Goal: Task Accomplishment & Management: Complete application form

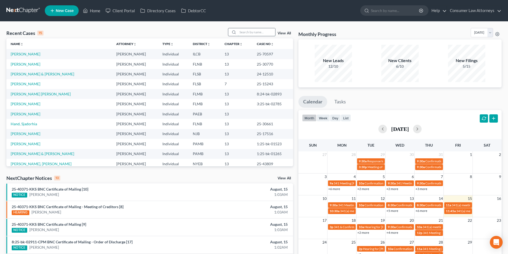
click at [241, 33] on input "search" at bounding box center [256, 32] width 37 height 8
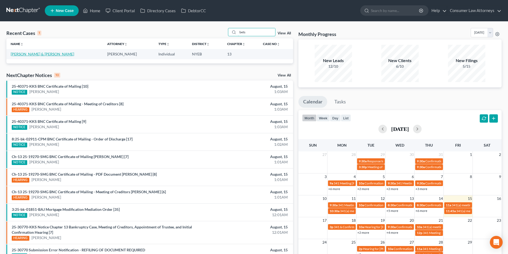
type input "bets"
click at [46, 56] on link "[PERSON_NAME] & [PERSON_NAME]" at bounding box center [42, 54] width 63 height 5
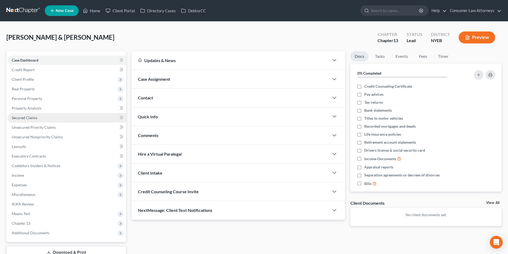
click at [31, 118] on span "Secured Claims" at bounding box center [25, 117] width 26 height 5
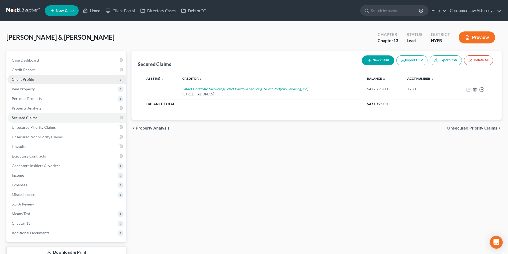
click at [31, 76] on span "Client Profile" at bounding box center [66, 80] width 119 height 10
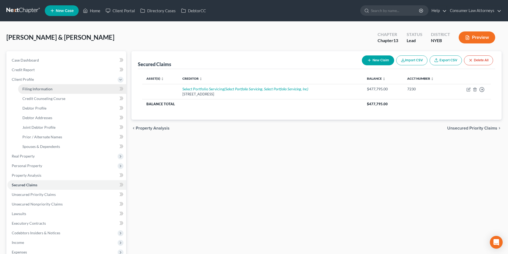
click at [41, 89] on span "Filing Information" at bounding box center [37, 89] width 30 height 5
select select "1"
select select "3"
select select "14"
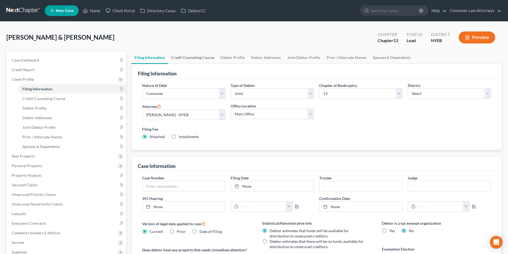
click at [192, 58] on link "Credit Counseling Course" at bounding box center [192, 57] width 49 height 13
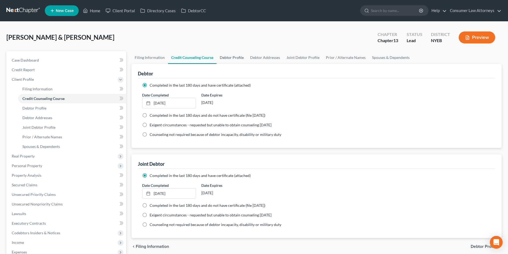
click at [236, 56] on link "Debtor Profile" at bounding box center [232, 57] width 30 height 13
select select "1"
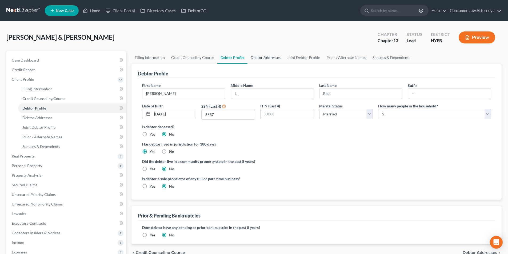
click at [265, 54] on link "Debtor Addresses" at bounding box center [265, 57] width 36 height 13
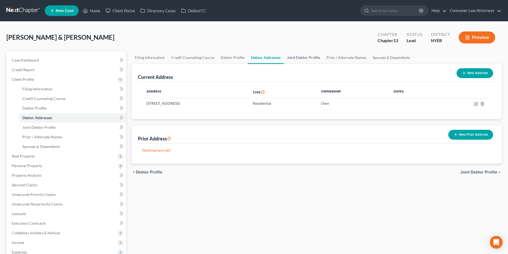
click at [306, 55] on link "Joint Debtor Profile" at bounding box center [303, 57] width 39 height 13
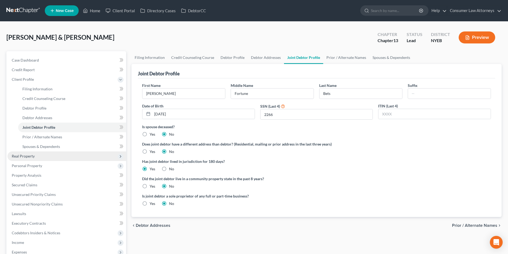
click at [28, 158] on span "Real Property" at bounding box center [23, 156] width 23 height 5
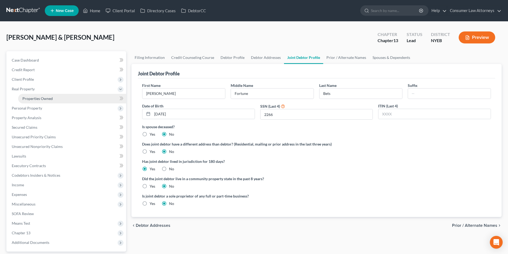
click at [44, 100] on span "Properties Owned" at bounding box center [37, 98] width 30 height 5
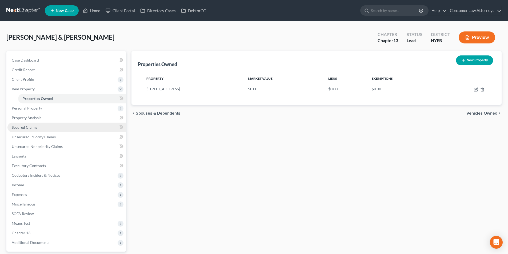
click at [34, 126] on span "Secured Claims" at bounding box center [25, 127] width 26 height 5
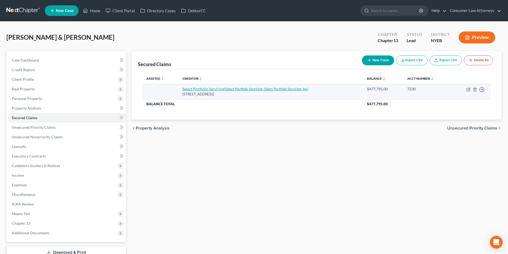
click at [288, 90] on icon "(Select Portfolio Servicing, Select Portfolio Servicing, Inc)" at bounding box center [266, 89] width 84 height 5
select select "43"
select select "0"
select select "2"
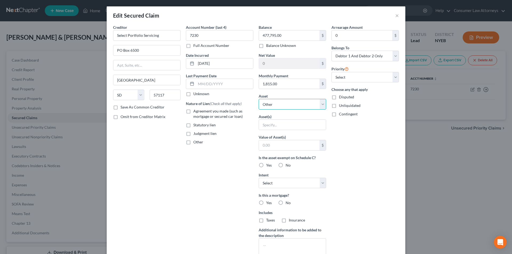
click at [291, 108] on select "Select Other Multiple Assets [STREET_ADDRESS] - $0.0" at bounding box center [292, 104] width 67 height 11
select select "2"
click at [259, 99] on select "Select Other Multiple Assets [STREET_ADDRESS] - $0.0" at bounding box center [292, 104] width 67 height 11
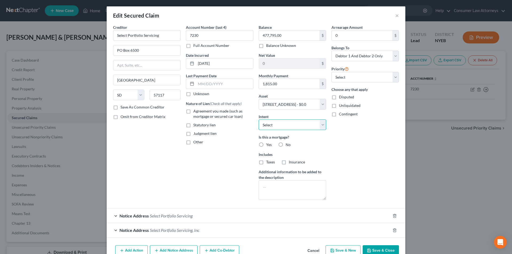
drag, startPoint x: 290, startPoint y: 125, endPoint x: 287, endPoint y: 129, distance: 4.4
click at [290, 125] on select "Select Surrender Redeem Reaffirm Avoid Other" at bounding box center [292, 124] width 67 height 11
select select "2"
click at [259, 119] on select "Select Surrender Redeem Reaffirm Avoid Other" at bounding box center [292, 124] width 67 height 11
click at [266, 144] on label "Yes" at bounding box center [269, 144] width 6 height 5
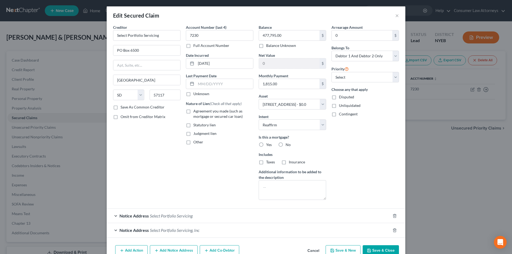
click at [268, 144] on input "Yes" at bounding box center [269, 143] width 3 height 3
radio input "true"
click at [286, 145] on label "No" at bounding box center [288, 144] width 5 height 5
click at [288, 145] on input "No" at bounding box center [289, 143] width 3 height 3
radio input "true"
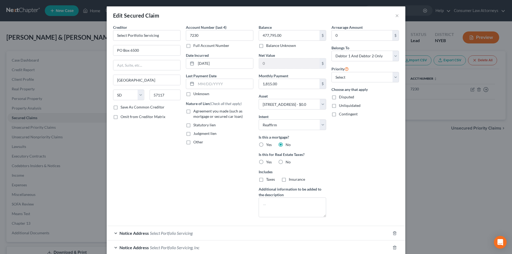
click at [266, 143] on label "Yes" at bounding box center [269, 144] width 6 height 5
click at [268, 143] on input "Yes" at bounding box center [269, 143] width 3 height 3
radio input "true"
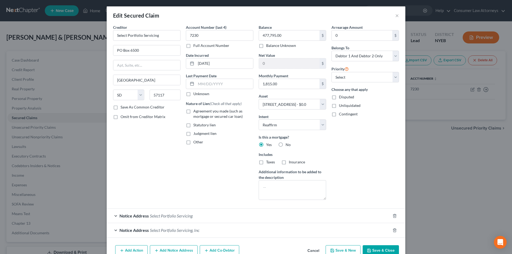
click at [266, 160] on label "Taxes" at bounding box center [270, 161] width 9 height 5
click at [268, 160] on input "Taxes" at bounding box center [269, 160] width 3 height 3
checkbox input "true"
click at [289, 162] on label "Insurance" at bounding box center [297, 161] width 16 height 5
click at [291, 162] on input "Insurance" at bounding box center [292, 160] width 3 height 3
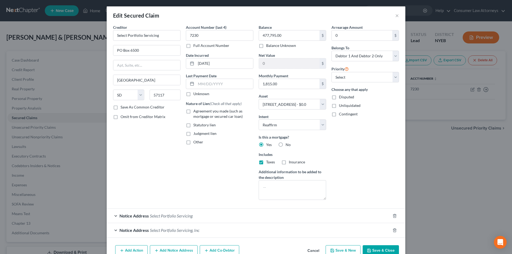
checkbox input "true"
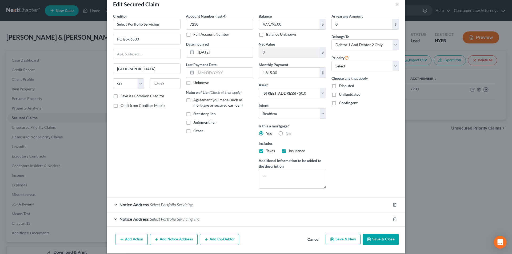
scroll to position [17, 0]
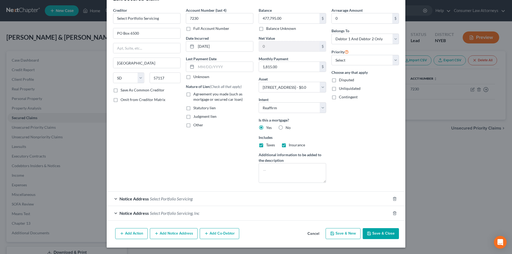
click at [136, 233] on button "Add Action" at bounding box center [131, 233] width 33 height 11
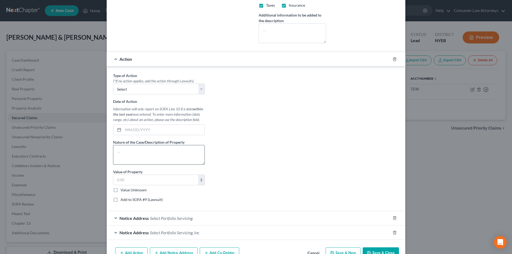
scroll to position [176, 0]
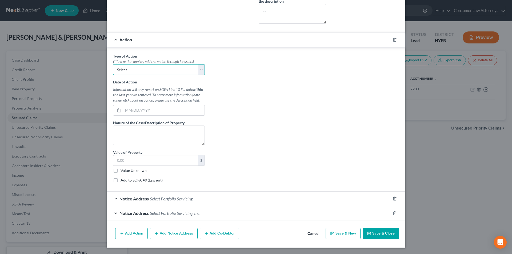
click at [149, 71] on select "Select Repossession Garnishment Foreclosure Personal Injury Attached, Seized, O…" at bounding box center [159, 69] width 92 height 11
select select "2"
click at [113, 64] on select "Select Repossession Garnishment Foreclosure Personal Injury Attached, Seized, O…" at bounding box center [159, 69] width 92 height 11
click at [136, 110] on input "text" at bounding box center [163, 110] width 81 height 10
type input "[DATE]"
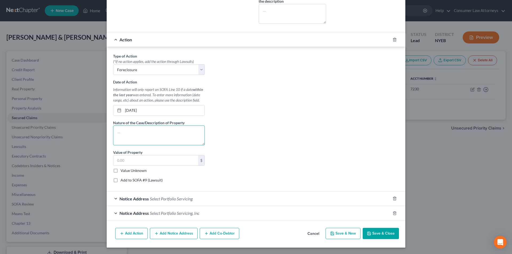
click at [131, 130] on textarea at bounding box center [159, 136] width 92 height 20
type textarea "Foreclosure"
click at [130, 160] on input "text" at bounding box center [155, 160] width 85 height 10
type input "658,400.00"
click at [121, 181] on label "Add to SOFA #9 (Lawsuit)" at bounding box center [142, 180] width 42 height 5
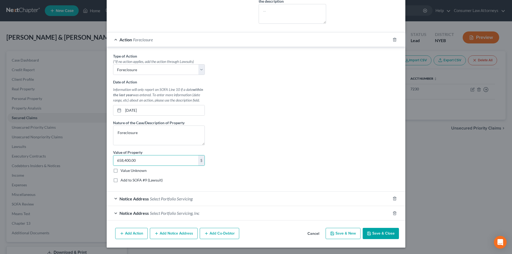
click at [123, 181] on input "Add to SOFA #9 (Lawsuit)" at bounding box center [124, 179] width 3 height 3
checkbox input "true"
select select "0"
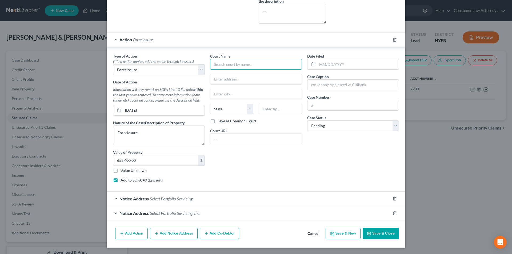
click at [241, 67] on input "text" at bounding box center [256, 64] width 92 height 11
drag, startPoint x: 296, startPoint y: 64, endPoint x: 191, endPoint y: 66, distance: 105.3
click at [183, 66] on div "Type of Action * (*If no action applies, add the action through Lawsuits) Selec…" at bounding box center [255, 120] width 291 height 134
type input "Supreme Court of The State of [US_STATE] County of [GEOGRAPHIC_DATA]"
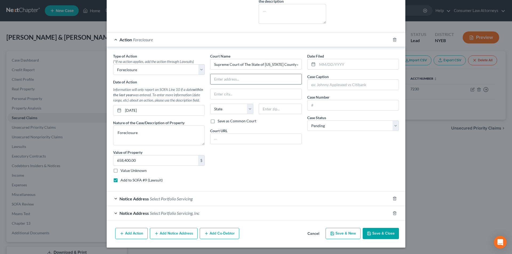
click at [224, 79] on input "text" at bounding box center [255, 79] width 91 height 10
paste input "[STREET_ADDRESS][PERSON_NAME]"
type input "[STREET_ADDRESS][PERSON_NAME]"
click at [273, 108] on input "text" at bounding box center [280, 109] width 43 height 11
paste input "11435"
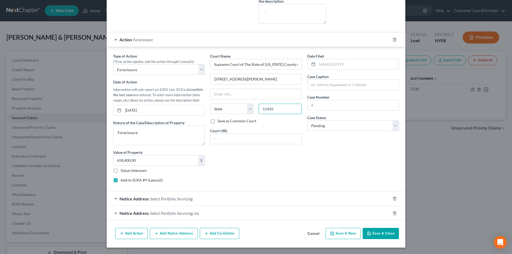
type input "11435"
click at [267, 156] on div "Court Name * Supreme Court of The State of [US_STATE] County of Queens 88-11 [P…" at bounding box center [255, 120] width 97 height 134
type input "[GEOGRAPHIC_DATA]"
select select "35"
click at [345, 64] on input "text" at bounding box center [357, 64] width 81 height 10
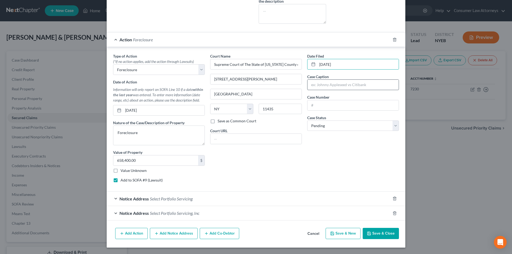
type input "[DATE]"
click at [347, 85] on input "text" at bounding box center [352, 85] width 91 height 10
type input "[PERSON_NAME] Fargo Bank, NA vs [PERSON_NAME] Bets; [PERSON_NAME]"
click at [336, 107] on input "text" at bounding box center [352, 105] width 91 height 10
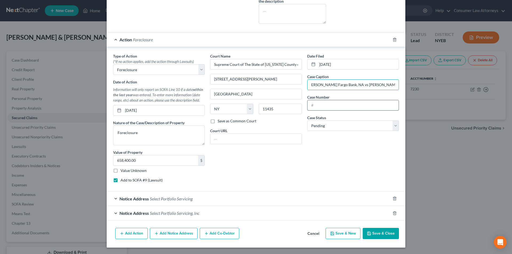
scroll to position [0, 0]
click at [356, 106] on input "text" at bounding box center [352, 105] width 91 height 10
click at [176, 232] on button "Add Notice Address" at bounding box center [174, 233] width 48 height 11
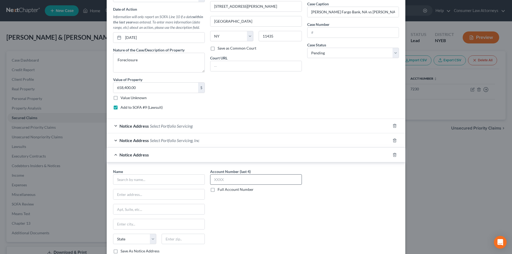
scroll to position [291, 0]
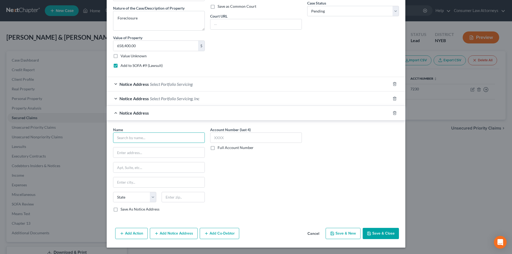
click at [168, 135] on input "text" at bounding box center [159, 138] width 92 height 11
type input "[PERSON_NAME] May and Associates, P.C."
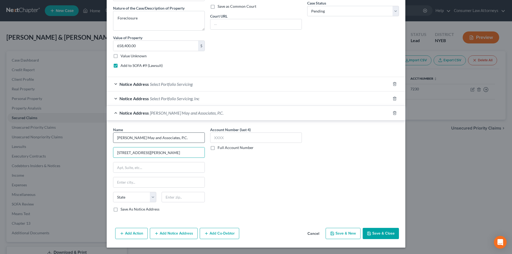
type input "[STREET_ADDRESS][PERSON_NAME]"
type input "11570"
click at [262, 168] on div "Account Number (last 4) Full Account Number" at bounding box center [255, 172] width 97 height 90
type input "[GEOGRAPHIC_DATA]"
select select "35"
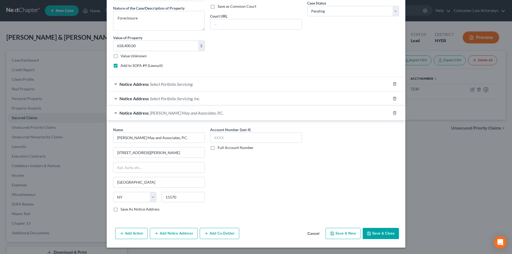
click at [218, 147] on label "Full Account Number" at bounding box center [236, 147] width 36 height 5
click at [220, 147] on input "Full Account Number" at bounding box center [221, 146] width 3 height 3
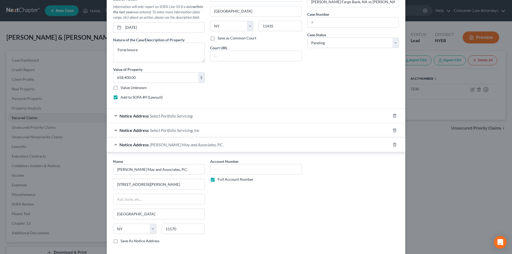
scroll to position [211, 0]
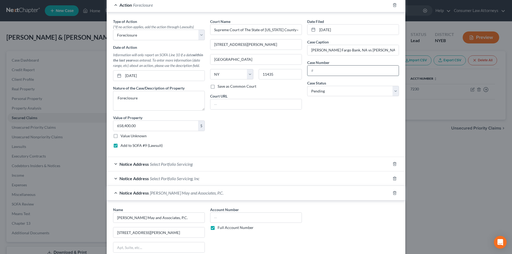
click at [332, 72] on input "text" at bounding box center [352, 71] width 91 height 10
drag, startPoint x: 332, startPoint y: 72, endPoint x: 300, endPoint y: 73, distance: 32.3
click at [300, 73] on div "Type of Action * (*If no action applies, add the action through Lawsuits) Selec…" at bounding box center [255, 86] width 291 height 134
type input "12082/40"
click at [255, 213] on input "text" at bounding box center [256, 218] width 92 height 11
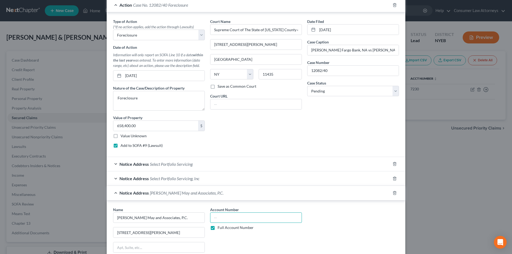
paste input "12082/40"
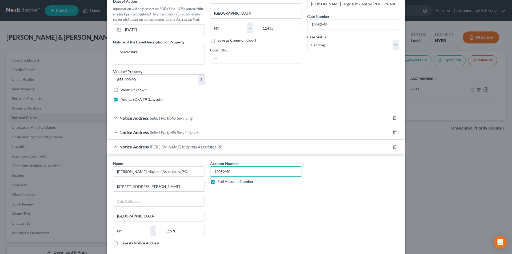
scroll to position [291, 0]
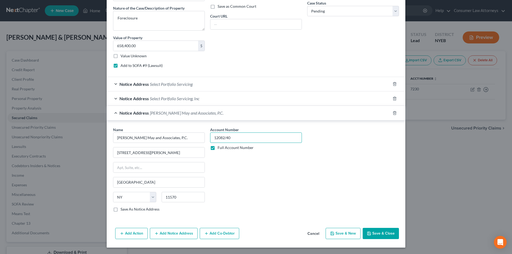
type input "12082/40"
click at [121, 209] on label "Save As Notice Address" at bounding box center [140, 209] width 39 height 5
click at [123, 209] on input "Save As Notice Address" at bounding box center [124, 208] width 3 height 3
checkbox input "true"
click at [385, 234] on button "Save & Close" at bounding box center [381, 233] width 36 height 11
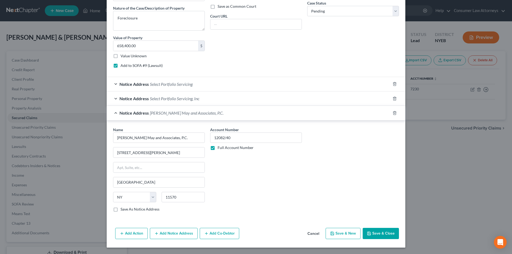
select select
checkbox input "false"
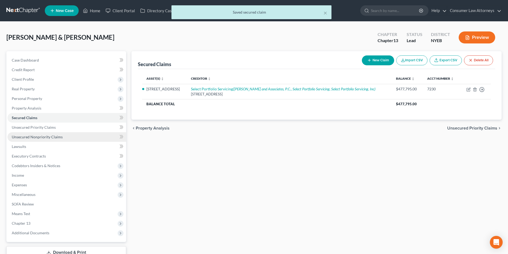
click at [53, 139] on link "Unsecured Nonpriority Claims" at bounding box center [66, 137] width 119 height 10
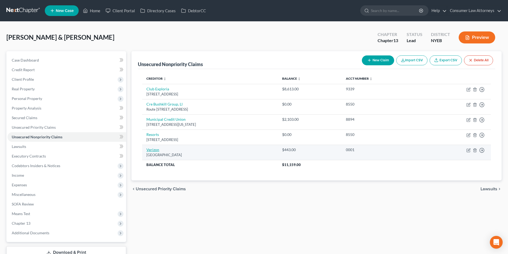
click at [158, 150] on link "Verizon" at bounding box center [152, 149] width 13 height 5
select select "45"
select select "1"
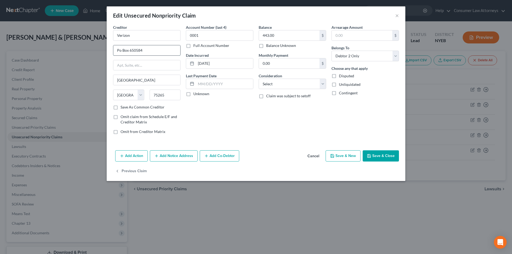
drag, startPoint x: 119, startPoint y: 50, endPoint x: 119, endPoint y: 54, distance: 3.2
click at [119, 50] on input "Po Box 650584" at bounding box center [146, 50] width 67 height 10
type input "PO Box 650584"
click at [162, 154] on button "Add Notice Address" at bounding box center [174, 155] width 48 height 11
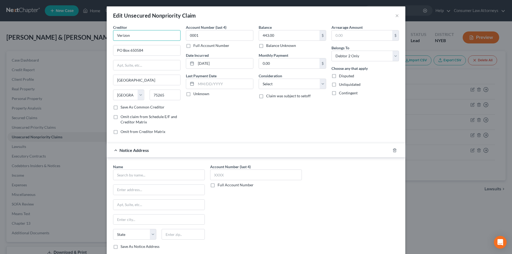
drag, startPoint x: 129, startPoint y: 37, endPoint x: 112, endPoint y: 36, distance: 16.8
click at [113, 36] on input "Verizon" at bounding box center [146, 35] width 67 height 11
click at [154, 172] on input "text" at bounding box center [159, 175] width 92 height 11
paste input "Verizon"
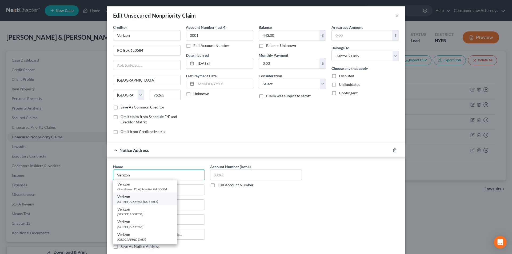
type input "Verizon"
click at [145, 201] on div "[STREET_ADDRESS][US_STATE]" at bounding box center [144, 201] width 55 height 5
type input "[STREET_ADDRESS]"
type input "[US_STATE][GEOGRAPHIC_DATA]"
select select "37"
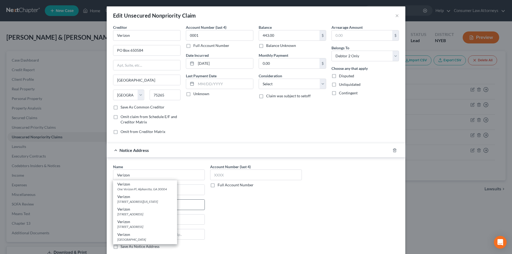
type input "73118"
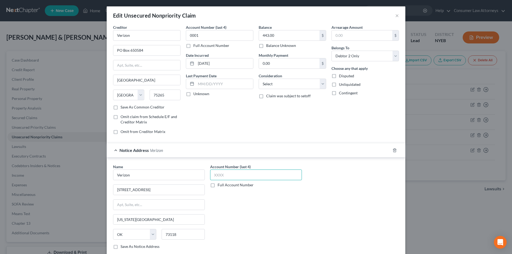
drag, startPoint x: 222, startPoint y: 177, endPoint x: 226, endPoint y: 176, distance: 3.5
click at [224, 177] on input "text" at bounding box center [256, 175] width 92 height 11
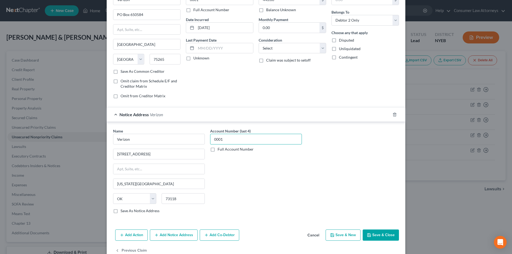
scroll to position [48, 0]
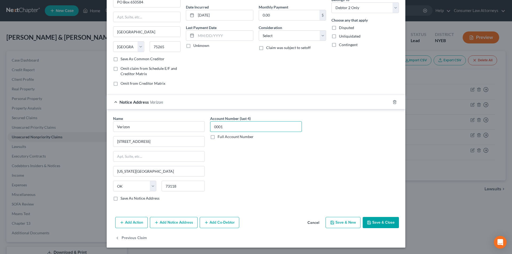
type input "0001"
click at [185, 222] on button "Add Notice Address" at bounding box center [174, 222] width 48 height 11
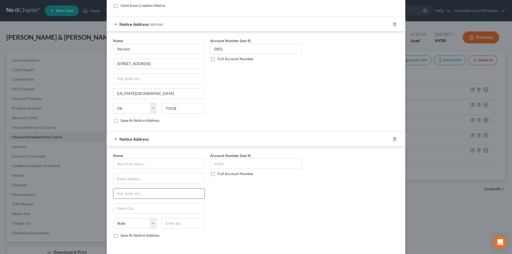
scroll to position [163, 0]
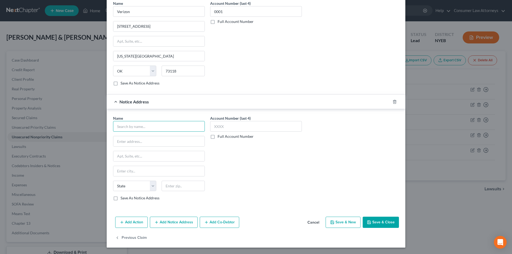
click at [156, 130] on input "text" at bounding box center [159, 126] width 92 height 11
paste input "Verizon"
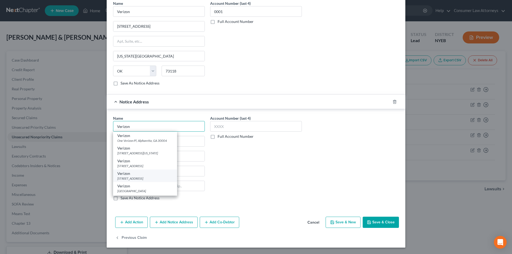
type input "Verizon"
click at [139, 178] on div "[STREET_ADDRESS]" at bounding box center [144, 178] width 55 height 5
type input "PO Box 291089"
type input "Columbia"
select select "42"
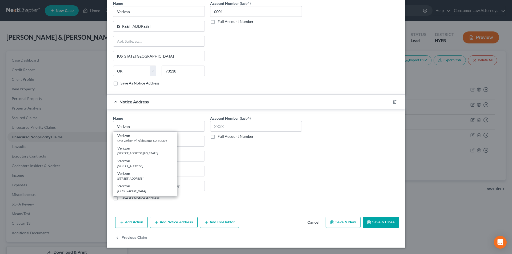
type input "29229"
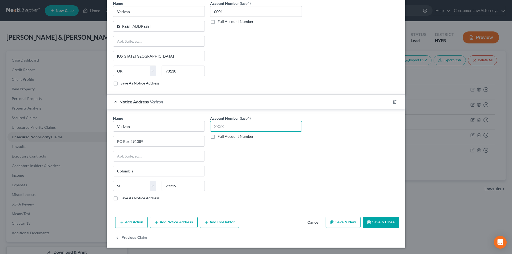
click at [221, 127] on input "text" at bounding box center [256, 126] width 92 height 11
type input "0001"
click at [376, 224] on button "Save & Close" at bounding box center [381, 222] width 36 height 11
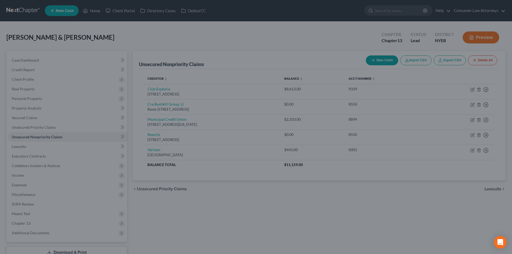
type input "0"
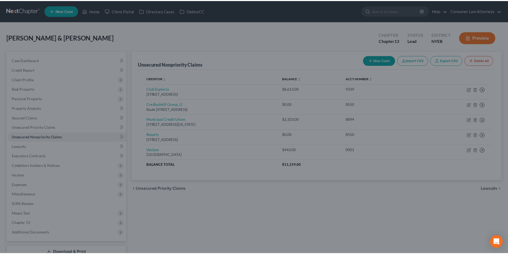
scroll to position [0, 0]
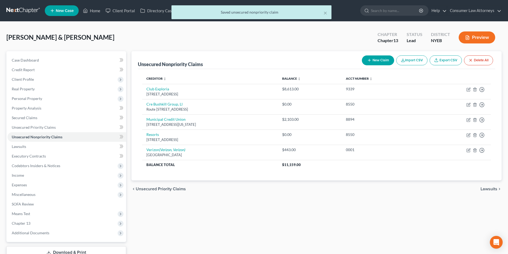
click at [370, 61] on icon "button" at bounding box center [369, 60] width 4 height 4
select select "2"
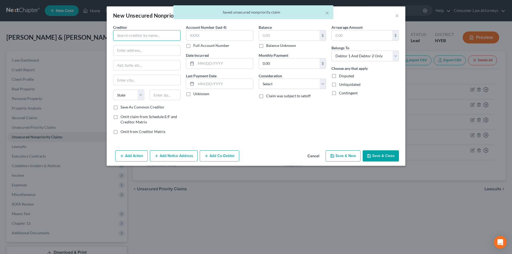
click at [167, 38] on input "text" at bounding box center [146, 35] width 67 height 11
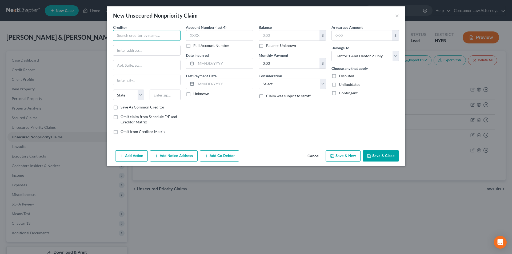
click at [162, 34] on input "text" at bounding box center [146, 35] width 67 height 11
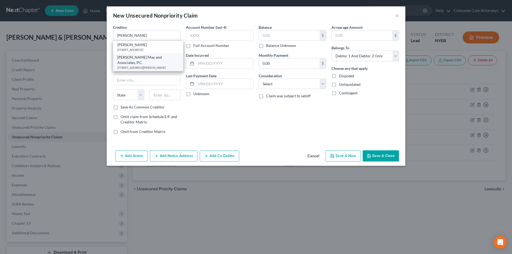
click at [144, 61] on div "[PERSON_NAME] May and Associates, P.C." at bounding box center [148, 60] width 62 height 11
type input "[PERSON_NAME] May and Associates, P.C."
type input "[STREET_ADDRESS][PERSON_NAME]"
type input "[GEOGRAPHIC_DATA]"
select select "35"
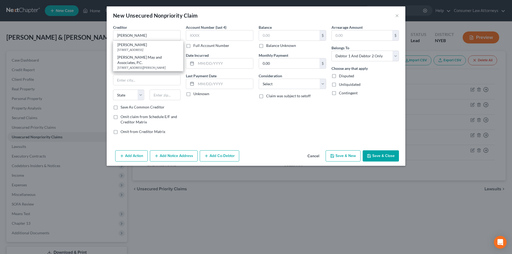
type input "11570"
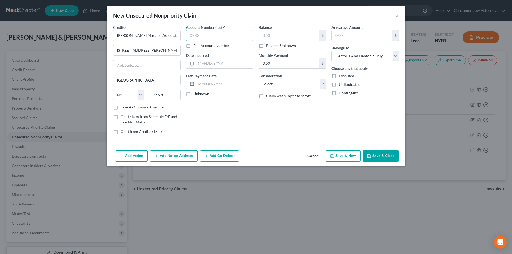
click at [199, 35] on input "text" at bounding box center [219, 35] width 67 height 11
click at [193, 46] on label "Full Account Number" at bounding box center [211, 45] width 36 height 5
click at [195, 46] on input "Full Account Number" at bounding box center [196, 44] width 3 height 3
click at [203, 37] on input "text" at bounding box center [219, 35] width 67 height 11
type input "12082/40"
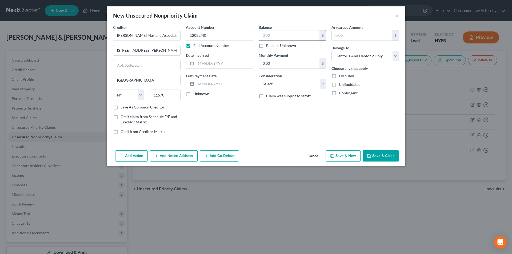
click at [296, 36] on input "text" at bounding box center [289, 35] width 61 height 10
type input "1.00"
click at [383, 157] on button "Save & Close" at bounding box center [381, 155] width 36 height 11
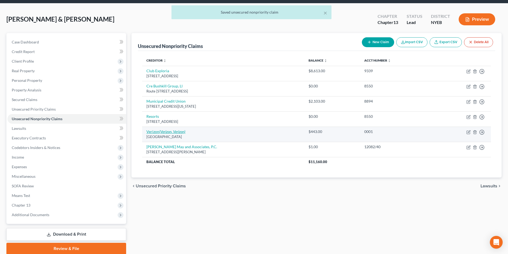
scroll to position [27, 0]
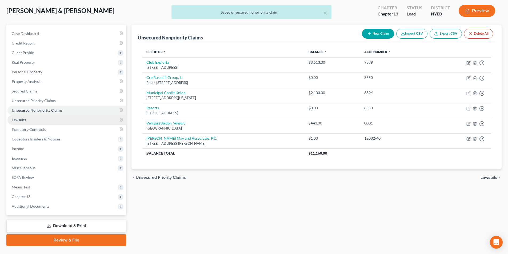
click at [29, 121] on link "Lawsuits" at bounding box center [66, 120] width 119 height 10
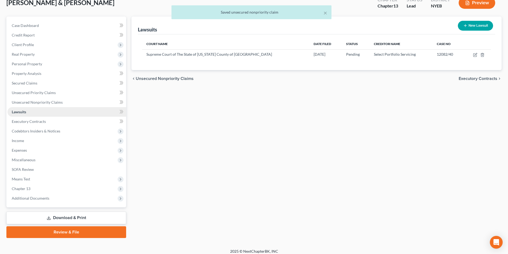
scroll to position [39, 0]
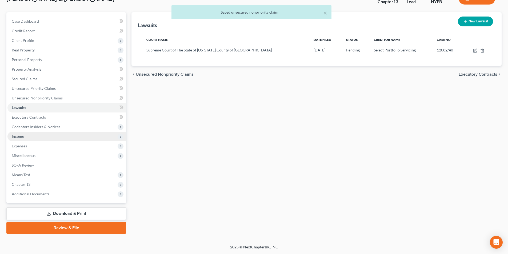
click at [24, 137] on span "Income" at bounding box center [66, 137] width 119 height 10
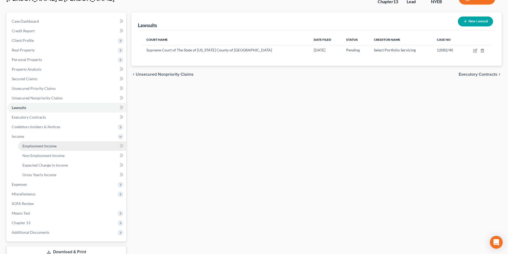
click at [56, 147] on span "Employment Income" at bounding box center [39, 146] width 34 height 5
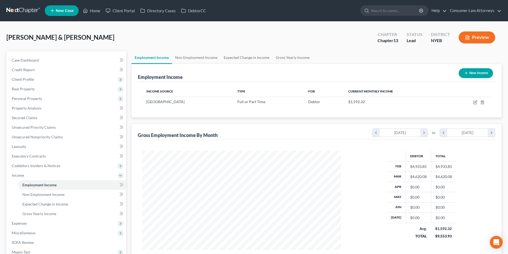
scroll to position [99, 210]
click at [206, 57] on link "Non Employment Income" at bounding box center [196, 57] width 49 height 13
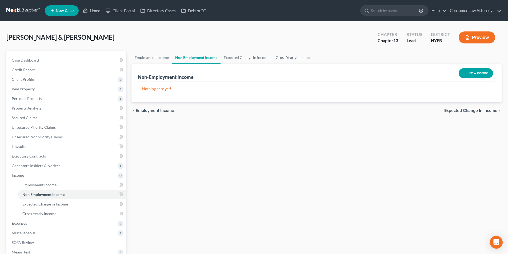
click at [471, 76] on button "New Income" at bounding box center [476, 73] width 34 height 10
select select "0"
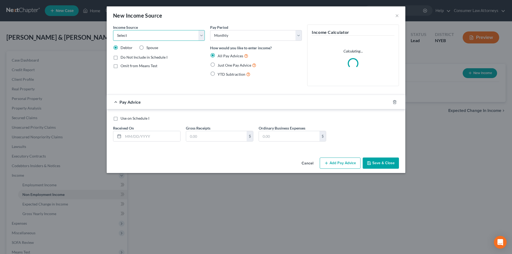
click at [150, 38] on select "Select Unemployment Disability (from employer) Pension Retirement Social Securi…" at bounding box center [159, 35] width 92 height 11
select select "2"
click at [113, 30] on select "Select Unemployment Disability (from employer) Pension Retirement Social Securi…" at bounding box center [159, 35] width 92 height 11
click at [226, 35] on select "Select Monthly Twice Monthly Every Other Week Weekly" at bounding box center [256, 35] width 92 height 11
click at [226, 36] on select "Select Monthly Twice Monthly Every Other Week Weekly" at bounding box center [256, 35] width 92 height 11
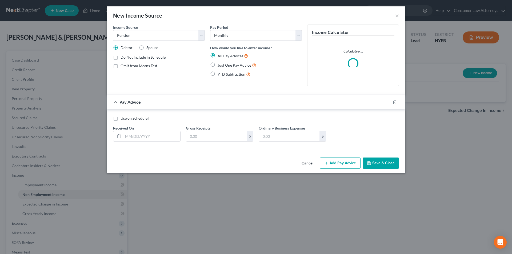
click at [218, 65] on label "Just One Pay Advice" at bounding box center [237, 65] width 39 height 6
click at [220, 65] on input "Just One Pay Advice" at bounding box center [221, 63] width 3 height 3
radio input "true"
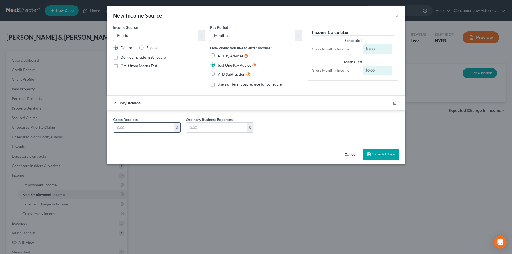
click at [141, 131] on input "text" at bounding box center [143, 128] width 61 height 10
type input "455.27"
click at [371, 154] on icon "button" at bounding box center [369, 154] width 4 height 4
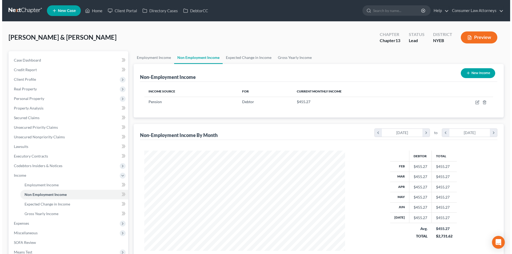
scroll to position [266540, 266429]
click at [478, 71] on button "New Income" at bounding box center [476, 73] width 34 height 10
select select "0"
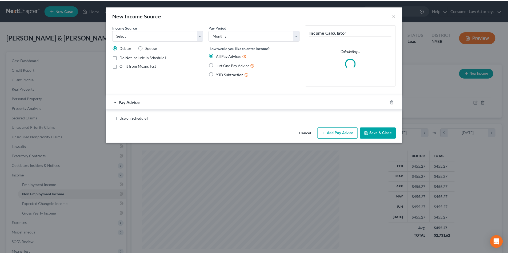
scroll to position [100, 211]
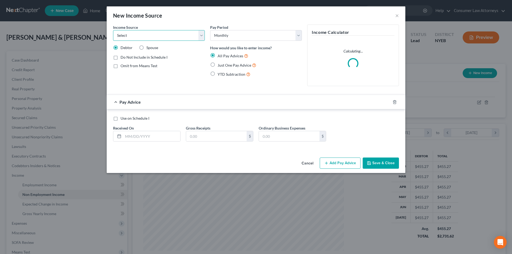
click at [169, 34] on select "Select Unemployment Disability (from employer) Pension Retirement Social Securi…" at bounding box center [159, 35] width 92 height 11
select select "4"
click at [113, 30] on select "Select Unemployment Disability (from employer) Pension Retirement Social Securi…" at bounding box center [159, 35] width 92 height 11
click at [146, 49] on label "Spouse" at bounding box center [152, 47] width 12 height 5
click at [149, 49] on input "Spouse" at bounding box center [150, 46] width 3 height 3
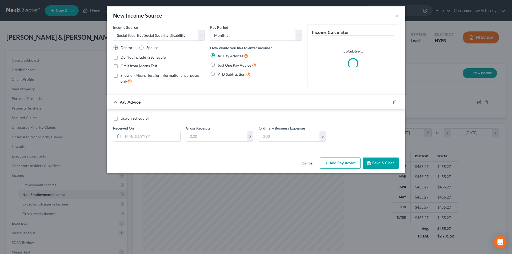
radio input "true"
click at [218, 66] on label "Just One Pay Advice" at bounding box center [237, 65] width 39 height 6
click at [220, 66] on input "Just One Pay Advice" at bounding box center [221, 63] width 3 height 3
radio input "true"
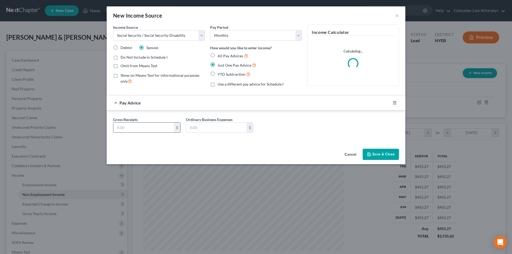
click at [153, 128] on input "text" at bounding box center [143, 128] width 61 height 10
type input "1,054.00"
click at [376, 152] on button "Save & Close" at bounding box center [381, 154] width 36 height 11
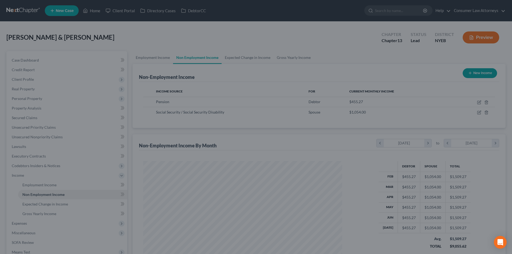
scroll to position [266540, 266429]
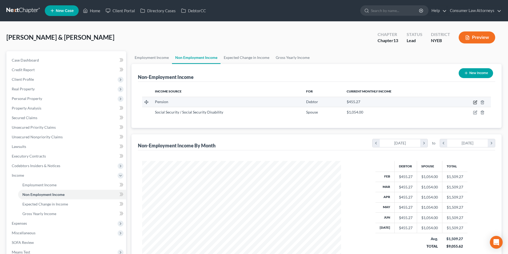
click at [476, 102] on icon "button" at bounding box center [475, 102] width 4 height 4
select select "2"
select select "0"
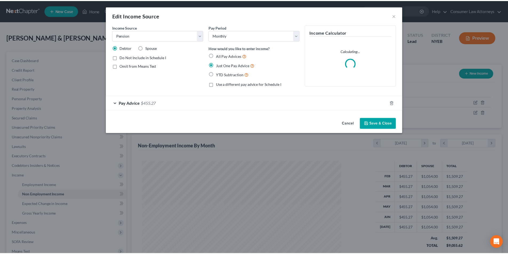
scroll to position [100, 211]
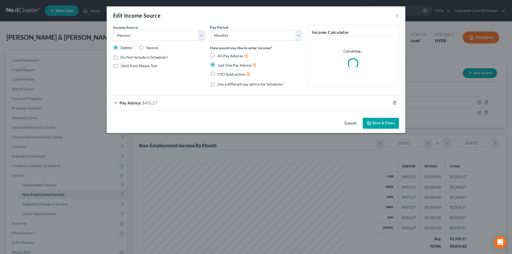
click at [146, 47] on label "Spouse" at bounding box center [152, 47] width 12 height 5
click at [149, 47] on input "Spouse" at bounding box center [150, 46] width 3 height 3
radio input "true"
click at [386, 122] on button "Save & Close" at bounding box center [381, 123] width 36 height 11
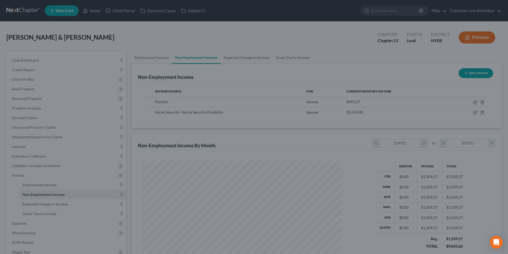
scroll to position [266540, 266429]
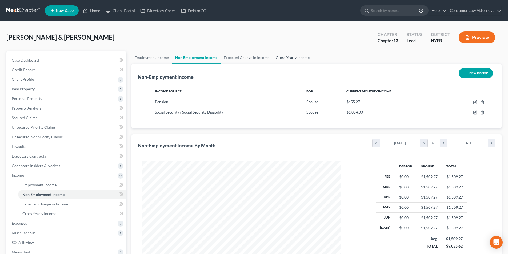
click at [284, 58] on link "Gross Yearly Income" at bounding box center [293, 57] width 40 height 13
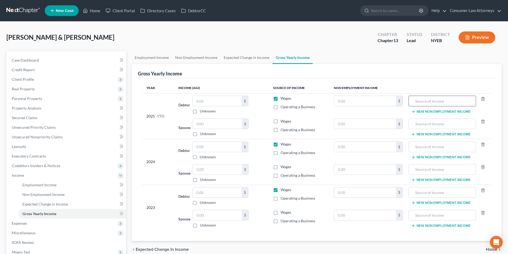
click at [426, 100] on input "text" at bounding box center [441, 101] width 61 height 10
type input "P"
click at [352, 126] on input "text" at bounding box center [365, 124] width 62 height 10
type input "3,642.16"
click at [432, 125] on input "text" at bounding box center [441, 124] width 61 height 10
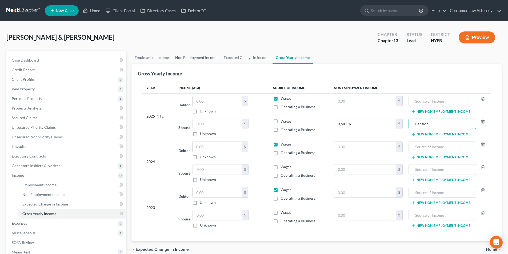
type input "Pension"
click at [202, 56] on link "Non Employment Income" at bounding box center [196, 57] width 49 height 13
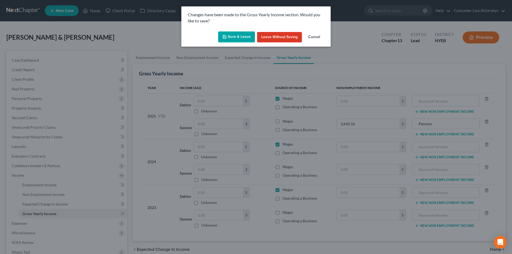
click at [238, 35] on button "Save & Leave" at bounding box center [236, 36] width 37 height 11
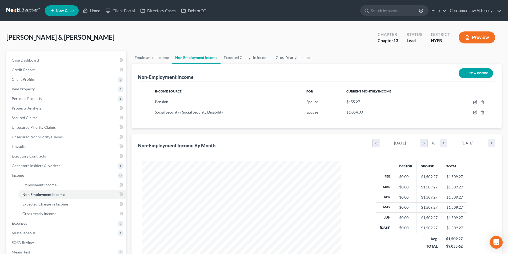
scroll to position [99, 210]
drag, startPoint x: 287, startPoint y: 56, endPoint x: 309, endPoint y: 57, distance: 21.1
click at [288, 56] on link "Gross Yearly Income" at bounding box center [293, 57] width 40 height 13
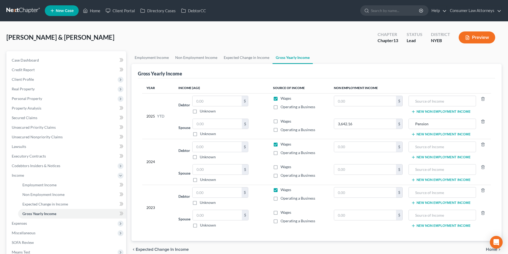
click at [444, 135] on button "New Non Employment Income" at bounding box center [440, 134] width 59 height 4
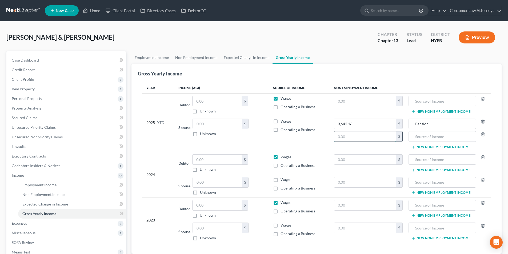
click at [351, 137] on input "text" at bounding box center [365, 136] width 62 height 10
type input "8,432.00"
click at [432, 136] on input "text" at bounding box center [441, 136] width 61 height 10
type input "Social Security"
click at [209, 103] on input "text" at bounding box center [217, 101] width 49 height 10
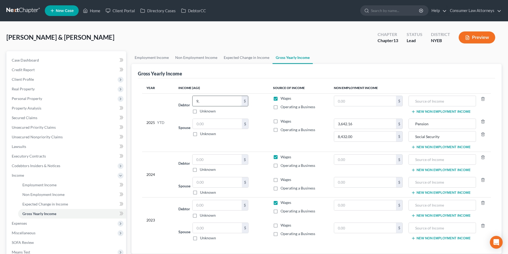
type input "9"
click at [211, 102] on input "text" at bounding box center [217, 101] width 49 height 10
type input "33,559.62"
click at [205, 160] on input "text" at bounding box center [217, 160] width 49 height 10
type input "67,314.00"
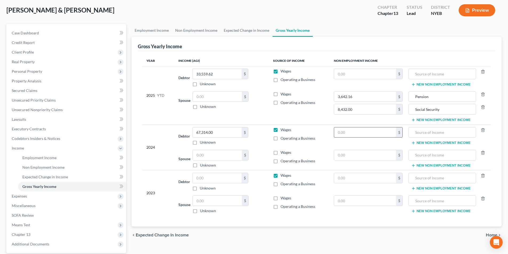
scroll to position [77, 0]
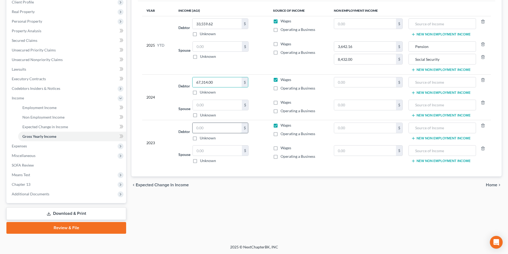
click at [214, 128] on input "text" at bounding box center [217, 128] width 49 height 10
type input "57,363.00"
click at [24, 145] on span "Expenses" at bounding box center [19, 146] width 15 height 5
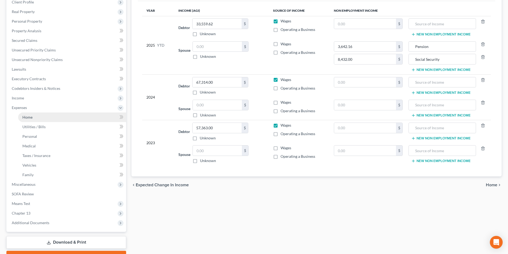
click at [31, 116] on span "Home" at bounding box center [27, 117] width 10 height 5
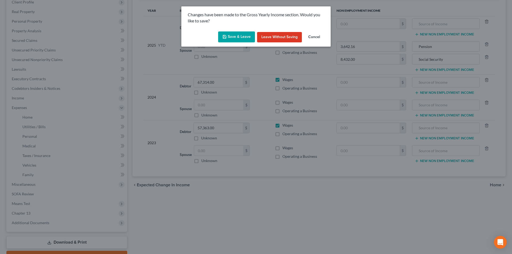
click at [235, 35] on button "Save & Leave" at bounding box center [236, 36] width 37 height 11
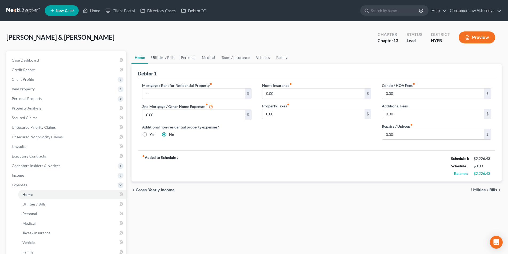
click at [165, 60] on link "Utilities / Bills" at bounding box center [163, 57] width 30 height 13
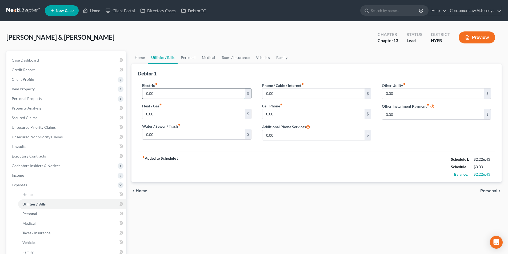
click at [155, 92] on input "0.00" at bounding box center [193, 94] width 102 height 10
type input "240.00"
click at [157, 134] on input "0.00" at bounding box center [193, 134] width 102 height 10
type input "120.00"
click at [285, 115] on input "0.00" at bounding box center [313, 114] width 102 height 10
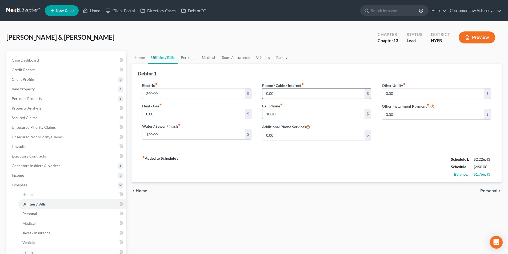
type input "100.0"
click at [285, 92] on input "0.00" at bounding box center [313, 94] width 102 height 10
type input "100.00"
click at [186, 57] on link "Personal" at bounding box center [188, 57] width 21 height 13
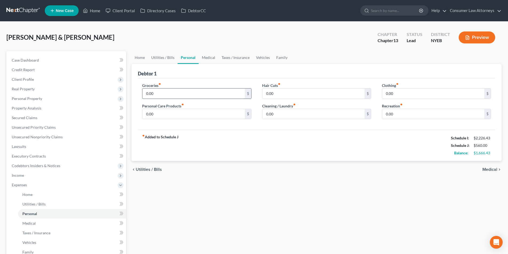
click at [171, 97] on input "0.00" at bounding box center [193, 94] width 102 height 10
type input "500.00"
click at [281, 95] on input "0.00" at bounding box center [313, 94] width 102 height 10
type input "25.00"
click at [405, 93] on input "0.00" at bounding box center [433, 94] width 102 height 10
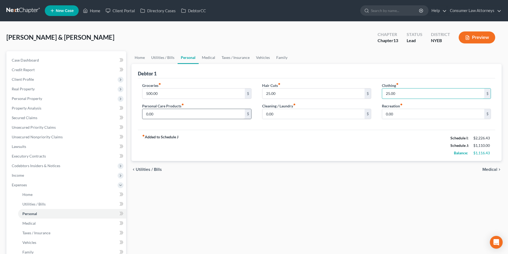
type input "25.00"
click at [189, 116] on input "0.00" at bounding box center [193, 114] width 102 height 10
type input "20.00"
click at [293, 117] on input "0.00" at bounding box center [313, 114] width 102 height 10
type input "30.00"
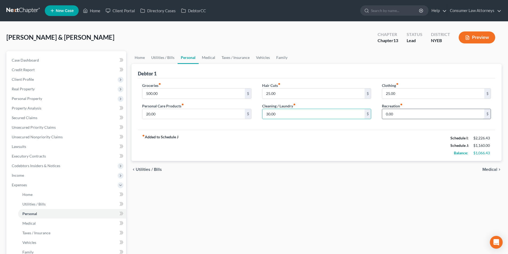
click at [395, 113] on input "0.00" at bounding box center [433, 114] width 102 height 10
type input "50.00"
click at [279, 93] on input "25.00" at bounding box center [313, 94] width 102 height 10
type input "20.00"
click at [213, 57] on link "Medical" at bounding box center [209, 57] width 20 height 13
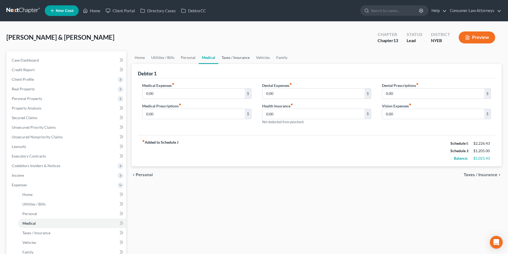
click at [238, 59] on link "Taxes / Insurance" at bounding box center [235, 57] width 34 height 13
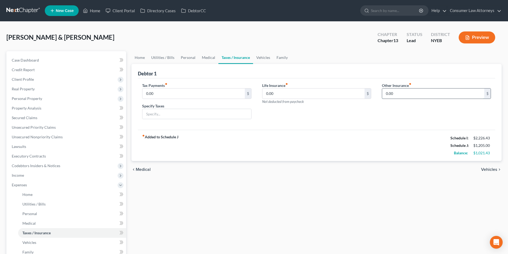
click at [404, 97] on input "0.00" at bounding box center [433, 94] width 102 height 10
type input "200.00"
drag, startPoint x: 404, startPoint y: 95, endPoint x: 364, endPoint y: 98, distance: 40.4
click at [364, 98] on div "Tax Payments fiber_manual_record 0.00 $ Specify Taxes Life Insurance fiber_manu…" at bounding box center [316, 103] width 359 height 41
type input "0.00"
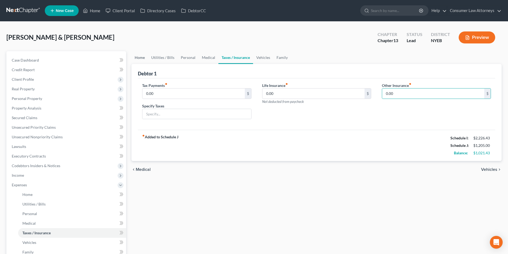
click at [143, 58] on link "Home" at bounding box center [139, 57] width 17 height 13
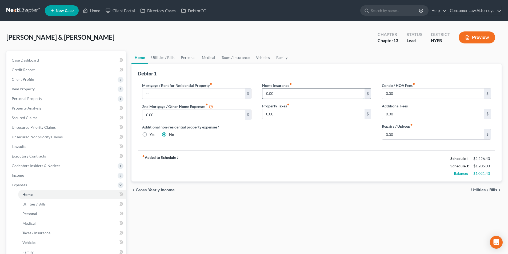
click at [284, 95] on input "0.00" at bounding box center [313, 94] width 102 height 10
click at [234, 56] on link "Taxes / Insurance" at bounding box center [235, 57] width 34 height 13
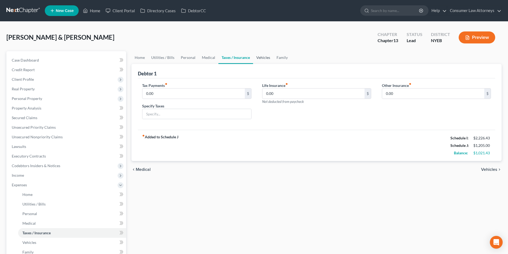
click at [265, 59] on link "Vehicles" at bounding box center [263, 57] width 20 height 13
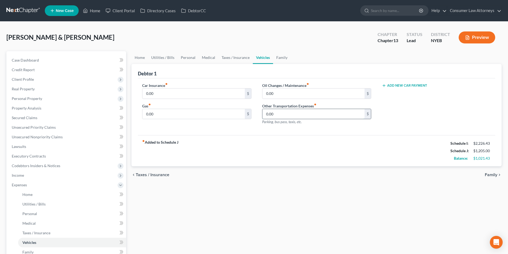
click at [294, 115] on input "0.00" at bounding box center [313, 114] width 102 height 10
type input "200.00"
drag, startPoint x: 141, startPoint y: 57, endPoint x: 143, endPoint y: 58, distance: 2.9
click at [141, 57] on link "Home" at bounding box center [139, 57] width 17 height 13
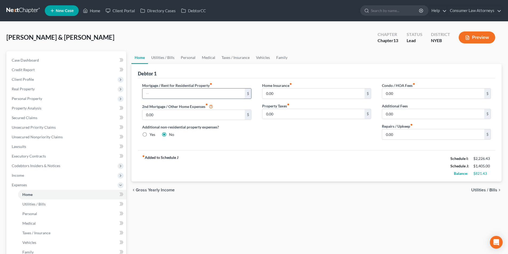
click at [181, 97] on input "text" at bounding box center [193, 94] width 102 height 10
type input "1,912.78"
click at [171, 57] on link "Utilities / Bills" at bounding box center [163, 57] width 30 height 13
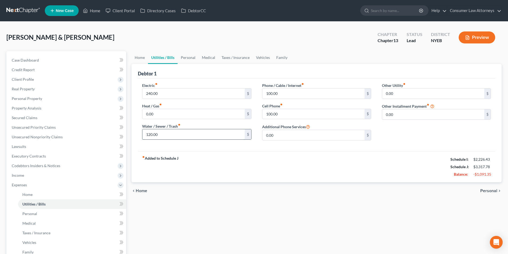
click at [182, 134] on input "120.00" at bounding box center [193, 134] width 102 height 10
type input "70.00"
click at [186, 58] on link "Personal" at bounding box center [188, 57] width 21 height 13
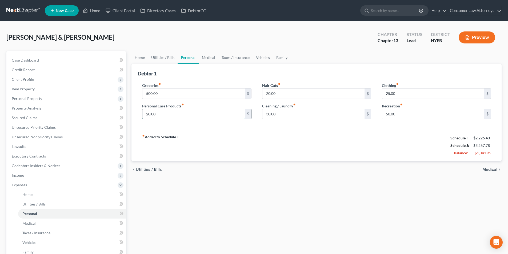
click at [173, 115] on input "20.00" at bounding box center [193, 114] width 102 height 10
type input "15.00"
click at [289, 113] on input "30.00" at bounding box center [313, 114] width 102 height 10
type input "10.00"
click at [208, 61] on link "Medical" at bounding box center [209, 57] width 20 height 13
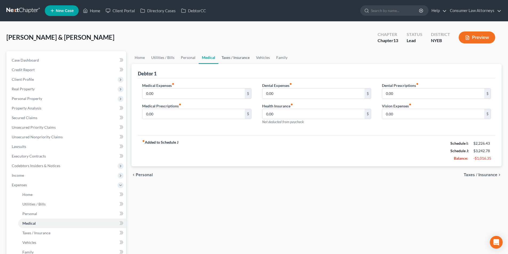
click at [227, 56] on link "Taxes / Insurance" at bounding box center [235, 57] width 34 height 13
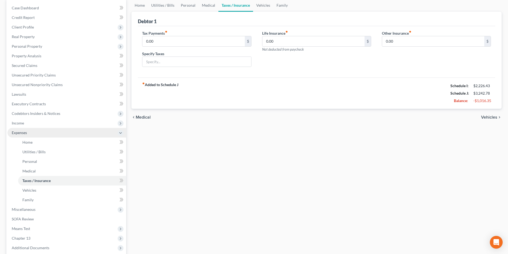
scroll to position [53, 0]
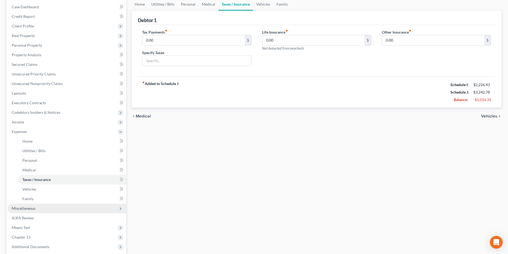
click at [33, 208] on span "Miscellaneous" at bounding box center [24, 208] width 24 height 5
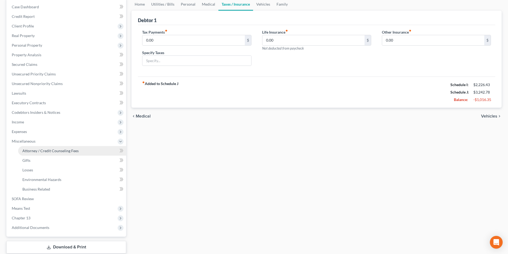
click at [58, 152] on span "Attorney / Credit Counseling Fees" at bounding box center [50, 151] width 56 height 5
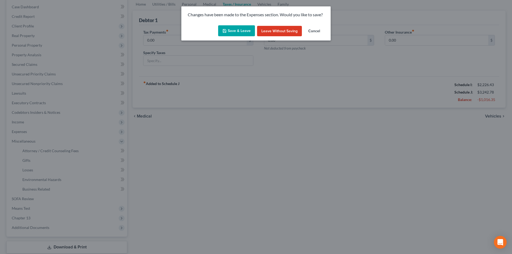
click at [228, 29] on button "Save & Leave" at bounding box center [236, 30] width 37 height 11
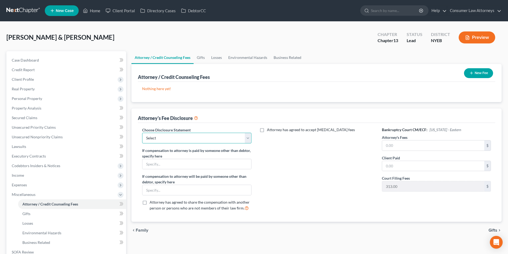
click at [184, 141] on select "Select [GEOGRAPHIC_DATA] [GEOGRAPHIC_DATA] Northern Disclosure of Compensation …" at bounding box center [196, 138] width 109 height 11
select select "2"
click at [142, 133] on select "Select [GEOGRAPHIC_DATA] [GEOGRAPHIC_DATA] Northern Disclosure of Compensation …" at bounding box center [196, 138] width 109 height 11
click at [410, 144] on input "text" at bounding box center [433, 146] width 102 height 10
click at [408, 144] on input "text" at bounding box center [433, 146] width 102 height 10
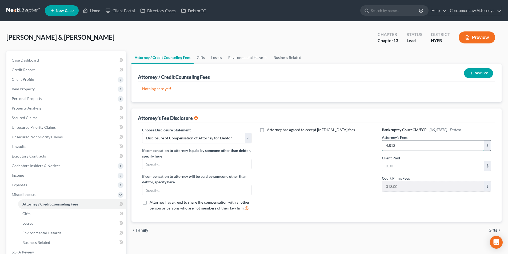
click at [408, 144] on input "4,813" at bounding box center [433, 146] width 102 height 10
type input "4,813.00"
click at [388, 172] on div "Bankruptcy Court CM/ECF: [US_STATE] - Eastern Attorney's Fees 4,813.00 $ Client…" at bounding box center [436, 171] width 120 height 88
click at [397, 167] on input "text" at bounding box center [433, 166] width 102 height 10
type input "2,008.00"
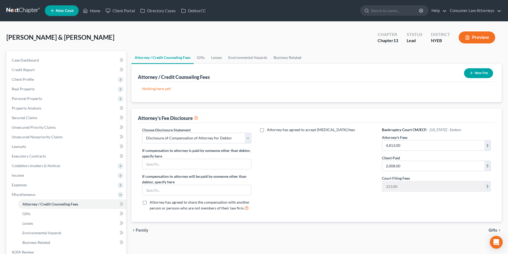
click at [484, 74] on button "New Fee" at bounding box center [478, 73] width 29 height 10
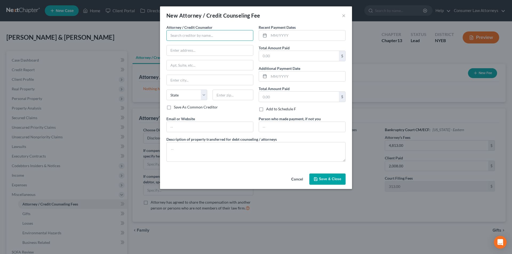
click at [215, 36] on input "text" at bounding box center [209, 35] width 87 height 11
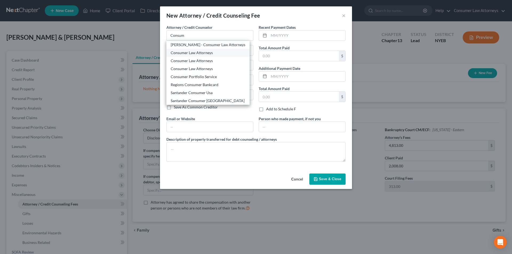
click at [193, 51] on div "Consumer Law Attorneys" at bounding box center [208, 52] width 75 height 5
type input "Consumer Law Attorneys"
type input "[STREET_ADDRESS]"
type input "Suite 270"
type input "Clearwater"
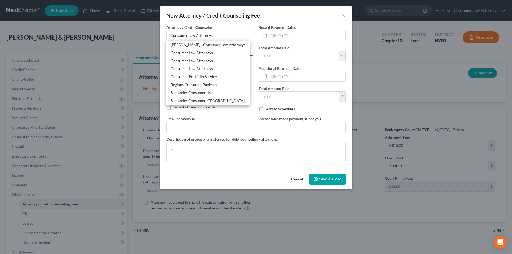
select select "9"
type input "33762"
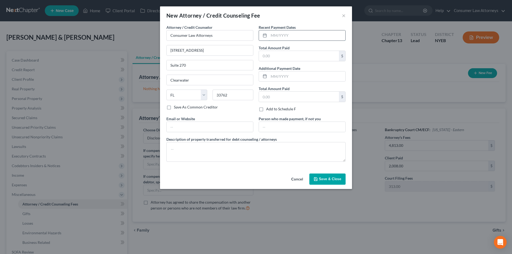
click at [282, 34] on input "text" at bounding box center [307, 35] width 77 height 10
type input "[DATE]"
click at [281, 54] on input "text" at bounding box center [299, 56] width 80 height 10
type input "2,008.00"
click at [222, 157] on textarea at bounding box center [255, 152] width 179 height 20
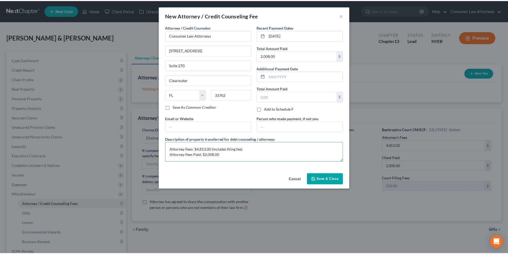
scroll to position [1, 0]
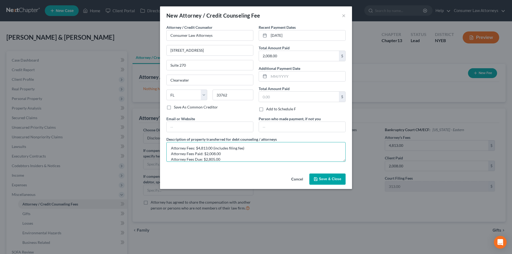
type textarea "Attorney Fees: $4,813.00 (includes filing fee) Attorney Fees Paid: $2,008.00 At…"
click at [323, 179] on span "Save & Close" at bounding box center [330, 179] width 22 height 5
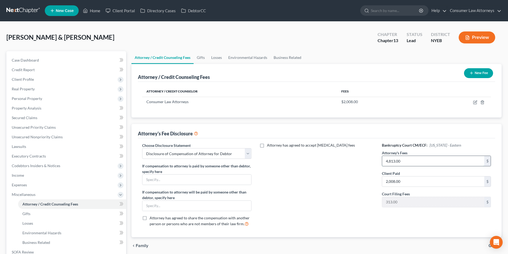
click at [405, 161] on input "4,813.00" at bounding box center [433, 161] width 102 height 10
type input "4,500.00"
click at [476, 73] on button "New Fee" at bounding box center [478, 73] width 29 height 10
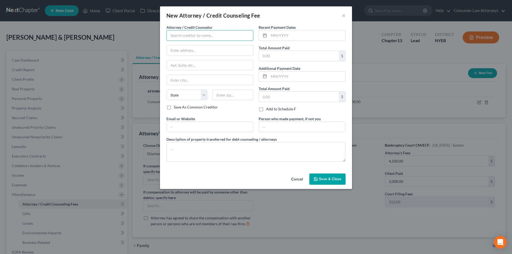
click at [198, 34] on input "text" at bounding box center [209, 35] width 87 height 11
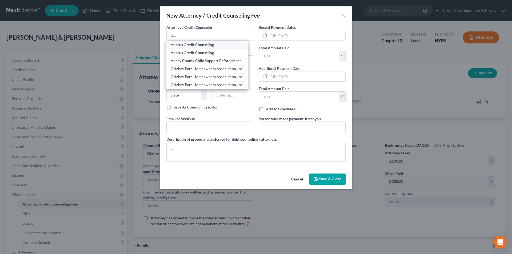
click at [195, 46] on div "Abacus Credit Counseling" at bounding box center [207, 44] width 73 height 5
type input "Abacus Credit Counseling"
type input "[STREET_ADDRESS]"
type input "Suite 205"
type input "Encino"
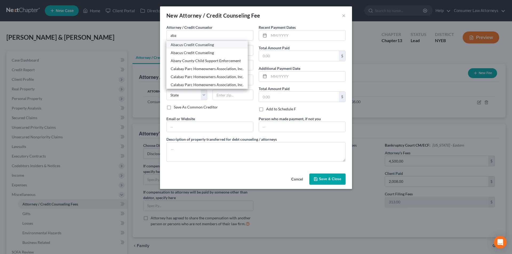
select select "4"
type input "91316"
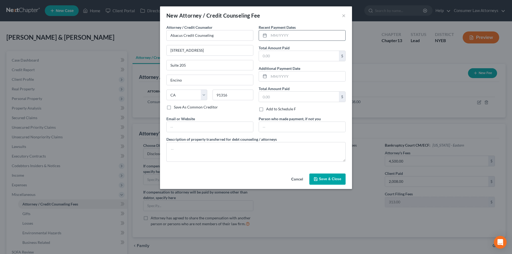
click at [281, 36] on input "text" at bounding box center [307, 35] width 77 height 10
type input "[DATE]"
click at [276, 54] on input "text" at bounding box center [299, 56] width 80 height 10
type input "25.00"
click at [220, 153] on textarea at bounding box center [255, 152] width 179 height 20
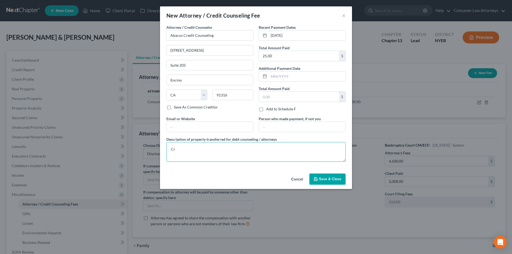
type textarea "C"
type textarea "Credit Counseling: $25.00"
click at [334, 180] on span "Save & Close" at bounding box center [330, 179] width 22 height 5
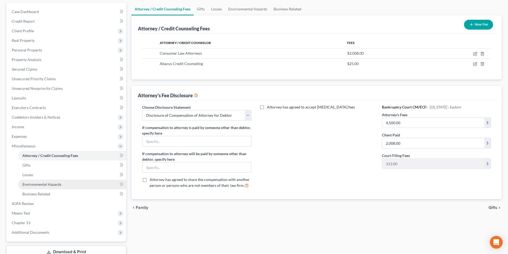
scroll to position [87, 0]
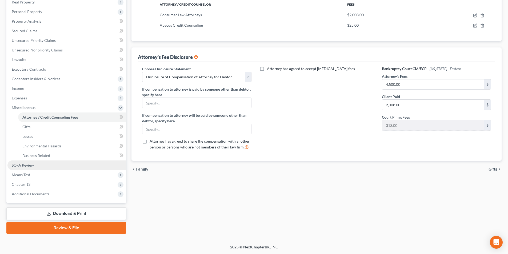
click at [29, 163] on span "SOFA Review" at bounding box center [23, 165] width 22 height 5
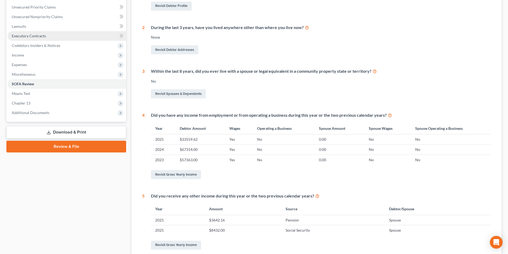
scroll to position [14, 0]
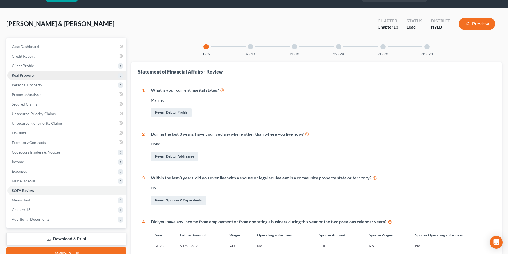
click at [33, 75] on span "Real Property" at bounding box center [23, 75] width 23 height 5
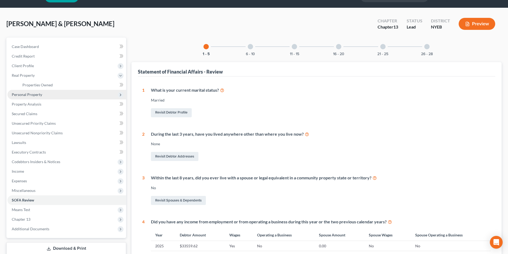
click at [36, 98] on span "Personal Property" at bounding box center [66, 95] width 119 height 10
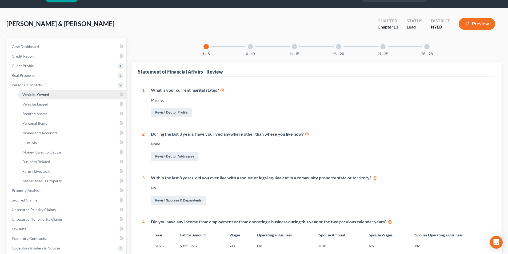
click at [36, 98] on link "Vehicles Owned" at bounding box center [72, 95] width 108 height 10
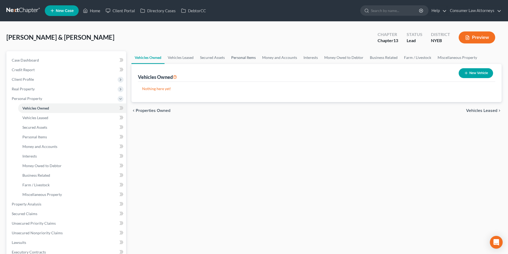
click at [247, 59] on link "Personal Items" at bounding box center [243, 57] width 31 height 13
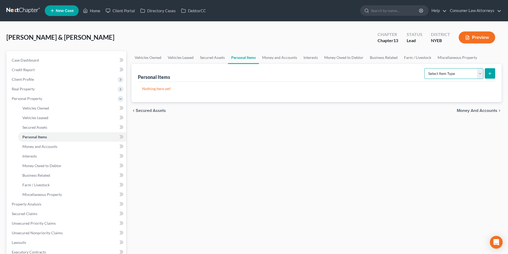
click at [464, 75] on select "Select Item Type Clothing Collectibles Of Value Electronics Firearms Household …" at bounding box center [453, 73] width 59 height 11
select select "clothing"
click at [425, 68] on select "Select Item Type Clothing Collectibles Of Value Electronics Firearms Household …" at bounding box center [453, 73] width 59 height 11
click at [491, 73] on icon "submit" at bounding box center [490, 73] width 4 height 4
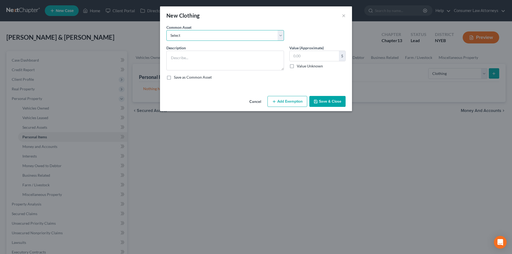
click at [201, 36] on select "Select Miscellaneous clothing and wearing apparel Clothing, shoes, jackets, out…" at bounding box center [225, 35] width 118 height 11
select select "3"
click at [166, 30] on select "Select Miscellaneous clothing and wearing apparel Clothing, shoes, jackets, out…" at bounding box center [225, 35] width 118 height 11
type textarea "Clothing, shoes, jackets, outwear, under garments."
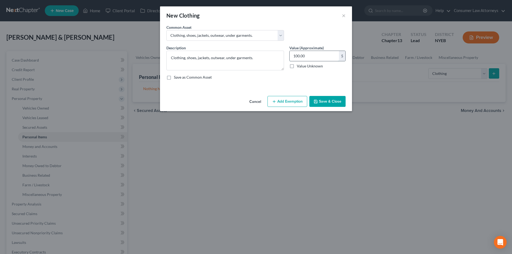
click at [310, 57] on input "100.00" at bounding box center [314, 56] width 49 height 10
type input "200.00"
click at [291, 100] on button "Add Exemption" at bounding box center [287, 101] width 40 height 11
select select "2"
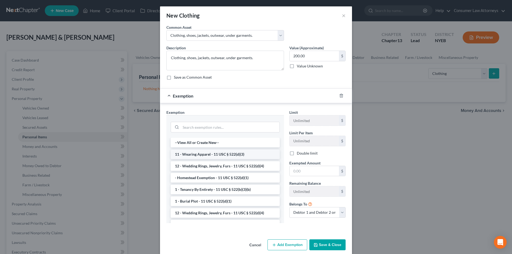
click at [221, 155] on li "11 - Wearing Apparel - 11 USC § 522(d)(3)" at bounding box center [225, 155] width 109 height 10
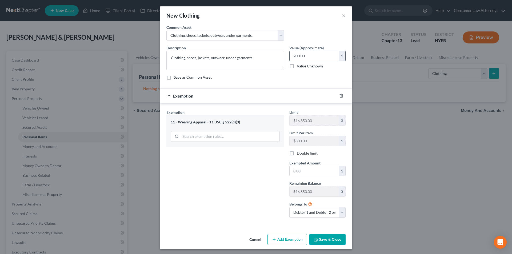
click at [313, 60] on input "200.00" at bounding box center [314, 56] width 49 height 10
type input "400.00"
click at [312, 171] on input "text" at bounding box center [314, 171] width 49 height 10
type input "400.00"
drag, startPoint x: 324, startPoint y: 238, endPoint x: 334, endPoint y: 197, distance: 42.1
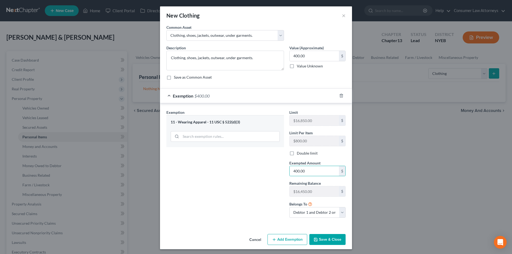
click at [324, 238] on button "Save & Close" at bounding box center [327, 239] width 36 height 11
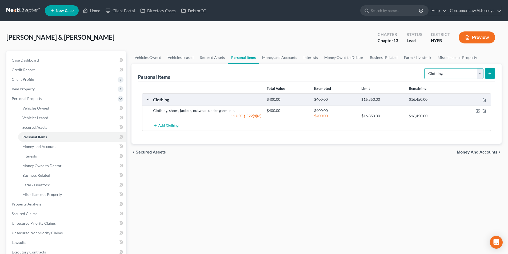
click at [457, 74] on select "Select Item Type Clothing Collectibles Of Value Electronics Firearms Household …" at bounding box center [453, 73] width 59 height 11
select select "electronics"
click at [425, 68] on select "Select Item Type Clothing Collectibles Of Value Electronics Firearms Household …" at bounding box center [453, 73] width 59 height 11
click at [488, 73] on icon "submit" at bounding box center [490, 73] width 4 height 4
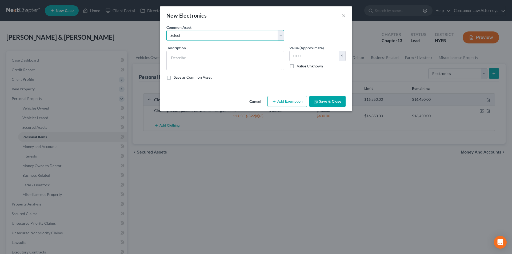
click at [235, 34] on select "Select Miscellaneous electronics Xbox Laptop Refrigerator Computer TV Cellphone…" at bounding box center [225, 35] width 118 height 11
select select "9"
click at [166, 30] on select "Select Miscellaneous electronics Xbox Laptop Refrigerator Computer TV Cellphone…" at bounding box center [225, 35] width 118 height 11
type textarea "TV, Cell Phone, and Laptop."
type input "300.00"
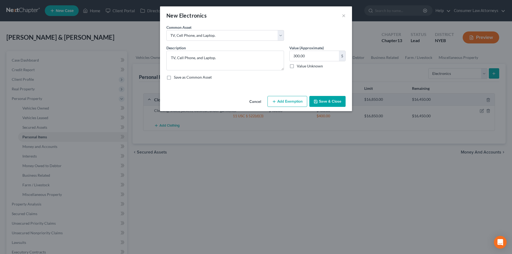
click at [290, 99] on button "Add Exemption" at bounding box center [287, 101] width 40 height 11
select select "2"
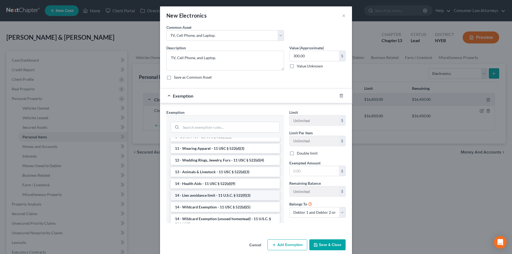
scroll to position [53, 0]
click at [211, 193] on li "14 - Wildcard Exemption - 11 USC § 522(d)(5)" at bounding box center [225, 195] width 109 height 10
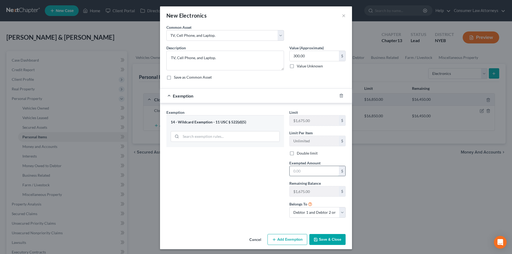
click at [300, 174] on input "text" at bounding box center [314, 171] width 49 height 10
type input "450.00"
click at [311, 56] on input "300.00" at bounding box center [314, 56] width 49 height 10
type input "450.00"
click at [319, 236] on button "Save & Close" at bounding box center [327, 239] width 36 height 11
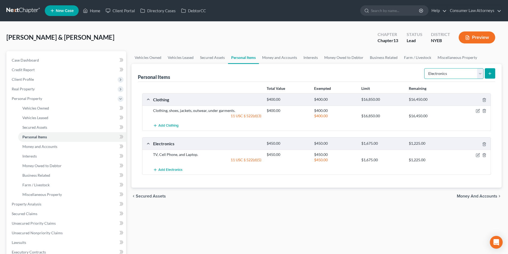
click at [456, 75] on select "Select Item Type Clothing Collectibles Of Value Electronics Firearms Household …" at bounding box center [453, 73] width 59 height 11
select select "household_goods"
click at [425, 68] on select "Select Item Type Clothing Collectibles Of Value Electronics Firearms Household …" at bounding box center [453, 73] width 59 height 11
click at [488, 73] on icon "submit" at bounding box center [490, 73] width 4 height 4
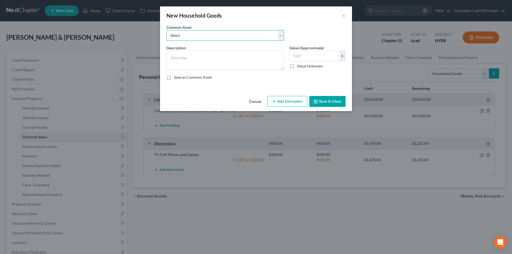
drag, startPoint x: 224, startPoint y: 36, endPoint x: 218, endPoint y: 39, distance: 6.8
click at [224, 36] on select "Select Miscellaneous household goods, furniture and furnishings freezer Dryer c…" at bounding box center [225, 35] width 118 height 11
select select "16"
click at [166, 30] on select "Select Miscellaneous household goods, furniture and furnishings freezer Dryer c…" at bounding box center [225, 35] width 118 height 11
type textarea "Refrigerator, Stove, Washer, Dryer, Sofa, Love Seat, Recliner, Bedroom Furnitur…"
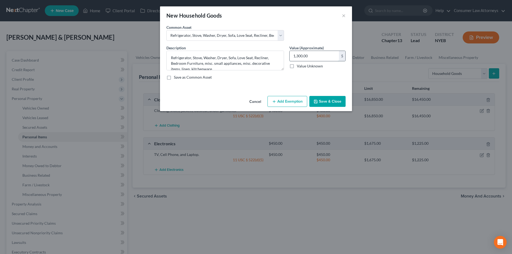
click at [309, 54] on input "1,300.00" at bounding box center [314, 56] width 49 height 10
type input "600.00"
click at [296, 103] on button "Add Exemption" at bounding box center [287, 101] width 40 height 11
select select "2"
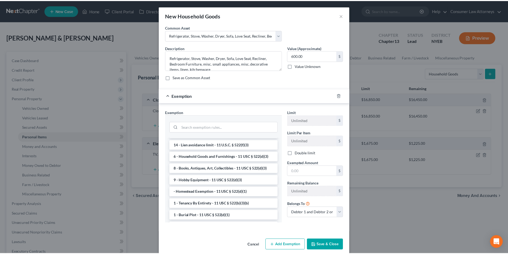
scroll to position [0, 0]
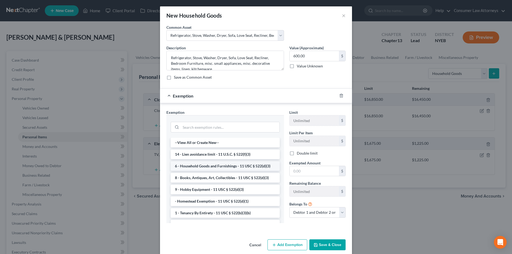
click at [224, 164] on li "6 - Household Goods and Furnishings - 11 USC § 522(d)(3)" at bounding box center [225, 166] width 109 height 10
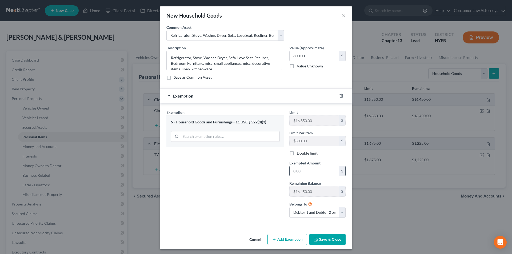
click at [304, 172] on input "text" at bounding box center [314, 171] width 49 height 10
type input "600.00"
click at [328, 240] on button "Save & Close" at bounding box center [327, 239] width 36 height 11
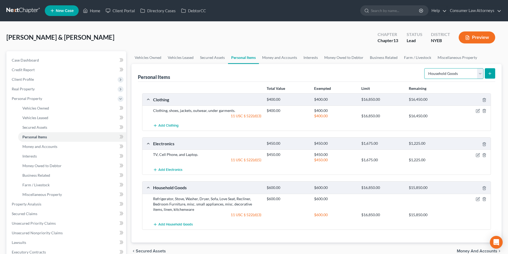
click at [450, 77] on select "Select Item Type Clothing Collectibles Of Value Electronics Firearms Household …" at bounding box center [453, 73] width 59 height 11
select select "jewelry"
click at [425, 68] on select "Select Item Type Clothing Collectibles Of Value Electronics Firearms Household …" at bounding box center [453, 73] width 59 height 11
click at [491, 73] on icon "submit" at bounding box center [490, 73] width 4 height 4
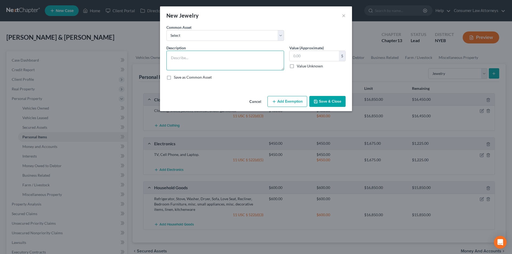
click at [235, 59] on textarea at bounding box center [225, 61] width 118 height 20
type textarea "Rings, Earrings, Pearls"
click at [305, 57] on input "text" at bounding box center [314, 56] width 49 height 10
type input "500.00"
click at [288, 100] on button "Add Exemption" at bounding box center [287, 101] width 40 height 11
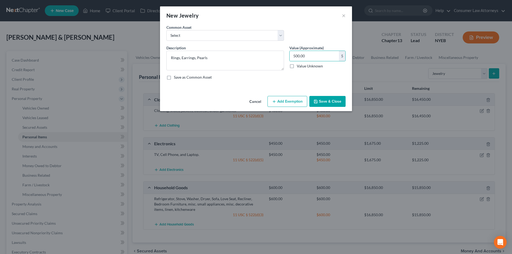
select select "2"
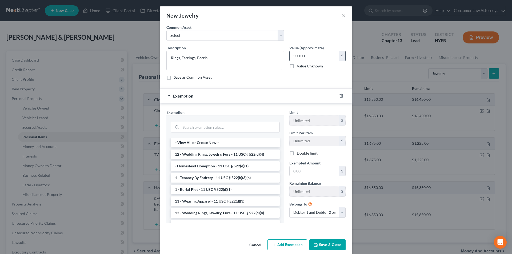
click at [311, 56] on input "500.00" at bounding box center [314, 56] width 49 height 10
type input "250.00"
click at [230, 154] on li "12 - Wedding Rings, Jewelry, Furs - 11 USC § 522(d)(4)" at bounding box center [225, 155] width 109 height 10
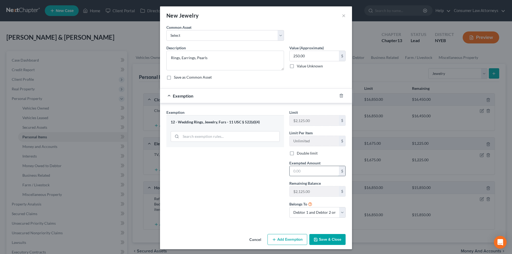
click at [303, 173] on input "text" at bounding box center [314, 171] width 49 height 10
type input "250.00"
click at [323, 243] on button "Save & Close" at bounding box center [327, 239] width 36 height 11
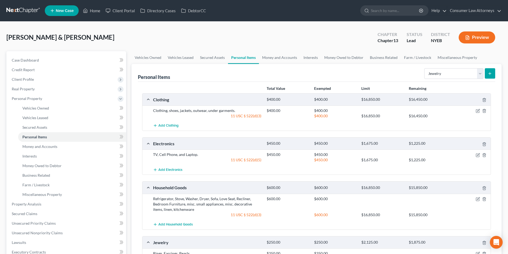
click at [492, 72] on icon "submit" at bounding box center [490, 73] width 4 height 4
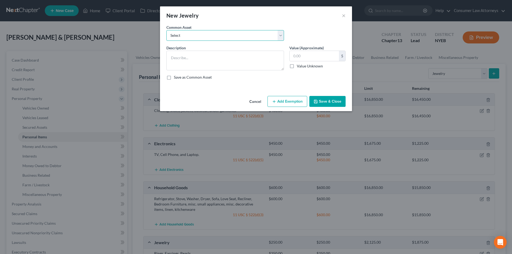
click at [221, 37] on select "Select Pearl Necklace Miscellaneous costume jewelry Diamond Ring Necklace Watch…" at bounding box center [225, 35] width 118 height 11
click at [343, 17] on button "×" at bounding box center [344, 15] width 4 height 6
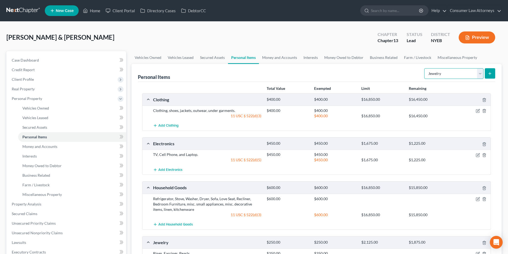
click at [479, 73] on select "Select Item Type Clothing Collectibles Of Value Electronics Firearms Household …" at bounding box center [453, 73] width 59 height 11
select select "other"
click at [425, 68] on select "Select Item Type Clothing Collectibles Of Value Electronics Firearms Household …" at bounding box center [453, 73] width 59 height 11
click at [491, 75] on icon "submit" at bounding box center [490, 73] width 4 height 4
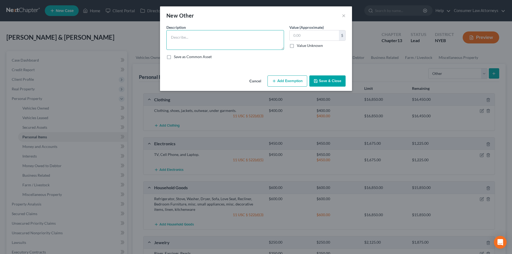
click at [223, 36] on textarea at bounding box center [225, 40] width 118 height 20
type textarea "A"
click at [342, 15] on button "×" at bounding box center [344, 15] width 4 height 6
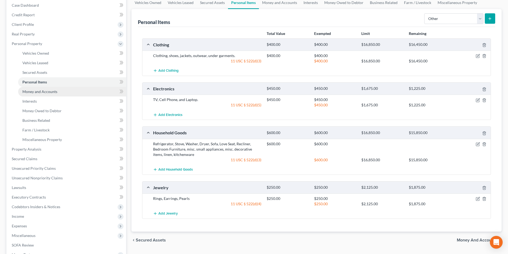
click at [45, 91] on span "Money and Accounts" at bounding box center [39, 91] width 35 height 5
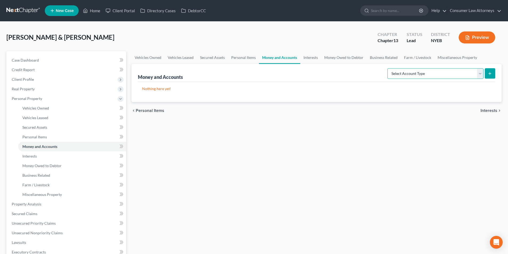
click at [423, 73] on select "Select Account Type Brokerage Cash on Hand Certificates of Deposit Checking Acc…" at bounding box center [435, 73] width 96 height 11
click at [429, 70] on select "Select Account Type Brokerage Cash on Hand Certificates of Deposit Checking Acc…" at bounding box center [435, 73] width 96 height 11
select select "cash_on_hand"
click at [388, 68] on select "Select Account Type Brokerage Cash on Hand Certificates of Deposit Checking Acc…" at bounding box center [435, 73] width 96 height 11
click at [489, 73] on icon "submit" at bounding box center [490, 73] width 4 height 4
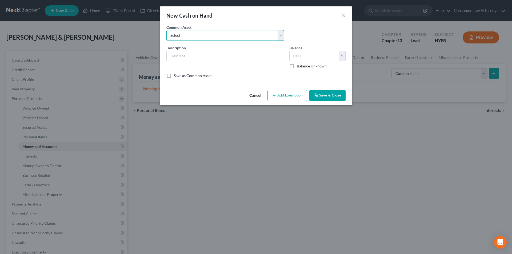
drag, startPoint x: 249, startPoint y: 36, endPoint x: 251, endPoint y: 38, distance: 3.0
click at [249, 36] on select "Select Cash on hand" at bounding box center [225, 35] width 118 height 11
select select "0"
click at [166, 30] on select "Select Cash on hand" at bounding box center [225, 35] width 118 height 11
type input "Cash on hand"
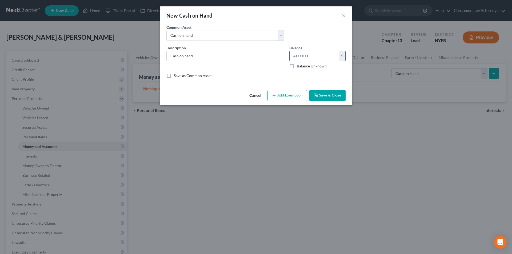
click at [302, 56] on input "4,000.00" at bounding box center [314, 56] width 49 height 10
type input "10.00"
click at [293, 91] on button "Add Exemption" at bounding box center [287, 95] width 40 height 11
select select "2"
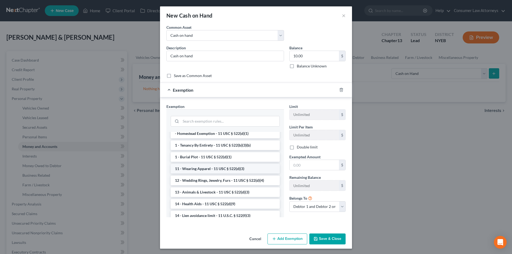
scroll to position [27, 0]
click at [211, 215] on li "14 - Wildcard Exemption - 11 USC § 522(d)(5)" at bounding box center [225, 216] width 109 height 10
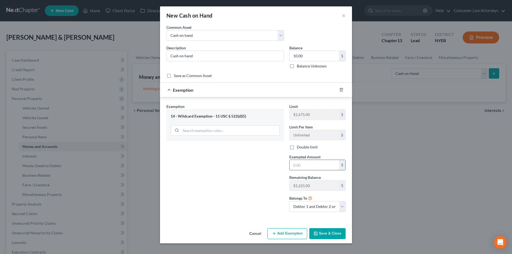
click at [299, 170] on div "$" at bounding box center [317, 165] width 56 height 11
click at [304, 164] on input "text" at bounding box center [314, 165] width 49 height 10
type input "10.00"
click at [327, 235] on button "Save & Close" at bounding box center [327, 233] width 36 height 11
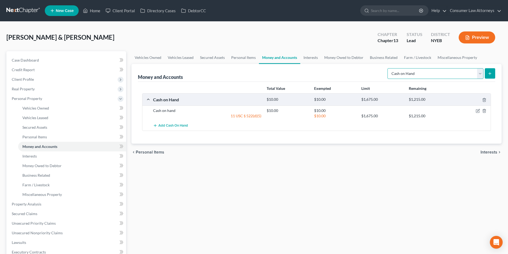
click at [423, 70] on select "Select Account Type Brokerage Cash on Hand Certificates of Deposit Checking Acc…" at bounding box center [435, 73] width 96 height 11
select select "checking"
click at [388, 68] on select "Select Account Type Brokerage Cash on Hand Certificates of Deposit Checking Acc…" at bounding box center [435, 73] width 96 height 11
click at [492, 74] on button "submit" at bounding box center [490, 73] width 10 height 10
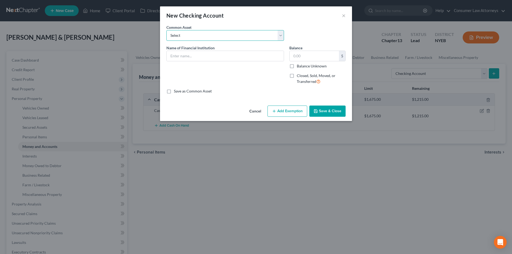
click at [184, 38] on select "Select Bank of America Truist Bank Partners Federal Credit Union United Souther…" at bounding box center [225, 35] width 118 height 11
select select "4"
click at [166, 30] on select "Select Bank of America Truist Bank Partners Federal Credit Union United Souther…" at bounding box center [225, 35] width 118 height 11
type input "Chase"
type input "1,000.00"
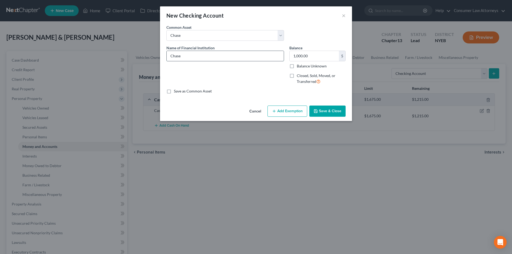
click at [201, 58] on input "Chase" at bounding box center [225, 56] width 117 height 10
type input "Chase - 9827"
click at [324, 57] on input "1,000.00" at bounding box center [314, 56] width 49 height 10
type input "50.00"
click at [289, 109] on button "Add Exemption" at bounding box center [287, 111] width 40 height 11
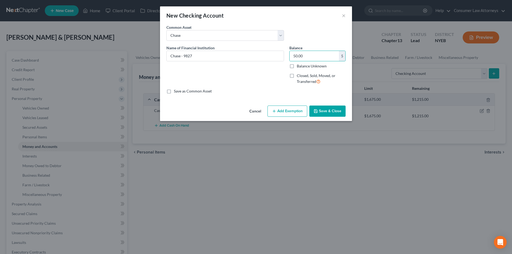
select select "2"
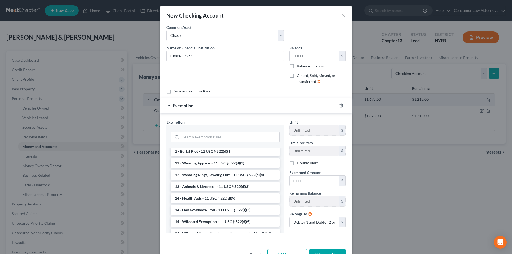
scroll to position [53, 0]
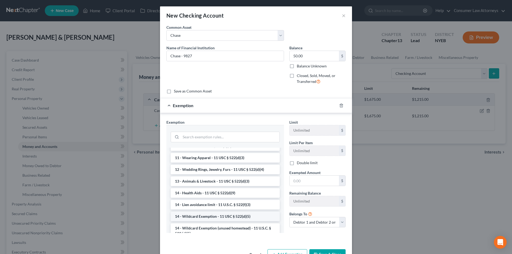
click at [218, 217] on li "14 - Wildcard Exemption - 11 USC § 522(d)(5)" at bounding box center [225, 217] width 109 height 10
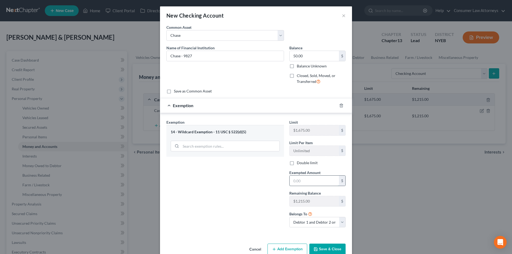
click at [303, 182] on input "text" at bounding box center [314, 181] width 49 height 10
type input "50.00"
click at [327, 250] on button "Save & Close" at bounding box center [327, 249] width 36 height 11
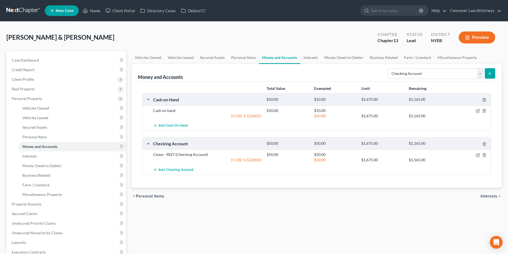
click at [491, 76] on button "submit" at bounding box center [490, 73] width 10 height 10
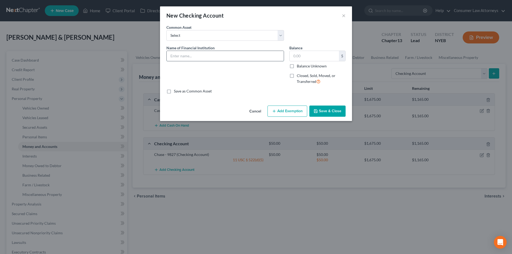
click at [200, 59] on input "text" at bounding box center [225, 56] width 117 height 10
type input "MCU - 6875"
click at [310, 54] on input "text" at bounding box center [314, 56] width 49 height 10
type input "10.00"
click at [290, 110] on button "Add Exemption" at bounding box center [287, 111] width 40 height 11
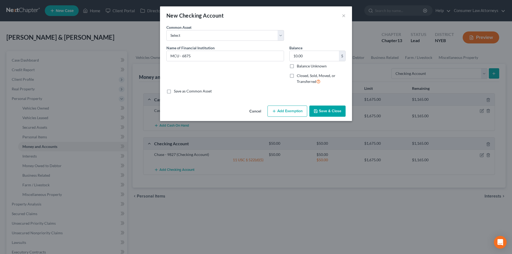
select select "2"
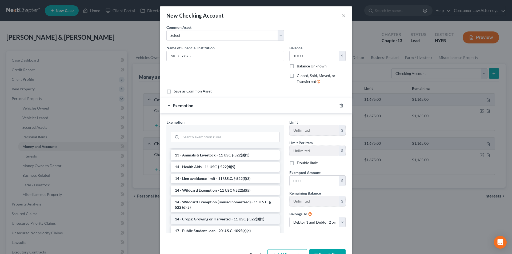
scroll to position [80, 0]
click at [205, 189] on li "14 - Wildcard Exemption - 11 USC § 522(d)(5)" at bounding box center [225, 190] width 109 height 10
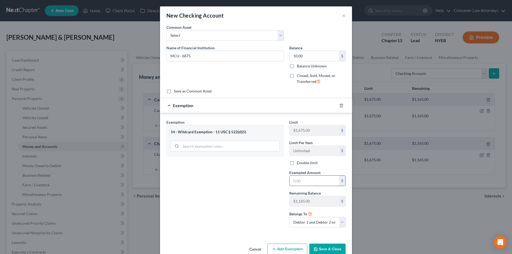
click at [310, 181] on input "text" at bounding box center [314, 181] width 49 height 10
type input "10.00"
drag, startPoint x: 333, startPoint y: 243, endPoint x: 335, endPoint y: 245, distance: 2.9
click at [334, 245] on div "Cancel Add Exemption Save & Close" at bounding box center [256, 251] width 192 height 18
click at [335, 245] on button "Save & Close" at bounding box center [327, 249] width 36 height 11
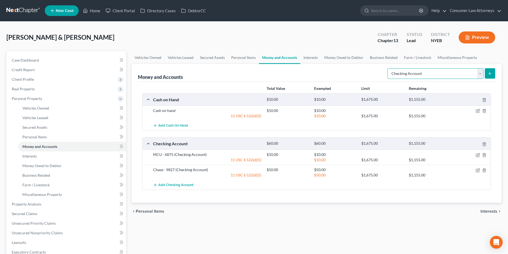
click at [435, 69] on select "Select Account Type Brokerage Cash on Hand Certificates of Deposit Checking Acc…" at bounding box center [435, 73] width 96 height 11
select select "savings"
click at [388, 68] on select "Select Account Type Brokerage Cash on Hand Certificates of Deposit Checking Acc…" at bounding box center [435, 73] width 96 height 11
click at [490, 72] on icon "submit" at bounding box center [490, 73] width 4 height 4
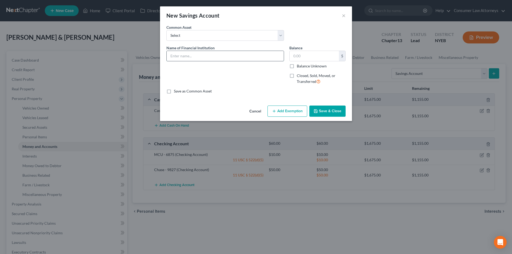
click at [216, 52] on input "text" at bounding box center [225, 56] width 117 height 10
type input "MCU - 6875"
click at [300, 56] on input "text" at bounding box center [314, 56] width 49 height 10
type input "4"
type input "1.00"
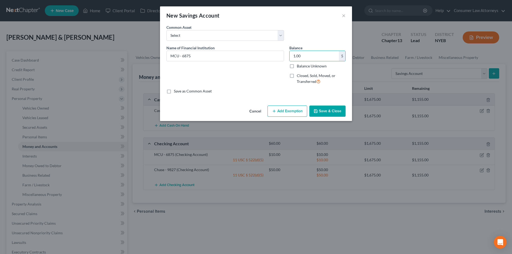
click at [280, 110] on button "Add Exemption" at bounding box center [287, 111] width 40 height 11
select select "2"
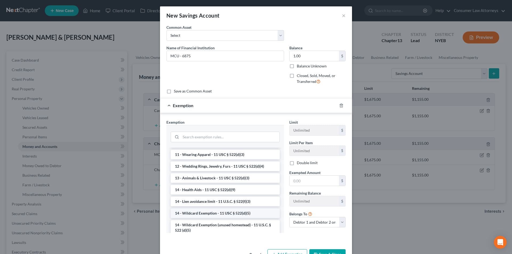
click at [205, 218] on li "14 - Wildcard Exemption - 11 USC § 522(d)(5)" at bounding box center [225, 214] width 109 height 10
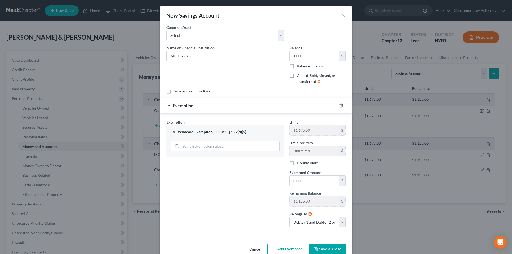
click at [301, 187] on div "Limit $1,675.00 $ Limit Per Item Unlimited $ Double limit Exempted Amount * $ R…" at bounding box center [318, 175] width 62 height 113
click at [302, 183] on input "text" at bounding box center [314, 181] width 49 height 10
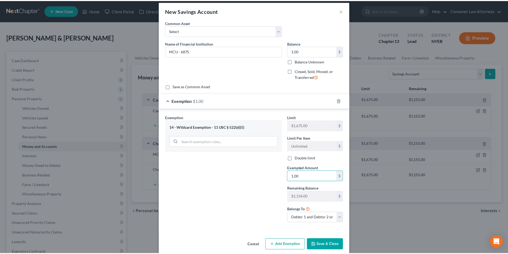
scroll to position [11, 0]
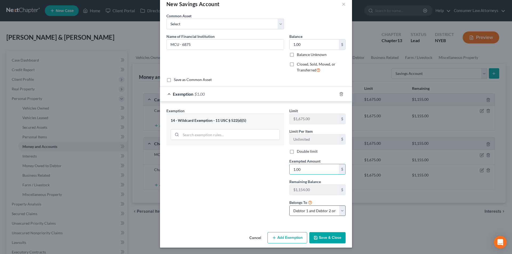
type input "1.00"
click at [338, 237] on button "Save & Close" at bounding box center [327, 237] width 36 height 11
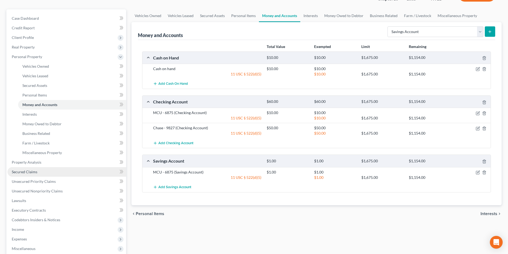
scroll to position [80, 0]
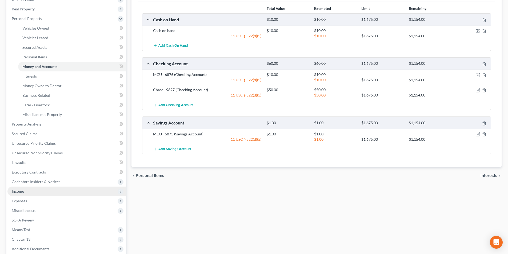
click at [22, 191] on span "Income" at bounding box center [18, 191] width 12 height 5
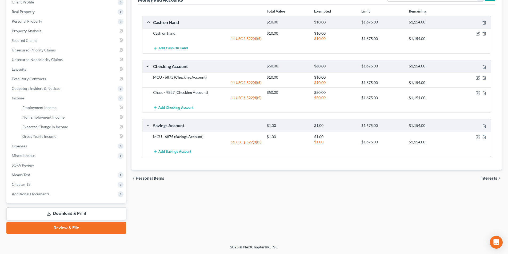
scroll to position [77, 0]
click at [39, 108] on span "Employment Income" at bounding box center [39, 107] width 34 height 5
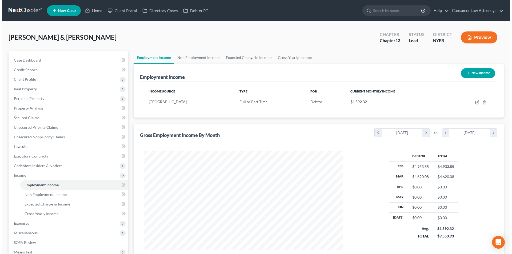
scroll to position [99, 210]
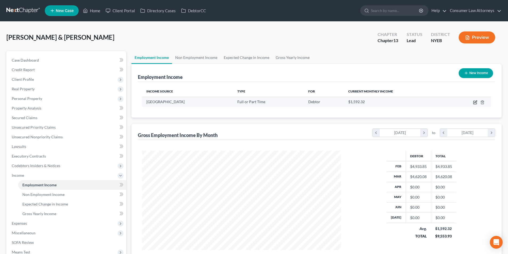
click at [475, 102] on icon "button" at bounding box center [475, 102] width 2 height 2
select select "0"
select select "2"
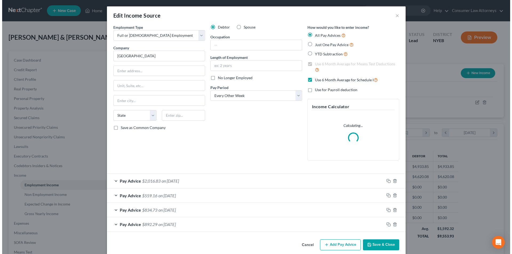
scroll to position [100, 211]
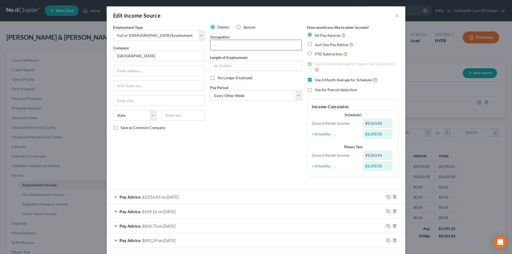
click at [226, 47] on input "text" at bounding box center [255, 45] width 91 height 10
type input "Telecommunication"
click at [252, 67] on input "text" at bounding box center [255, 66] width 91 height 10
type input "25 Years"
click at [163, 69] on input "text" at bounding box center [158, 71] width 91 height 10
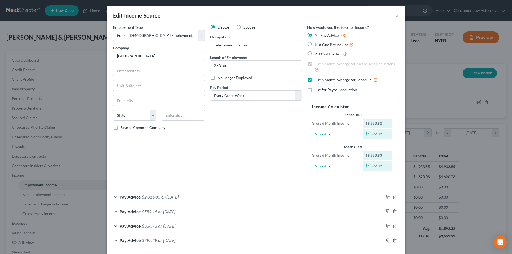
drag, startPoint x: 131, startPoint y: 55, endPoint x: 113, endPoint y: 55, distance: 18.1
click at [113, 55] on input "[GEOGRAPHIC_DATA]" at bounding box center [159, 56] width 92 height 11
click at [144, 71] on input "text" at bounding box center [158, 71] width 91 height 10
paste input "[STREET_ADDRESS]"
type input "[STREET_ADDRESS]"
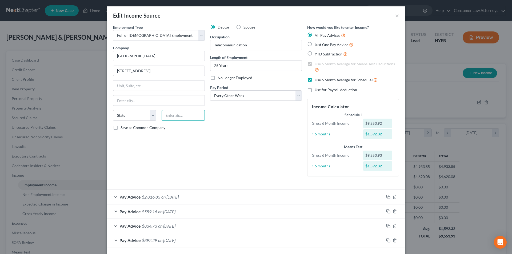
click at [178, 115] on input "text" at bounding box center [183, 115] width 43 height 11
type input "10013"
click at [179, 159] on div "Employment Type * Select Full or [DEMOGRAPHIC_DATA] Employment Self Employment …" at bounding box center [158, 103] width 97 height 156
type input "[US_STATE]"
select select "35"
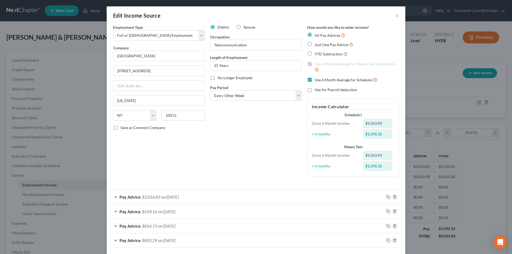
click at [121, 126] on label "Save as Common Company" at bounding box center [143, 127] width 45 height 5
click at [123, 126] on input "Save as Common Company" at bounding box center [124, 126] width 3 height 3
checkbox input "true"
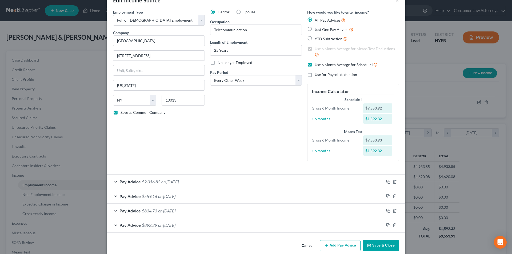
scroll to position [23, 0]
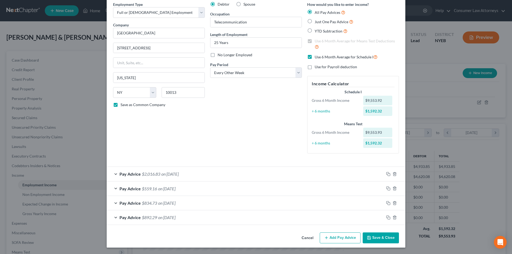
drag, startPoint x: 337, startPoint y: 240, endPoint x: 275, endPoint y: 124, distance: 132.0
click at [338, 241] on button "Add Pay Advice" at bounding box center [340, 238] width 41 height 11
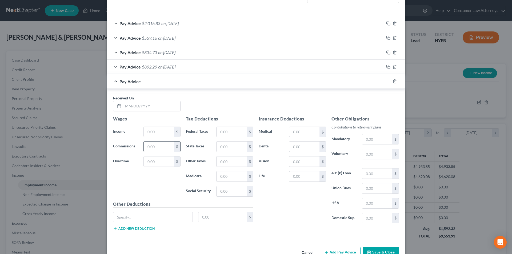
scroll to position [188, 0]
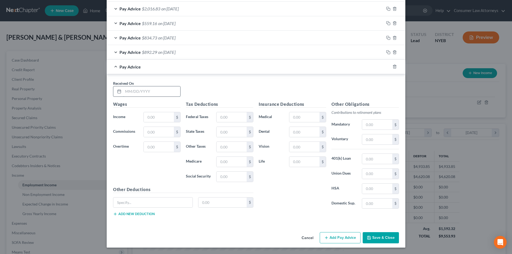
click at [156, 94] on input "text" at bounding box center [151, 91] width 57 height 10
type input "[DATE]"
click at [153, 121] on input "text" at bounding box center [159, 117] width 30 height 10
type input "2,799.11"
click at [237, 120] on input "text" at bounding box center [232, 117] width 30 height 10
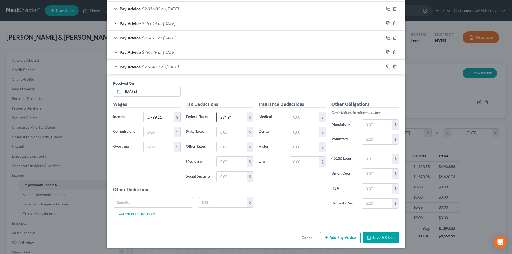
type input "234.94"
type input "38.67"
type input "165.36"
click at [225, 131] on input "text" at bounding box center [232, 132] width 30 height 10
type input "102.04"
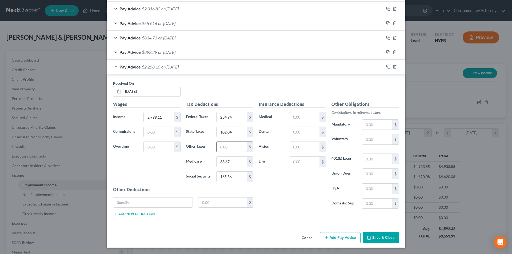
click at [234, 147] on input "text" at bounding box center [232, 147] width 30 height 10
type input "2"
type input "86.16"
click at [370, 141] on input "text" at bounding box center [377, 139] width 30 height 10
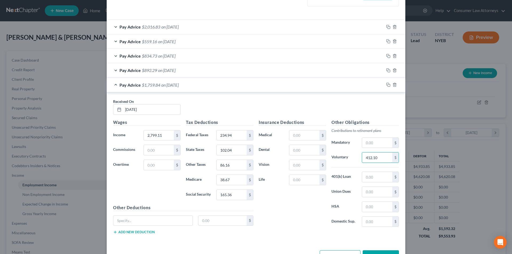
scroll to position [162, 0]
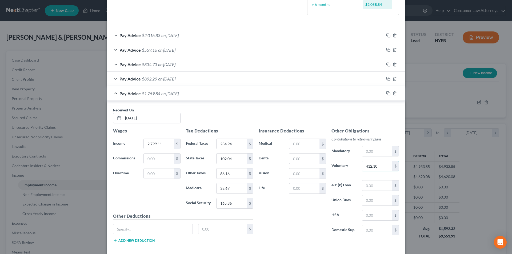
type input "412.10"
click at [115, 78] on div "Pay Advice $892.29 on [DATE]" at bounding box center [245, 79] width 277 height 14
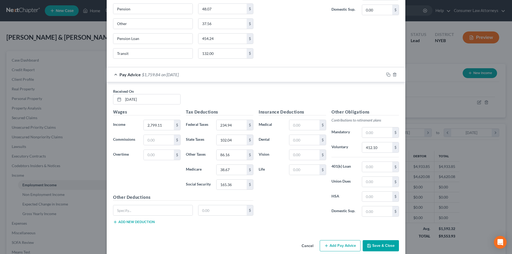
scroll to position [375, 0]
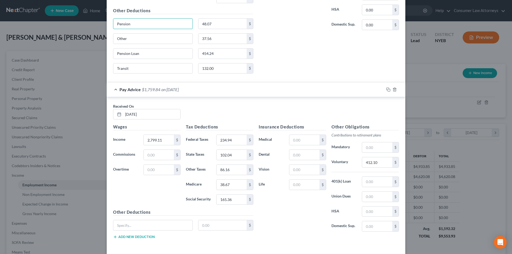
drag, startPoint x: 115, startPoint y: 4, endPoint x: 116, endPoint y: 14, distance: 10.2
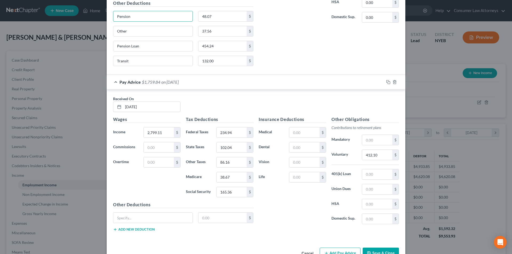
scroll to position [375, 0]
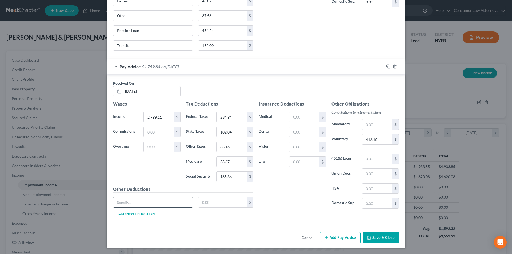
click at [134, 204] on input "text" at bounding box center [152, 202] width 79 height 10
paste input "Pension"
type input "Pension"
click at [138, 213] on button "Add new deduction" at bounding box center [134, 214] width 42 height 4
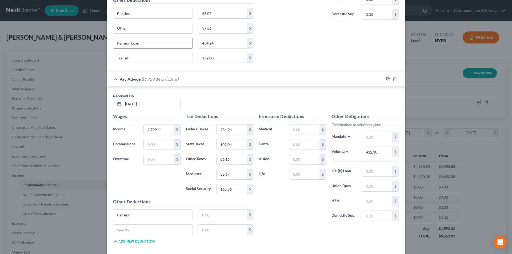
scroll to position [337, 0]
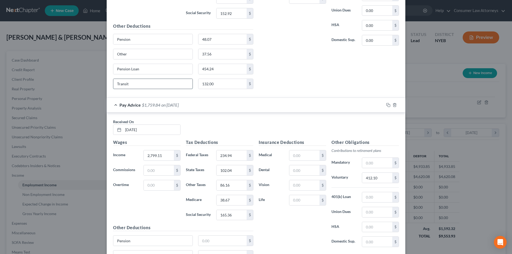
drag, startPoint x: 129, startPoint y: 83, endPoint x: 116, endPoint y: 83, distance: 12.5
click at [107, 83] on div "Received On * [DATE] Wages Income * 2,598.48 $ Commissions 0.00 $ Overtime 0.00…" at bounding box center [256, 4] width 299 height 187
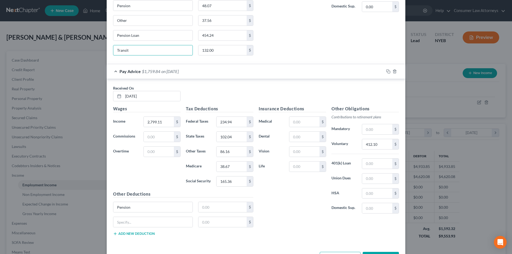
scroll to position [390, 0]
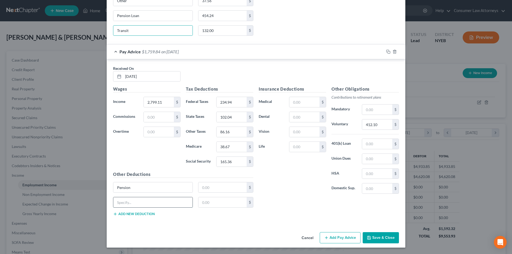
drag, startPoint x: 134, startPoint y: 204, endPoint x: 163, endPoint y: 199, distance: 28.8
click at [134, 204] on input "text" at bounding box center [152, 202] width 79 height 10
paste input "Transit"
type input "Transit"
click at [211, 189] on input "text" at bounding box center [222, 187] width 49 height 10
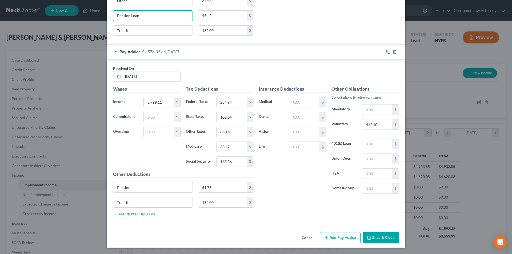
drag, startPoint x: 118, startPoint y: 17, endPoint x: 109, endPoint y: 17, distance: 9.6
click at [110, 17] on div "Pension Loan" at bounding box center [152, 15] width 85 height 11
click at [142, 213] on button "Add new deduction" at bounding box center [134, 214] width 42 height 4
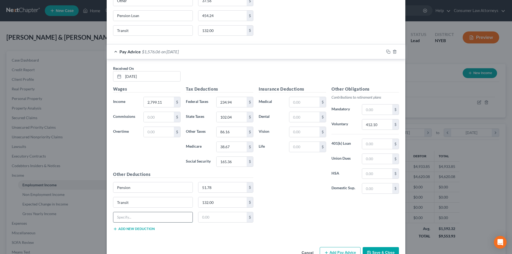
drag, startPoint x: 135, startPoint y: 219, endPoint x: 138, endPoint y: 218, distance: 3.0
click at [135, 219] on input "text" at bounding box center [152, 217] width 79 height 10
paste input "Pension Loan"
click at [206, 219] on input "text" at bounding box center [222, 217] width 49 height 10
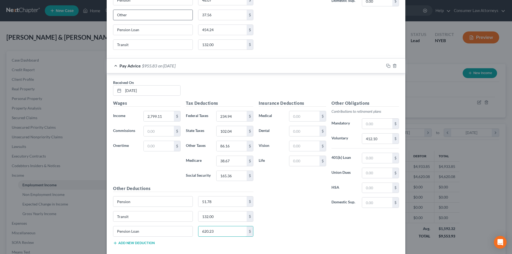
scroll to position [364, 0]
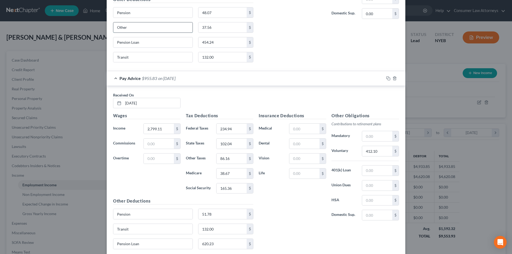
drag, startPoint x: 126, startPoint y: 28, endPoint x: 117, endPoint y: 29, distance: 8.8
click at [104, 28] on div "Edit Income Source × Employment Type * Select Full or [DEMOGRAPHIC_DATA] Employ…" at bounding box center [256, 127] width 512 height 254
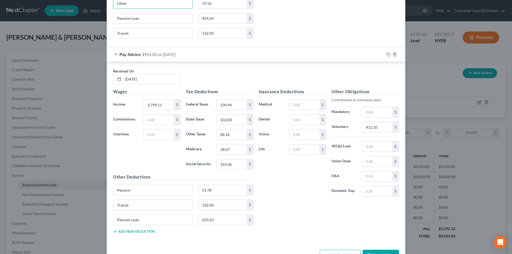
scroll to position [405, 0]
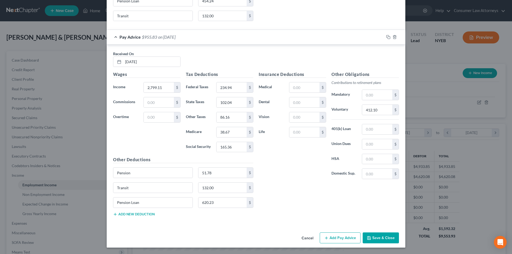
click at [140, 213] on button "Add new deduction" at bounding box center [134, 214] width 42 height 4
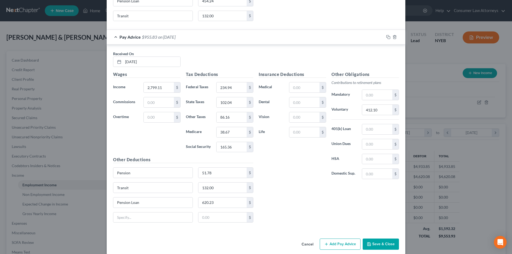
click at [135, 223] on div "$" at bounding box center [183, 219] width 146 height 15
drag, startPoint x: 159, startPoint y: 219, endPoint x: 186, endPoint y: 204, distance: 30.6
click at [159, 219] on input "text" at bounding box center [152, 218] width 79 height 10
paste input "Other"
click at [374, 132] on input "text" at bounding box center [377, 129] width 30 height 10
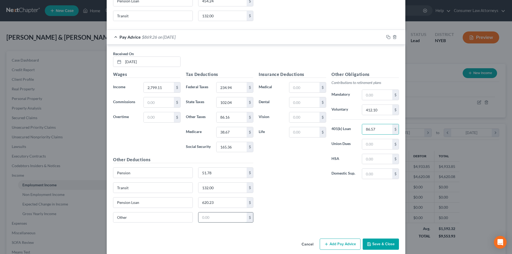
click at [229, 219] on input "text" at bounding box center [222, 218] width 49 height 10
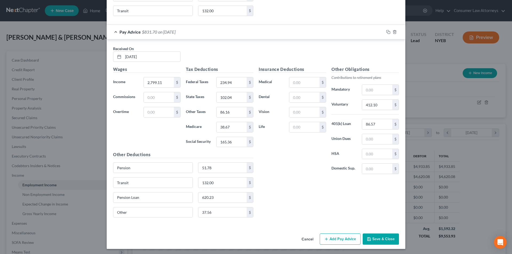
scroll to position [411, 0]
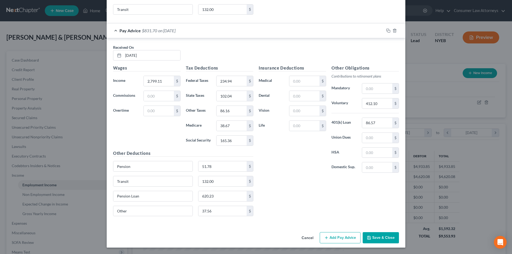
drag, startPoint x: 338, startPoint y: 235, endPoint x: 336, endPoint y: 209, distance: 25.9
click at [338, 235] on button "Add Pay Advice" at bounding box center [340, 237] width 41 height 11
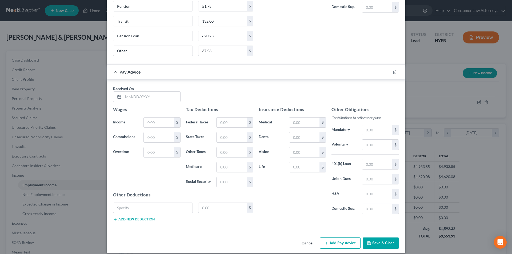
scroll to position [577, 0]
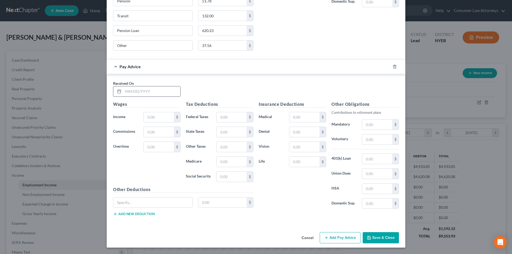
click at [157, 94] on input "text" at bounding box center [151, 91] width 57 height 10
click at [157, 122] on input "text" at bounding box center [159, 117] width 30 height 10
click at [223, 119] on input "text" at bounding box center [232, 117] width 30 height 10
click at [367, 139] on input "text" at bounding box center [377, 139] width 30 height 10
click at [369, 159] on input "text" at bounding box center [377, 159] width 30 height 10
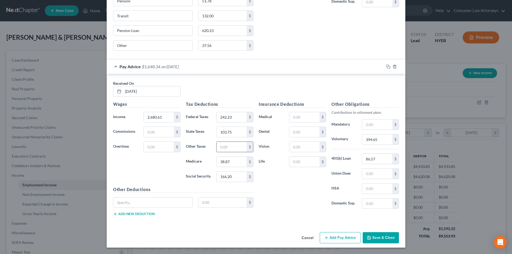
click at [225, 147] on input "text" at bounding box center [232, 147] width 30 height 10
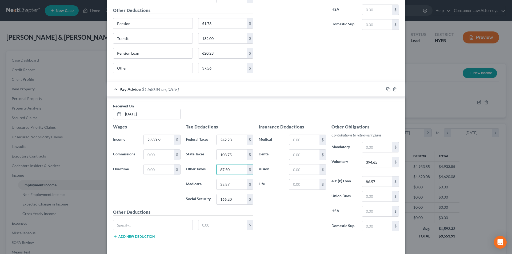
scroll to position [524, 0]
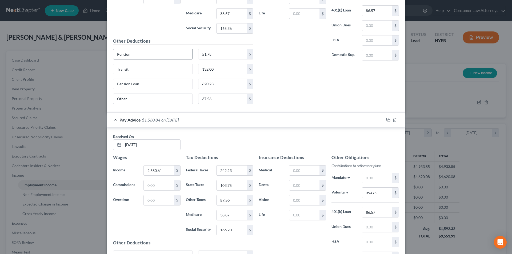
drag, startPoint x: 113, startPoint y: 54, endPoint x: 118, endPoint y: 54, distance: 5.6
click at [111, 54] on div "Pension" at bounding box center [152, 54] width 85 height 11
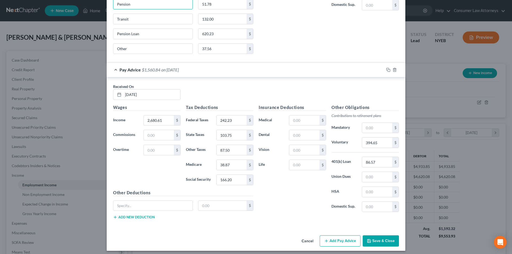
scroll to position [577, 0]
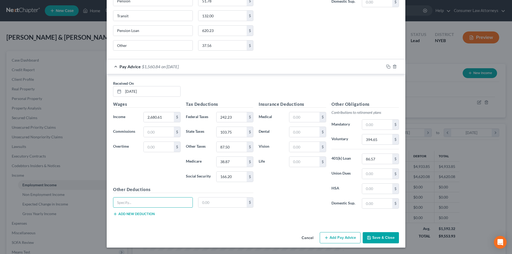
drag, startPoint x: 133, startPoint y: 203, endPoint x: 133, endPoint y: 212, distance: 9.1
click at [133, 203] on input "text" at bounding box center [152, 203] width 79 height 10
paste input "Pension"
click at [133, 214] on button "Add new deduction" at bounding box center [134, 214] width 42 height 4
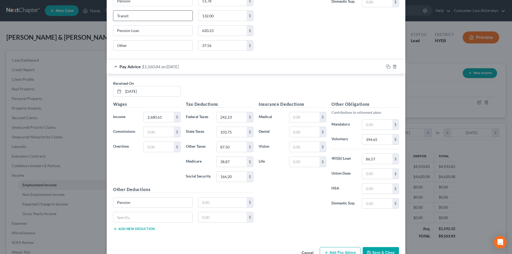
drag, startPoint x: 130, startPoint y: 18, endPoint x: 113, endPoint y: 15, distance: 17.8
click at [113, 15] on input "Transit" at bounding box center [152, 16] width 79 height 10
click at [134, 219] on input "text" at bounding box center [152, 217] width 79 height 10
paste input "Transit"
click at [136, 230] on button "Add new deduction" at bounding box center [134, 229] width 42 height 4
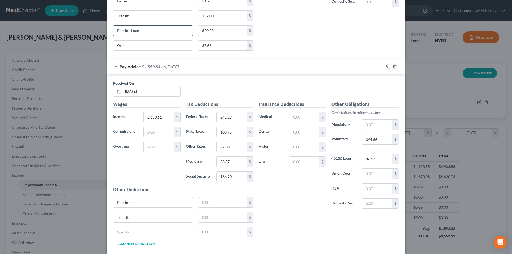
drag, startPoint x: 139, startPoint y: 31, endPoint x: 121, endPoint y: 29, distance: 17.8
click at [113, 30] on input "Pension Loan" at bounding box center [152, 31] width 79 height 10
click at [135, 234] on input "text" at bounding box center [152, 232] width 79 height 10
paste input "Pension Loan"
click at [137, 242] on button "Add new deduction" at bounding box center [134, 244] width 42 height 4
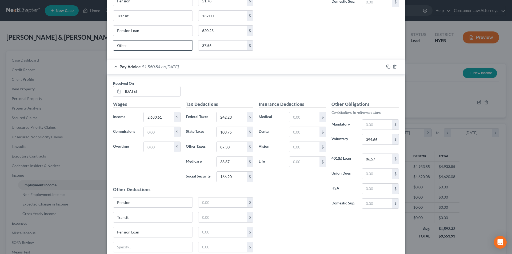
drag, startPoint x: 126, startPoint y: 46, endPoint x: 118, endPoint y: 45, distance: 7.8
click at [113, 46] on input "Other" at bounding box center [152, 46] width 79 height 10
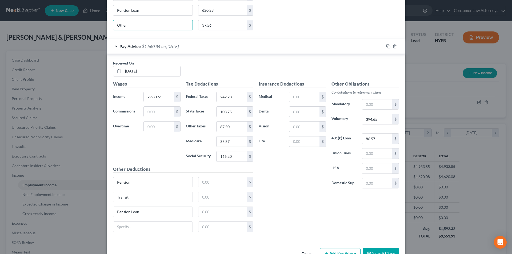
scroll to position [613, 0]
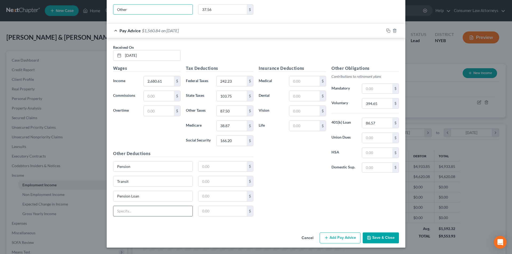
drag, startPoint x: 133, startPoint y: 216, endPoint x: 146, endPoint y: 206, distance: 15.7
click at [133, 216] on input "text" at bounding box center [152, 211] width 79 height 10
paste input "Other"
click at [217, 167] on input "text" at bounding box center [222, 167] width 49 height 10
drag, startPoint x: 134, startPoint y: 182, endPoint x: 105, endPoint y: 180, distance: 29.1
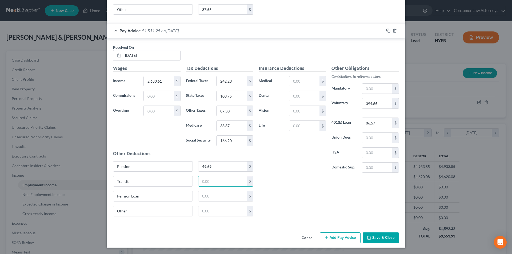
click at [107, 180] on div "Received On * [DATE] Wages Income * 2,680.61 $ Commissions $ Overtime $ Tax Ded…" at bounding box center [256, 131] width 299 height 187
click at [223, 199] on input "text" at bounding box center [222, 196] width 49 height 10
click at [217, 213] on input "text" at bounding box center [222, 211] width 49 height 10
click at [349, 240] on button "Add Pay Advice" at bounding box center [340, 238] width 41 height 11
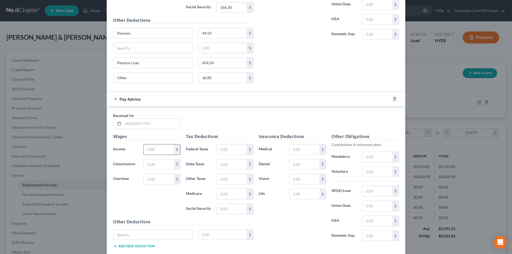
scroll to position [779, 0]
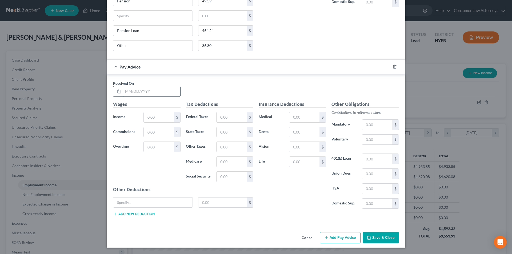
click at [137, 93] on input "text" at bounding box center [151, 91] width 57 height 10
click at [153, 117] on input "text" at bounding box center [159, 117] width 30 height 10
click at [226, 118] on input "text" at bounding box center [232, 117] width 30 height 10
click at [379, 139] on input "text" at bounding box center [377, 140] width 30 height 10
click at [229, 150] on input "text" at bounding box center [232, 147] width 30 height 10
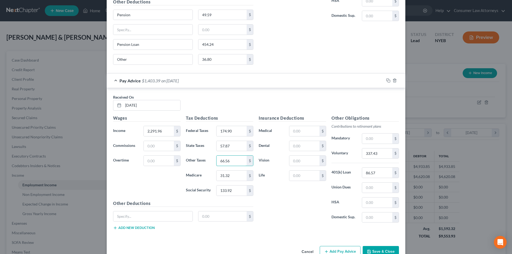
scroll to position [752, 0]
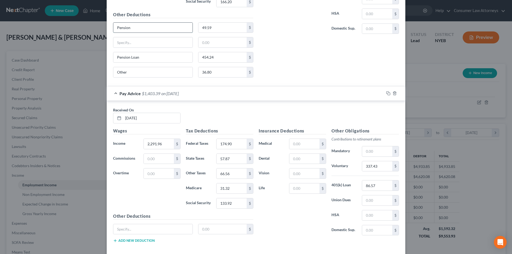
click at [113, 24] on div "Pension" at bounding box center [153, 27] width 80 height 11
click at [127, 225] on input "text" at bounding box center [152, 229] width 79 height 10
paste input "Pension"
click at [128, 240] on button "Add new deduction" at bounding box center [134, 241] width 42 height 4
drag, startPoint x: 129, startPoint y: 57, endPoint x: 116, endPoint y: 57, distance: 12.5
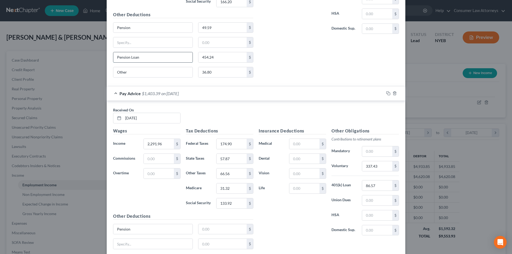
click at [110, 57] on div "Pension Loan" at bounding box center [152, 57] width 85 height 11
click at [131, 247] on input "text" at bounding box center [152, 244] width 79 height 10
paste input "Pension Loan"
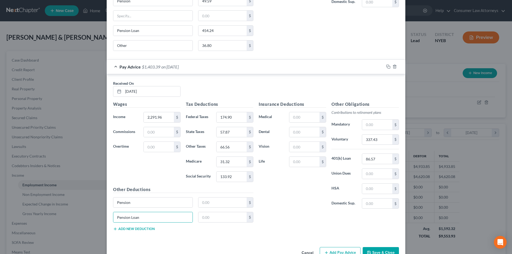
click at [132, 229] on button "Add new deduction" at bounding box center [134, 229] width 42 height 4
drag, startPoint x: 126, startPoint y: 44, endPoint x: 118, endPoint y: 43, distance: 8.0
click at [113, 44] on input "Other" at bounding box center [152, 46] width 79 height 10
drag, startPoint x: 132, startPoint y: 233, endPoint x: 131, endPoint y: 229, distance: 4.1
click at [132, 233] on input "text" at bounding box center [152, 232] width 79 height 10
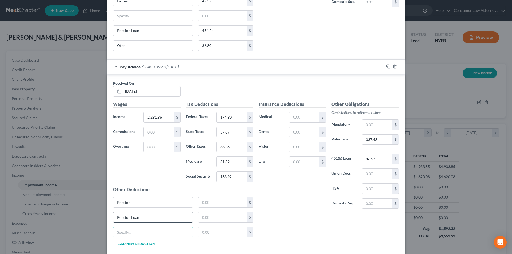
paste input "Other"
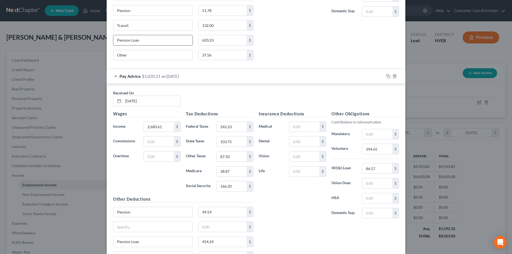
scroll to position [539, 0]
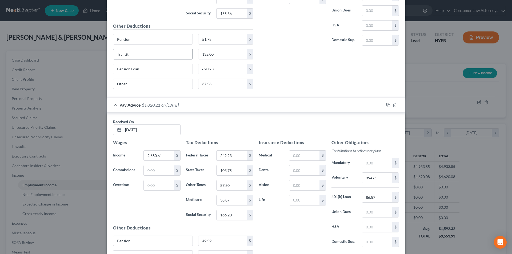
drag, startPoint x: 131, startPoint y: 53, endPoint x: 114, endPoint y: 53, distance: 17.6
click at [103, 53] on div "Edit Income Source × Employment Type * Select Full or [DEMOGRAPHIC_DATA] Employ…" at bounding box center [256, 127] width 512 height 254
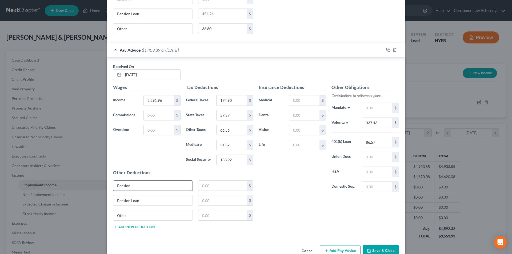
scroll to position [808, 0]
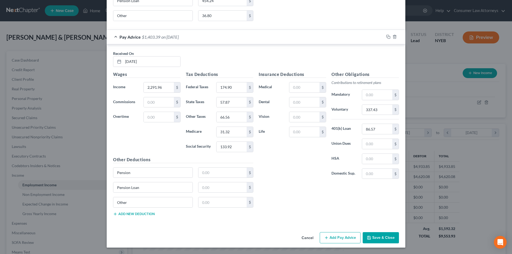
click at [131, 214] on button "Add new deduction" at bounding box center [134, 214] width 42 height 4
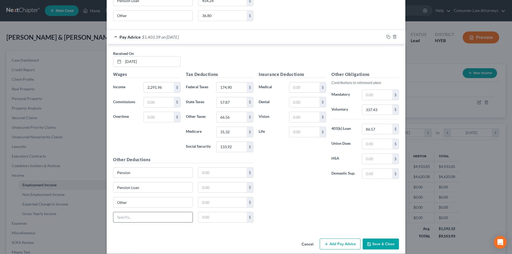
click at [126, 219] on input "text" at bounding box center [152, 217] width 79 height 10
paste input "Transit"
click at [214, 174] on input "text" at bounding box center [222, 173] width 49 height 10
click at [217, 189] on input "text" at bounding box center [222, 187] width 49 height 10
click at [211, 204] on input "text" at bounding box center [222, 202] width 49 height 10
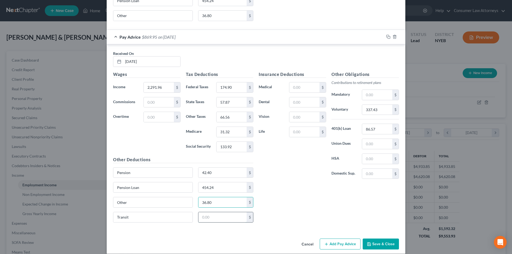
click at [214, 217] on input "text" at bounding box center [222, 217] width 49 height 10
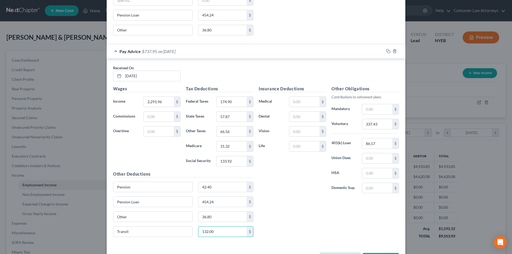
scroll to position [782, 0]
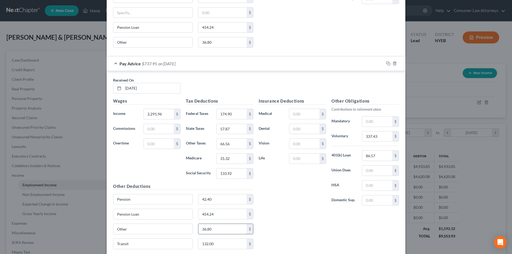
click at [217, 229] on input "36.80" at bounding box center [222, 229] width 49 height 10
click at [216, 215] on input "454.24" at bounding box center [222, 214] width 49 height 10
click at [215, 203] on input "42.40" at bounding box center [222, 199] width 49 height 10
click at [231, 130] on input "57.87" at bounding box center [232, 129] width 30 height 10
click at [223, 202] on input "86.95" at bounding box center [222, 199] width 49 height 10
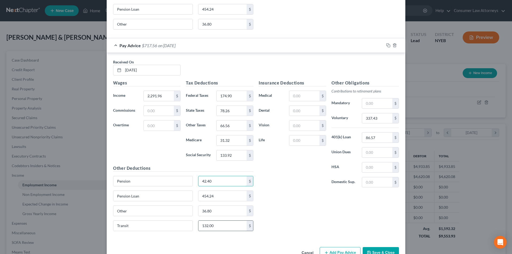
scroll to position [815, 0]
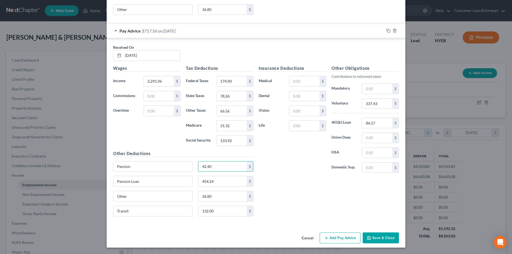
click at [335, 238] on button "Add Pay Advice" at bounding box center [340, 238] width 41 height 11
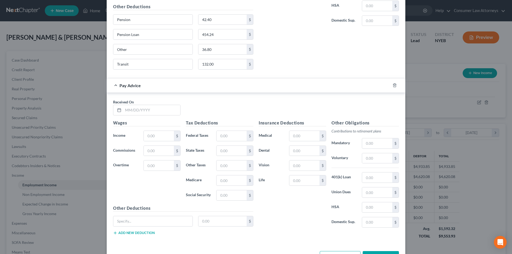
scroll to position [980, 0]
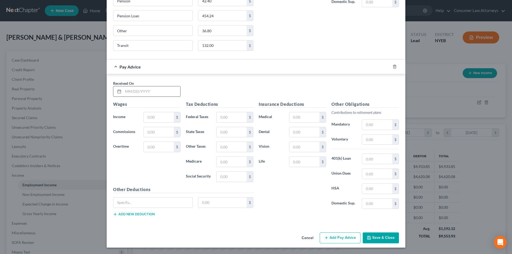
click at [153, 90] on input "text" at bounding box center [151, 91] width 57 height 10
click at [154, 120] on input "text" at bounding box center [159, 117] width 30 height 10
click at [227, 118] on input "text" at bounding box center [232, 117] width 30 height 10
click at [230, 147] on input "text" at bounding box center [232, 147] width 30 height 10
click at [378, 142] on input "text" at bounding box center [377, 140] width 30 height 10
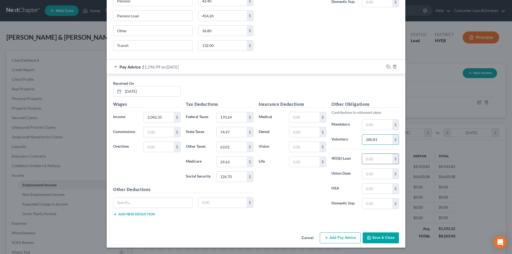
click at [373, 161] on input "text" at bounding box center [377, 159] width 30 height 10
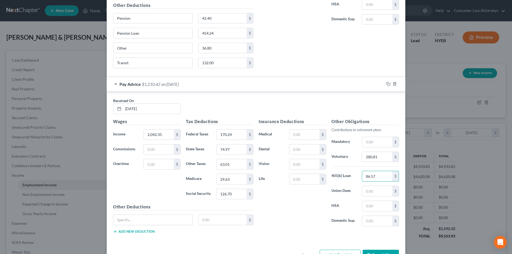
scroll to position [954, 0]
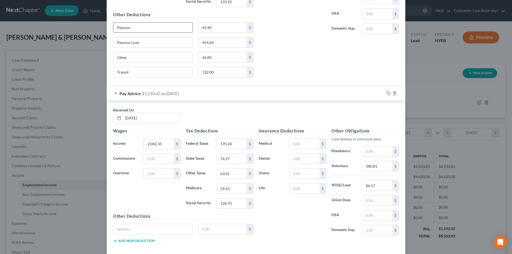
drag, startPoint x: 106, startPoint y: 29, endPoint x: 113, endPoint y: 29, distance: 7.7
click at [103, 29] on div "Edit Income Source × Employment Type * Select Full or [DEMOGRAPHIC_DATA] Employ…" at bounding box center [256, 127] width 512 height 254
click at [141, 227] on input "text" at bounding box center [152, 229] width 79 height 10
paste input "Pension"
click at [213, 230] on input "text" at bounding box center [222, 229] width 49 height 10
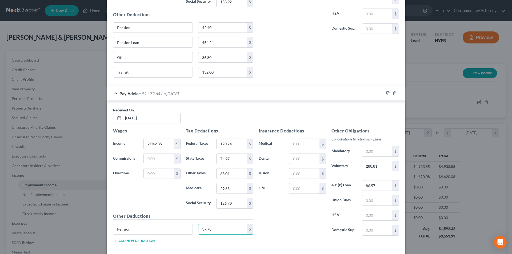
click at [148, 242] on button "Add new deduction" at bounding box center [134, 241] width 42 height 4
drag, startPoint x: 140, startPoint y: 43, endPoint x: 122, endPoint y: 43, distance: 18.4
click at [113, 42] on input "Pension Loan" at bounding box center [152, 42] width 79 height 10
click at [135, 243] on input "text" at bounding box center [152, 244] width 79 height 10
paste input "Pension Loan"
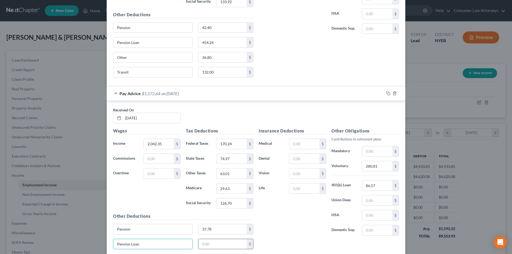
click at [211, 246] on input "text" at bounding box center [222, 244] width 49 height 10
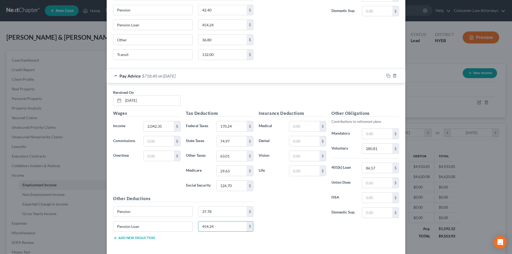
scroll to position [980, 0]
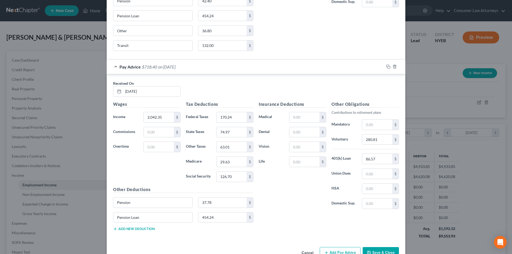
drag, startPoint x: 147, startPoint y: 225, endPoint x: 144, endPoint y: 229, distance: 5.1
click at [147, 225] on div "Pension Loan 454.24 $" at bounding box center [183, 219] width 146 height 15
click at [144, 229] on button "Add new deduction" at bounding box center [134, 229] width 42 height 4
click at [134, 231] on input "text" at bounding box center [152, 232] width 79 height 10
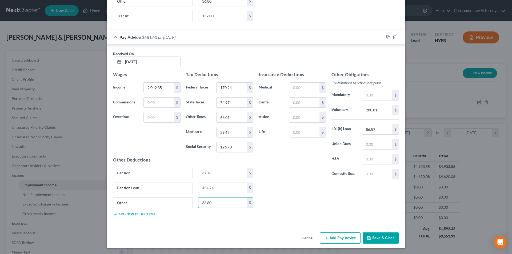
scroll to position [1010, 0]
click at [341, 241] on button "Add Pay Advice" at bounding box center [340, 237] width 41 height 11
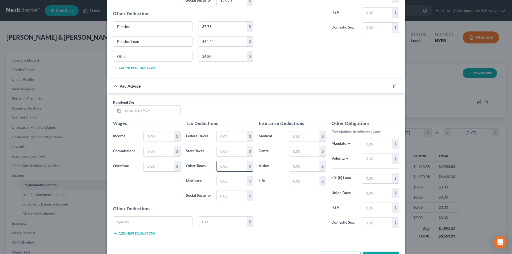
scroll to position [1176, 0]
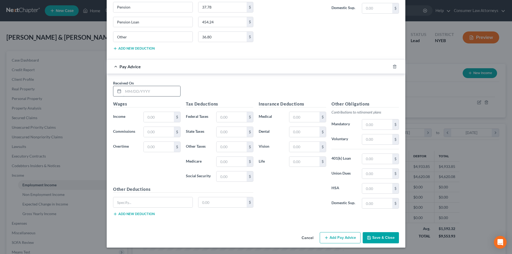
click at [160, 95] on input "text" at bounding box center [151, 91] width 57 height 10
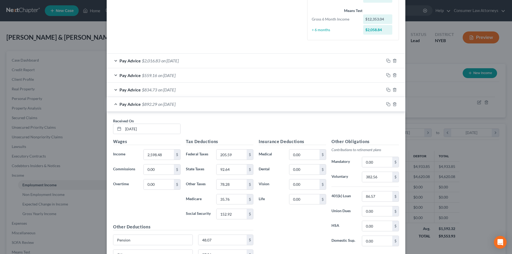
scroll to position [82, 0]
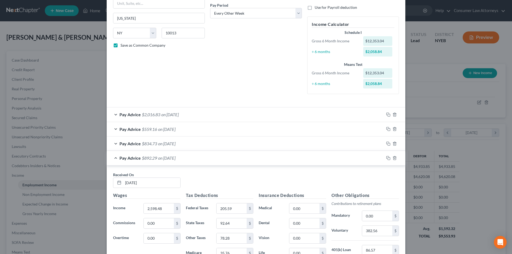
click at [426, 81] on div "Edit Income Source × Employment Type * Select Full or [DEMOGRAPHIC_DATA] Employ…" at bounding box center [256, 127] width 512 height 254
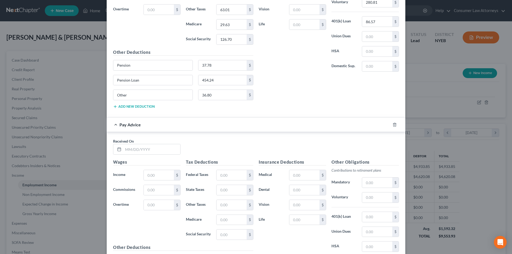
scroll to position [1176, 0]
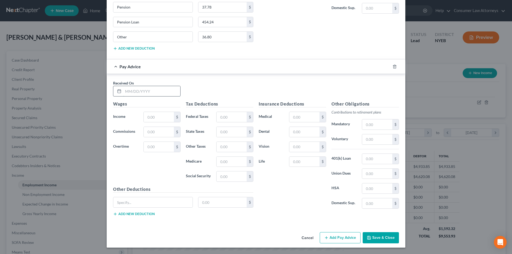
click at [139, 95] on input "text" at bounding box center [151, 91] width 57 height 10
click at [157, 115] on input "text" at bounding box center [159, 117] width 30 height 10
click at [235, 119] on input "text" at bounding box center [232, 117] width 30 height 10
click at [227, 146] on input "text" at bounding box center [232, 147] width 30 height 10
click at [375, 139] on input "text" at bounding box center [377, 139] width 30 height 10
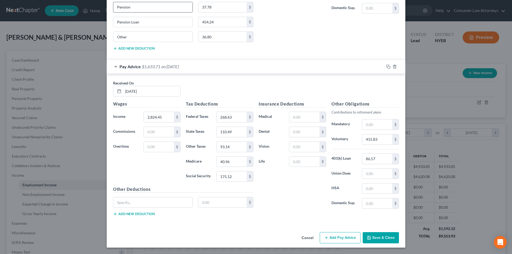
drag, startPoint x: 113, startPoint y: 7, endPoint x: 121, endPoint y: 6, distance: 7.5
click at [141, 202] on input "text" at bounding box center [152, 202] width 79 height 10
paste input "Pension"
click at [136, 212] on button "Add new deduction" at bounding box center [134, 214] width 42 height 4
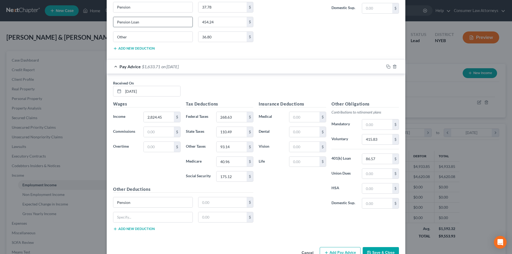
drag, startPoint x: 136, startPoint y: 22, endPoint x: 112, endPoint y: 21, distance: 24.3
click at [113, 21] on input "Pension Loan" at bounding box center [152, 22] width 79 height 10
click at [136, 222] on div at bounding box center [153, 217] width 80 height 11
paste input "Pension Loan"
click at [217, 202] on input "text" at bounding box center [222, 202] width 49 height 10
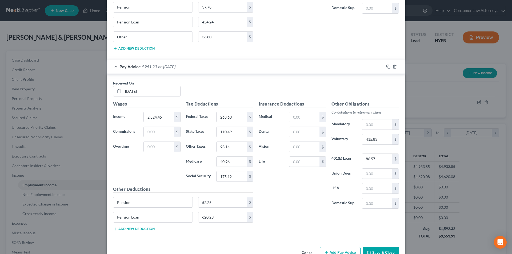
click at [134, 227] on button "Add new deduction" at bounding box center [134, 229] width 42 height 4
click at [131, 230] on input "text" at bounding box center [152, 232] width 79 height 10
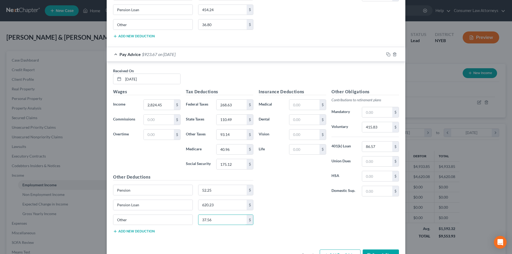
scroll to position [1205, 0]
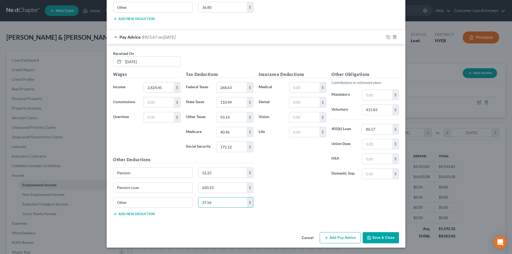
click at [329, 236] on button "Add Pay Advice" at bounding box center [340, 237] width 41 height 11
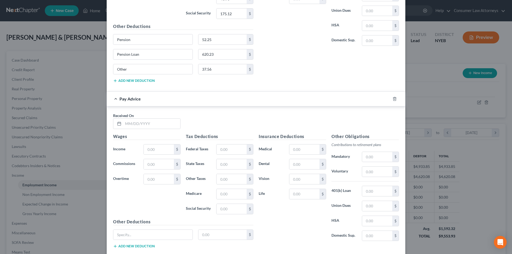
scroll to position [1371, 0]
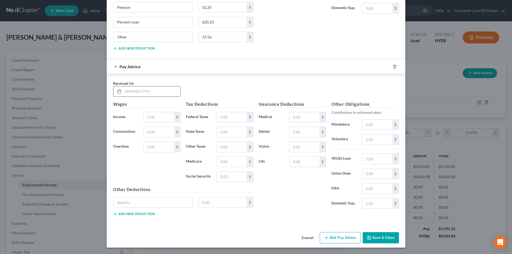
click at [163, 95] on input "text" at bounding box center [151, 91] width 57 height 10
click at [161, 116] on input "text" at bounding box center [159, 117] width 30 height 10
click at [225, 117] on input "text" at bounding box center [232, 117] width 30 height 10
click at [226, 130] on input "text" at bounding box center [232, 132] width 30 height 10
click at [371, 140] on input "text" at bounding box center [377, 139] width 30 height 10
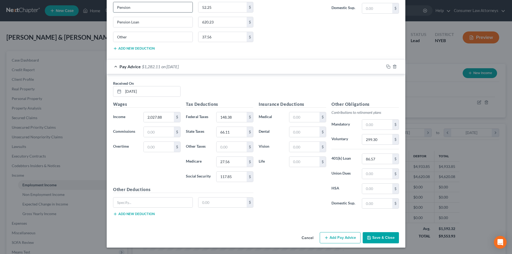
drag, startPoint x: 106, startPoint y: 8, endPoint x: 121, endPoint y: 7, distance: 14.9
click at [103, 8] on div "Edit Income Source × Employment Type * Select Full or [DEMOGRAPHIC_DATA] Employ…" at bounding box center [256, 127] width 512 height 254
click at [135, 205] on input "text" at bounding box center [152, 203] width 79 height 10
paste input "Pension"
click at [139, 214] on button "Add new deduction" at bounding box center [134, 214] width 42 height 4
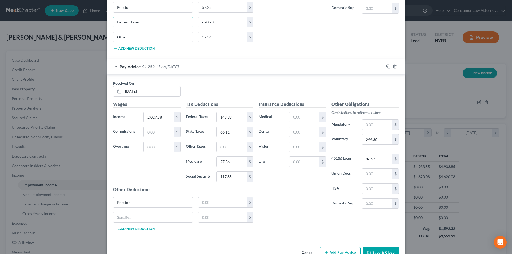
drag, startPoint x: 137, startPoint y: 23, endPoint x: 111, endPoint y: 22, distance: 25.9
click at [111, 22] on div "Pension Loan" at bounding box center [152, 22] width 85 height 11
click at [128, 215] on input "text" at bounding box center [152, 217] width 79 height 10
paste input "Pension Loan"
drag, startPoint x: 127, startPoint y: 39, endPoint x: 119, endPoint y: 38, distance: 8.3
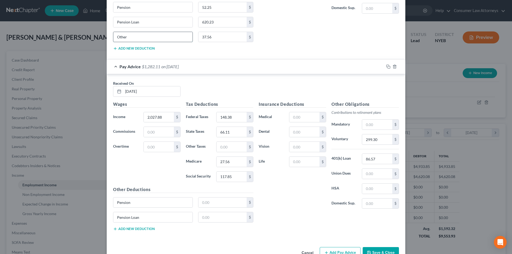
click at [110, 38] on div "Other" at bounding box center [152, 37] width 85 height 11
click at [132, 229] on button "Add new deduction" at bounding box center [134, 229] width 42 height 4
click at [129, 233] on input "text" at bounding box center [152, 232] width 79 height 10
paste input "Other"
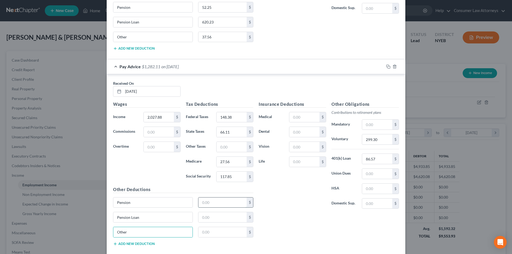
click at [209, 202] on input "text" at bounding box center [222, 203] width 49 height 10
click at [146, 243] on button "Add new deduction" at bounding box center [134, 244] width 42 height 4
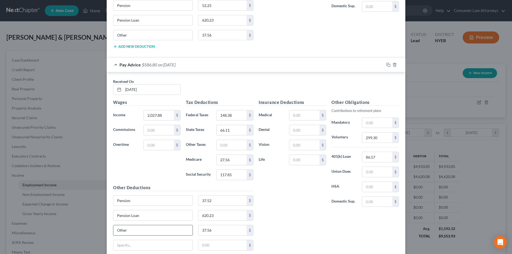
scroll to position [1407, 0]
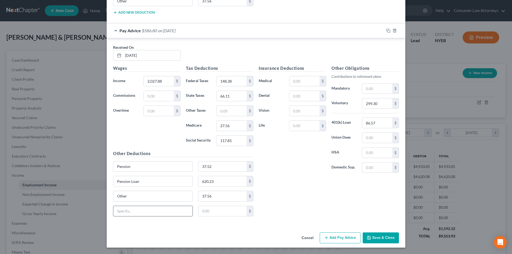
click at [143, 210] on input "text" at bounding box center [152, 211] width 79 height 10
click at [221, 170] on input "37.52" at bounding box center [222, 167] width 49 height 10
click at [233, 114] on input "text" at bounding box center [232, 111] width 30 height 10
click at [339, 240] on button "Add Pay Advice" at bounding box center [340, 238] width 41 height 11
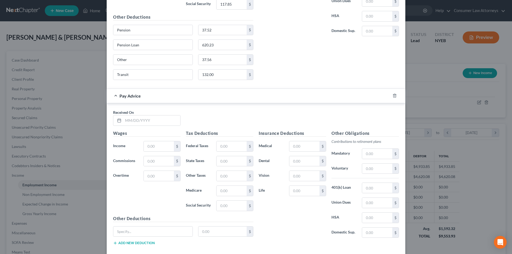
scroll to position [1572, 0]
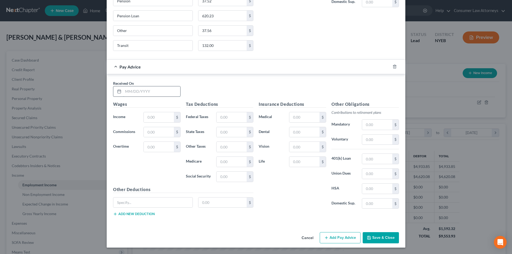
click at [151, 90] on input "text" at bounding box center [151, 91] width 57 height 10
click at [155, 119] on input "text" at bounding box center [159, 117] width 30 height 10
click at [228, 117] on input "text" at bounding box center [232, 117] width 30 height 10
click at [373, 139] on input "text" at bounding box center [377, 140] width 30 height 10
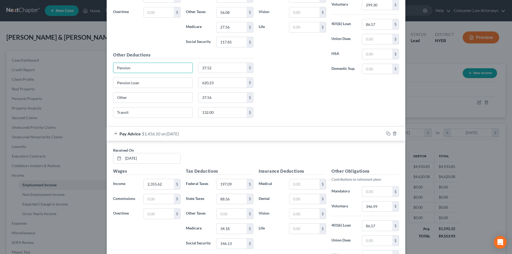
scroll to position [1500, 0]
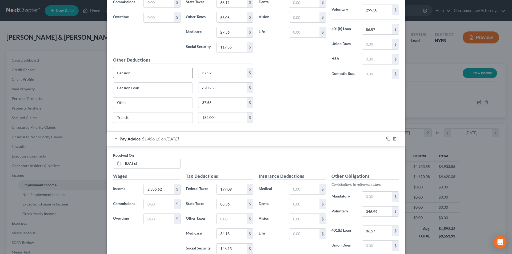
drag, startPoint x: 118, startPoint y: 2, endPoint x: 118, endPoint y: 73, distance: 70.9
click at [107, 71] on div "Received On * [DATE] Wages Income * 2,027.88 $ Commissions $ Overtime $ Tax Ded…" at bounding box center [256, 38] width 299 height 187
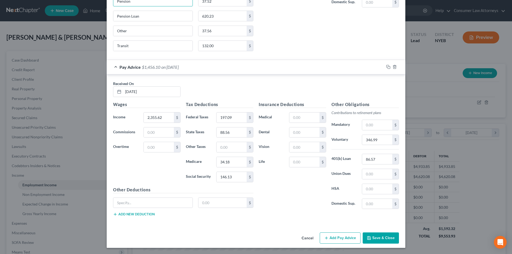
scroll to position [1572, 0]
click at [148, 205] on input "text" at bounding box center [152, 203] width 79 height 10
paste input "Pension"
click at [138, 214] on button "Add new deduction" at bounding box center [134, 214] width 42 height 4
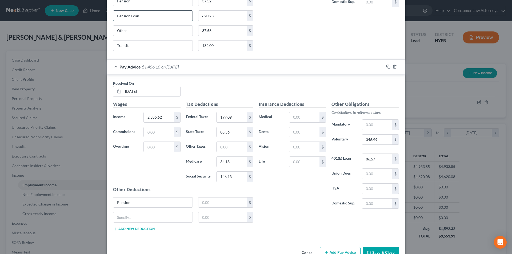
drag, startPoint x: 137, startPoint y: 17, endPoint x: 116, endPoint y: 16, distance: 20.8
click at [116, 16] on input "Pension Loan" at bounding box center [152, 16] width 79 height 10
click at [124, 16] on input "Pension Loan" at bounding box center [152, 16] width 79 height 10
drag, startPoint x: 124, startPoint y: 15, endPoint x: 105, endPoint y: 15, distance: 19.2
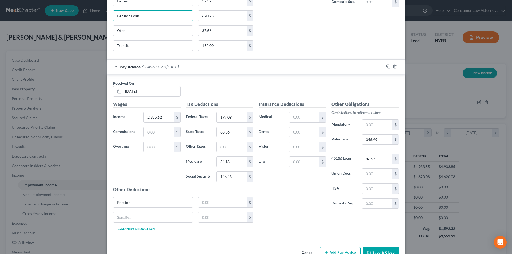
click at [135, 216] on input "text" at bounding box center [152, 217] width 79 height 10
paste input "Pension Loan"
click at [135, 230] on button "Add new deduction" at bounding box center [134, 229] width 42 height 4
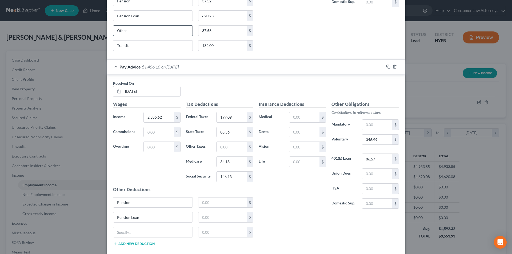
drag, startPoint x: 130, startPoint y: 32, endPoint x: 118, endPoint y: 31, distance: 12.0
click at [110, 32] on div "Other" at bounding box center [152, 30] width 85 height 11
click at [143, 230] on input "text" at bounding box center [152, 232] width 79 height 10
paste input "Other"
click at [215, 203] on input "text" at bounding box center [222, 203] width 49 height 10
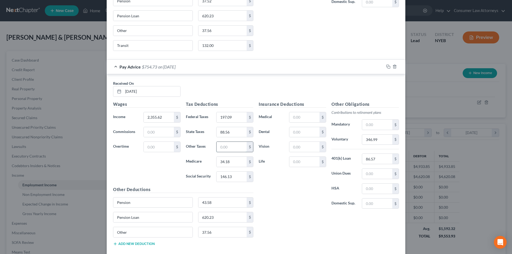
click at [221, 148] on input "text" at bounding box center [232, 147] width 30 height 10
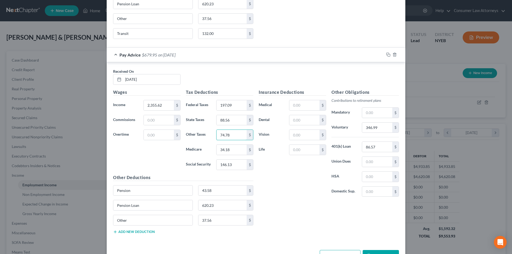
scroll to position [1602, 0]
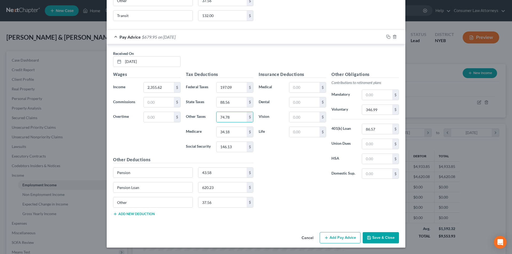
click at [333, 239] on button "Add Pay Advice" at bounding box center [340, 237] width 41 height 11
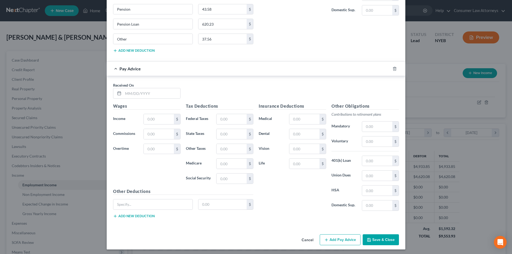
scroll to position [1768, 0]
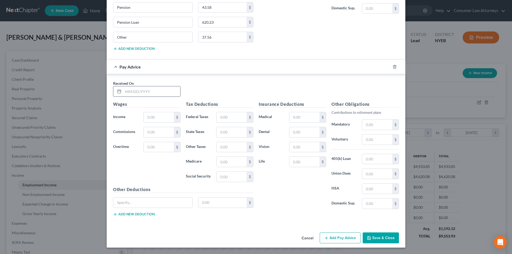
click at [147, 97] on div at bounding box center [146, 91] width 67 height 11
click at [145, 94] on input "text" at bounding box center [151, 91] width 57 height 10
click at [166, 115] on input "text" at bounding box center [159, 117] width 30 height 10
click at [233, 117] on input "text" at bounding box center [232, 117] width 30 height 10
click at [366, 141] on input "text" at bounding box center [377, 140] width 30 height 10
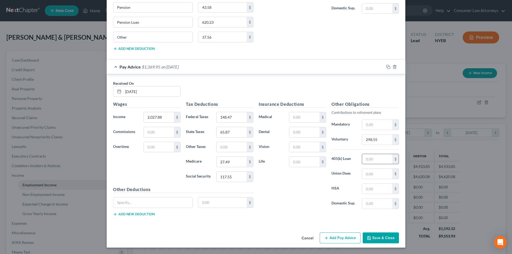
click at [367, 162] on input "text" at bounding box center [377, 159] width 30 height 10
drag, startPoint x: 128, startPoint y: 7, endPoint x: 113, endPoint y: 7, distance: 15.7
click at [113, 7] on input "Pension" at bounding box center [152, 7] width 79 height 10
click at [135, 200] on input "text" at bounding box center [152, 203] width 79 height 10
paste input "Pension"
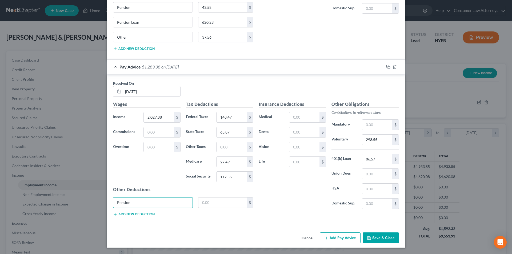
click at [135, 214] on button "Add new deduction" at bounding box center [134, 214] width 42 height 4
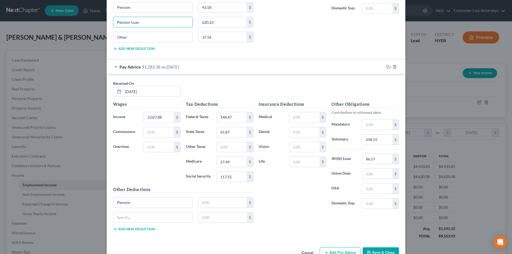
drag, startPoint x: 128, startPoint y: 21, endPoint x: 105, endPoint y: 21, distance: 23.2
click at [130, 219] on input "text" at bounding box center [152, 218] width 79 height 10
paste input "Pension Loan"
click at [131, 229] on button "Add new deduction" at bounding box center [134, 229] width 42 height 4
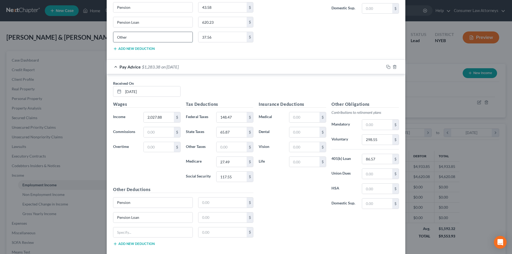
drag, startPoint x: 117, startPoint y: 37, endPoint x: 120, endPoint y: 36, distance: 3.2
click at [135, 234] on input "text" at bounding box center [152, 232] width 79 height 10
paste input "Other"
click at [209, 203] on input "text" at bounding box center [222, 203] width 49 height 10
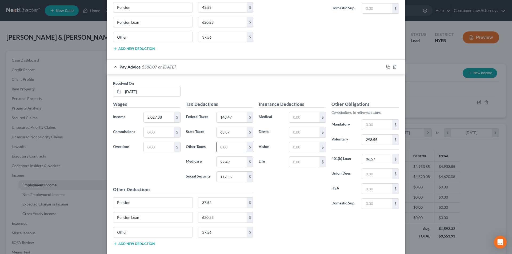
click at [227, 147] on input "text" at bounding box center [232, 147] width 30 height 10
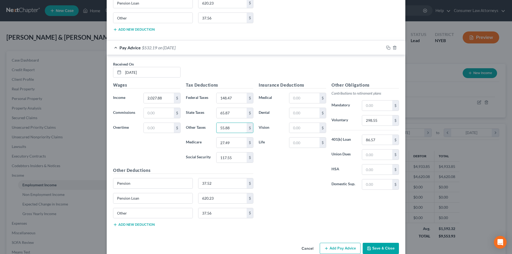
scroll to position [1797, 0]
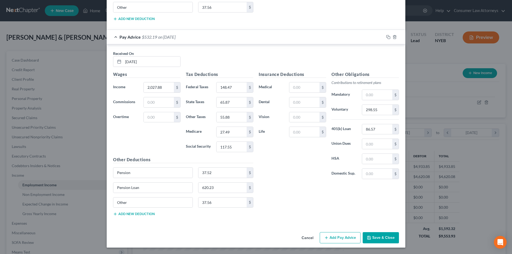
click at [142, 214] on button "Add new deduction" at bounding box center [134, 214] width 42 height 4
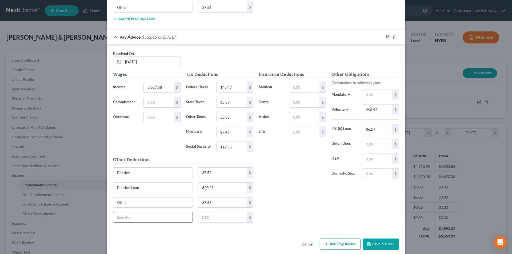
click at [138, 216] on input "text" at bounding box center [152, 217] width 79 height 10
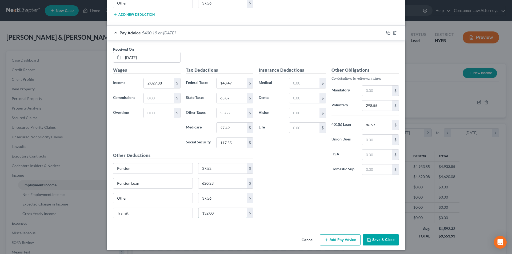
scroll to position [1804, 0]
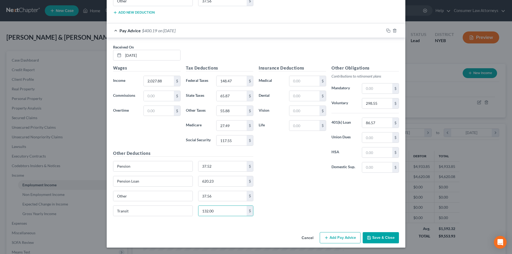
click at [338, 238] on button "Add Pay Advice" at bounding box center [340, 237] width 41 height 11
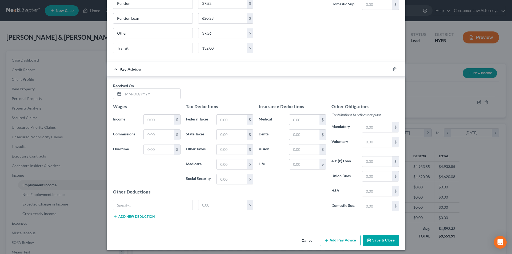
scroll to position [1969, 0]
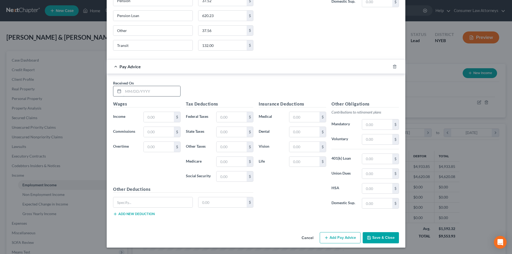
click at [134, 88] on input "text" at bounding box center [151, 91] width 57 height 10
click at [157, 119] on input "text" at bounding box center [159, 117] width 30 height 10
click at [234, 119] on input "text" at bounding box center [232, 117] width 30 height 10
click at [370, 140] on input "text" at bounding box center [377, 139] width 30 height 10
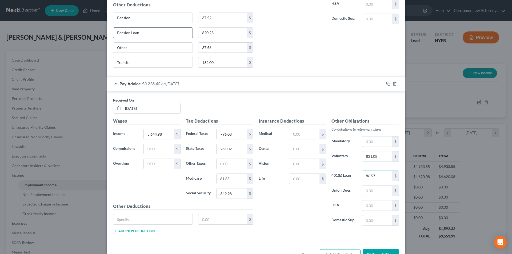
scroll to position [1943, 0]
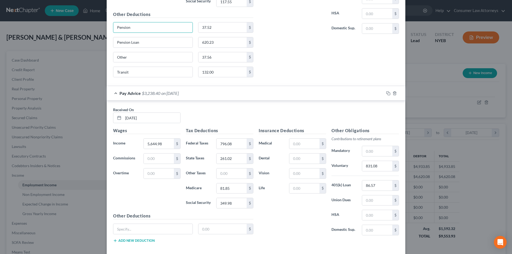
drag, startPoint x: 131, startPoint y: 28, endPoint x: 103, endPoint y: 28, distance: 28.0
click at [103, 28] on div "Edit Income Source × Employment Type * Select Full or [DEMOGRAPHIC_DATA] Employ…" at bounding box center [256, 127] width 512 height 254
drag, startPoint x: 131, startPoint y: 227, endPoint x: 132, endPoint y: 230, distance: 2.9
click at [131, 227] on input "text" at bounding box center [152, 229] width 79 height 10
paste input "Pension"
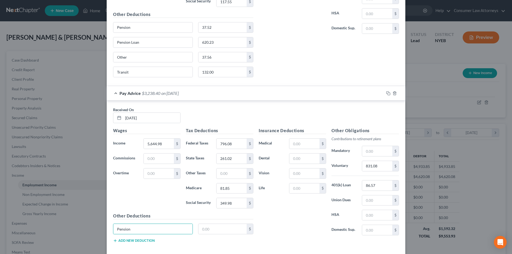
click at [134, 239] on button "Add new deduction" at bounding box center [134, 241] width 42 height 4
drag, startPoint x: 138, startPoint y: 42, endPoint x: 104, endPoint y: 41, distance: 33.6
click at [104, 41] on div "Edit Income Source × Employment Type * Select Full or [DEMOGRAPHIC_DATA] Employ…" at bounding box center [256, 127] width 512 height 254
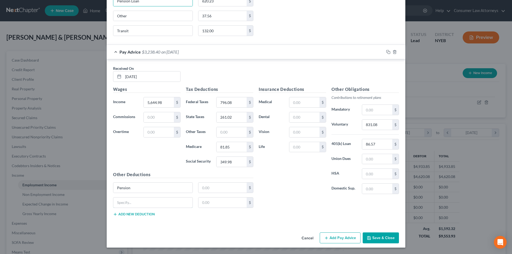
drag, startPoint x: 136, startPoint y: 201, endPoint x: 135, endPoint y: 210, distance: 9.4
click at [136, 201] on input "text" at bounding box center [152, 203] width 79 height 10
paste input "Pension Loan"
click at [135, 215] on button "Add new deduction" at bounding box center [134, 214] width 42 height 4
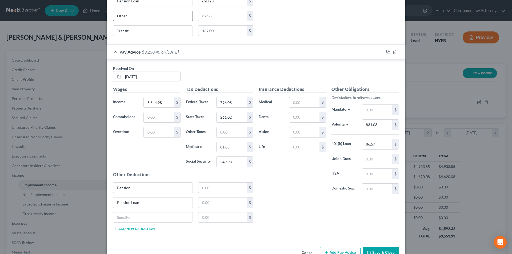
drag, startPoint x: 126, startPoint y: 18, endPoint x: 118, endPoint y: 15, distance: 8.2
click at [110, 15] on div "Other" at bounding box center [152, 16] width 85 height 11
drag, startPoint x: 138, startPoint y: 217, endPoint x: 146, endPoint y: 212, distance: 9.6
click at [138, 217] on input "text" at bounding box center [152, 218] width 79 height 10
paste input "Other"
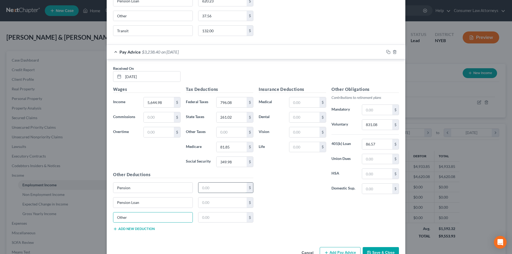
drag, startPoint x: 208, startPoint y: 189, endPoint x: 211, endPoint y: 183, distance: 7.2
click at [208, 189] on input "text" at bounding box center [222, 188] width 49 height 10
click at [225, 133] on input "text" at bounding box center [232, 132] width 30 height 10
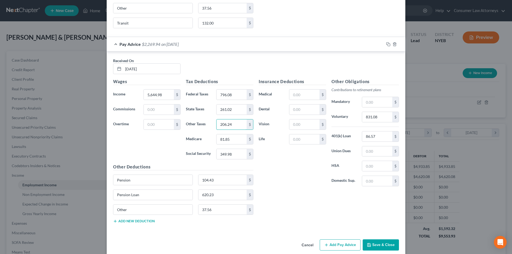
scroll to position [1999, 0]
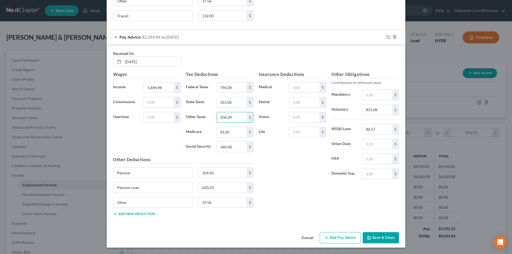
drag, startPoint x: 337, startPoint y: 238, endPoint x: 223, endPoint y: 134, distance: 154.4
click at [337, 238] on button "Add Pay Advice" at bounding box center [340, 237] width 41 height 11
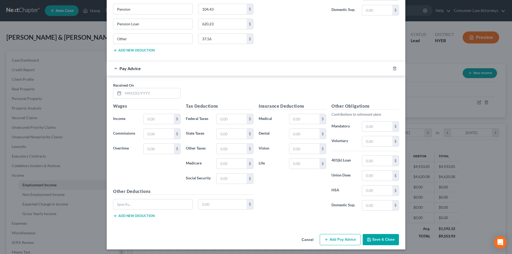
scroll to position [2165, 0]
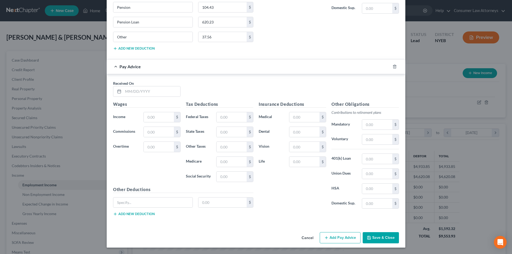
click at [138, 86] on div "Received On *" at bounding box center [146, 89] width 73 height 16
click at [137, 90] on input "text" at bounding box center [151, 91] width 57 height 10
click at [151, 116] on input "text" at bounding box center [159, 117] width 30 height 10
click at [227, 117] on input "text" at bounding box center [232, 117] width 30 height 10
click at [228, 151] on input "text" at bounding box center [232, 147] width 30 height 10
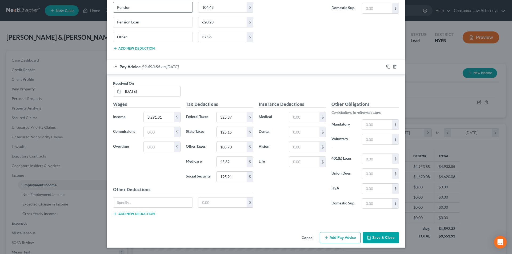
drag, startPoint x: 139, startPoint y: 10, endPoint x: 115, endPoint y: 8, distance: 24.3
click at [136, 200] on input "text" at bounding box center [152, 203] width 79 height 10
paste input "Pension"
click at [135, 213] on button "Add new deduction" at bounding box center [134, 214] width 42 height 4
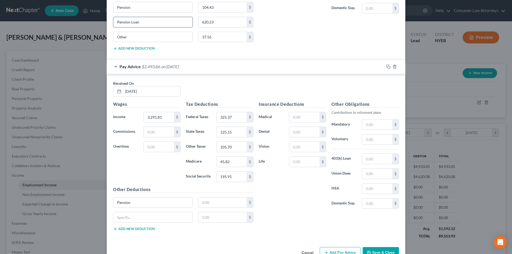
drag, startPoint x: 136, startPoint y: 24, endPoint x: 120, endPoint y: 22, distance: 16.1
click at [134, 219] on input "text" at bounding box center [152, 217] width 79 height 10
paste input "Pension Loan"
click at [137, 230] on button "Add new deduction" at bounding box center [134, 229] width 42 height 4
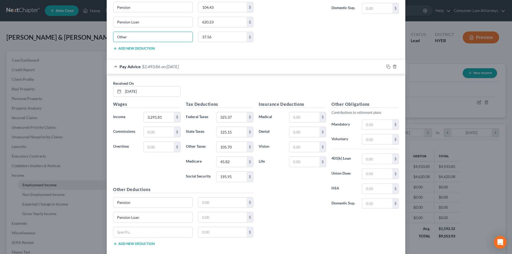
drag, startPoint x: 129, startPoint y: 36, endPoint x: 108, endPoint y: 36, distance: 21.3
click at [138, 234] on input "text" at bounding box center [152, 232] width 79 height 10
paste input "Other"
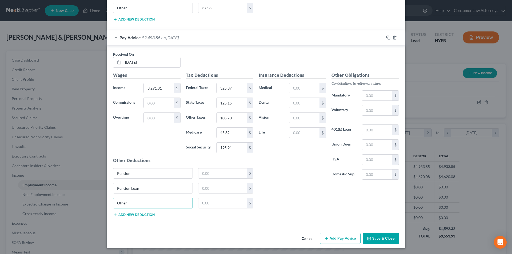
scroll to position [2194, 0]
click at [138, 215] on button "Add new deduction" at bounding box center [134, 214] width 42 height 4
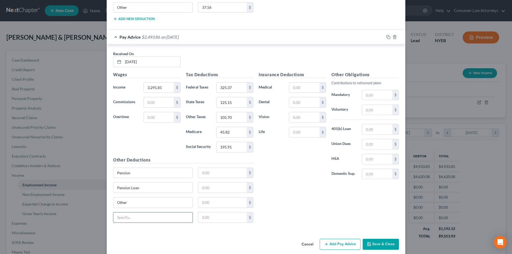
click at [134, 217] on input "text" at bounding box center [152, 218] width 79 height 10
click at [216, 175] on input "text" at bounding box center [222, 173] width 49 height 10
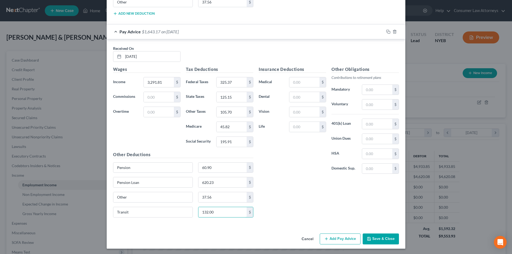
scroll to position [2201, 0]
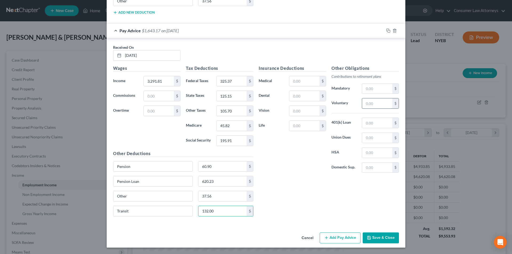
click at [374, 105] on input "text" at bounding box center [377, 103] width 30 height 10
click at [336, 236] on button "Add Pay Advice" at bounding box center [340, 238] width 41 height 11
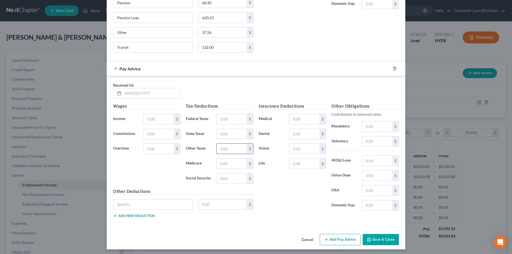
scroll to position [2366, 0]
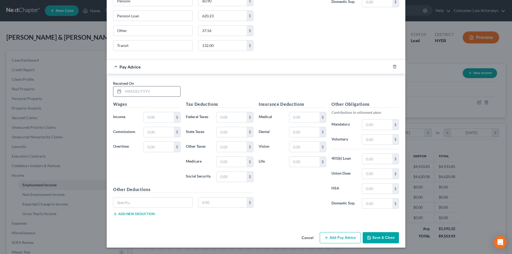
click at [176, 95] on input "text" at bounding box center [151, 91] width 57 height 10
click at [158, 118] on input "text" at bounding box center [159, 117] width 30 height 10
click at [221, 119] on input "text" at bounding box center [232, 117] width 30 height 10
click at [377, 141] on input "text" at bounding box center [377, 140] width 30 height 10
click at [228, 151] on input "text" at bounding box center [232, 147] width 30 height 10
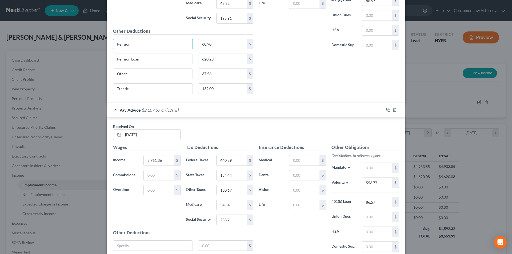
drag, startPoint x: 131, startPoint y: 4, endPoint x: 117, endPoint y: 39, distance: 37.8
click at [110, 12] on div "Wages Income * 3,291.81 $ Commissions $ Overtime $ Tax Deductions Federal Taxes…" at bounding box center [183, 21] width 146 height 156
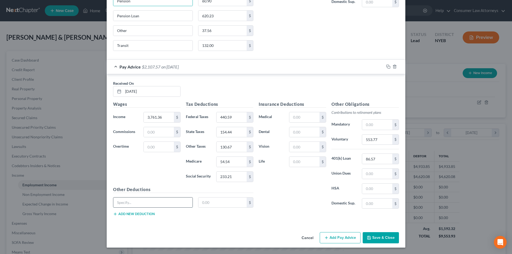
click at [131, 199] on input "text" at bounding box center [152, 203] width 79 height 10
paste input "Pension"
click at [140, 218] on div "Other Deductions Pension $ Add new deduction" at bounding box center [183, 203] width 146 height 34
click at [140, 213] on button "Add new deduction" at bounding box center [134, 214] width 42 height 4
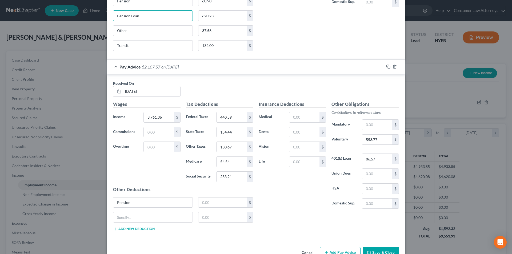
click at [133, 217] on input "text" at bounding box center [152, 217] width 79 height 10
paste input "Pension Loan"
drag, startPoint x: 125, startPoint y: 30, endPoint x: 121, endPoint y: 30, distance: 3.2
click at [110, 30] on div "Other" at bounding box center [152, 30] width 85 height 11
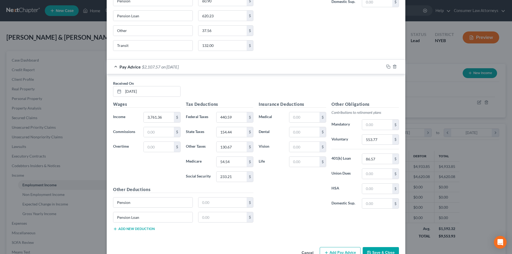
click at [137, 228] on button "Add new deduction" at bounding box center [134, 229] width 42 height 4
click at [132, 235] on input "text" at bounding box center [152, 232] width 79 height 10
paste input "Other"
drag, startPoint x: 134, startPoint y: 48, endPoint x: 118, endPoint y: 47, distance: 16.6
click at [102, 47] on div "Edit Income Source × Employment Type * Select Full or [DEMOGRAPHIC_DATA] Employ…" at bounding box center [256, 127] width 512 height 254
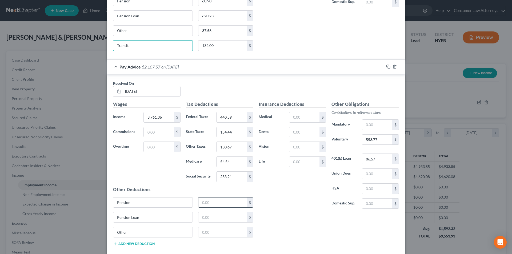
click at [224, 200] on input "text" at bounding box center [222, 203] width 49 height 10
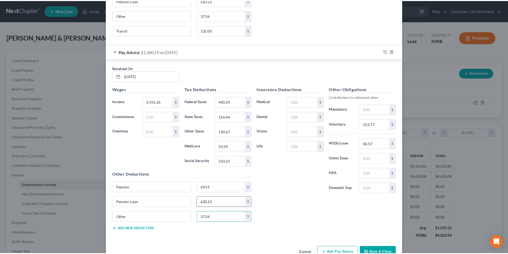
scroll to position [2396, 0]
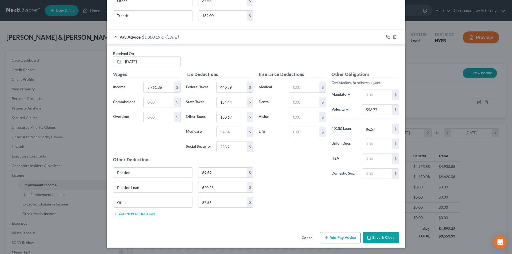
click at [385, 238] on button "Save & Close" at bounding box center [381, 237] width 36 height 11
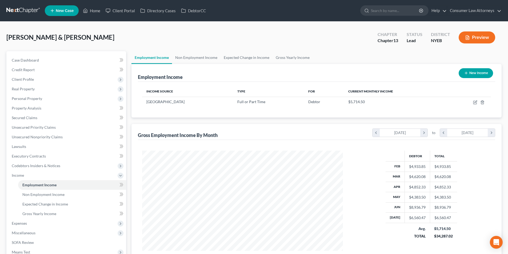
scroll to position [266540, 266429]
click at [253, 59] on link "Expected Change in Income" at bounding box center [247, 57] width 52 height 13
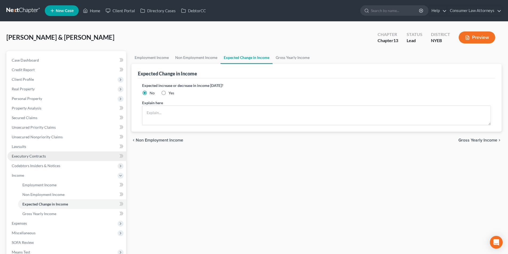
click at [24, 155] on span "Executory Contracts" at bounding box center [29, 156] width 34 height 5
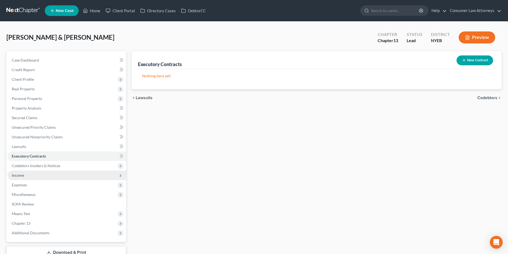
click at [21, 175] on span "Income" at bounding box center [18, 175] width 12 height 5
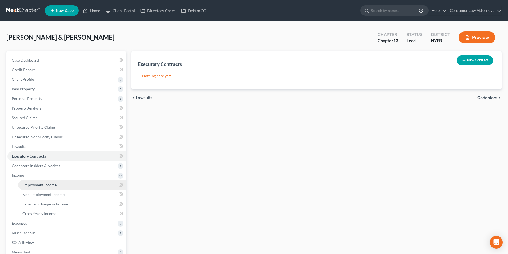
click at [51, 185] on span "Employment Income" at bounding box center [39, 185] width 34 height 5
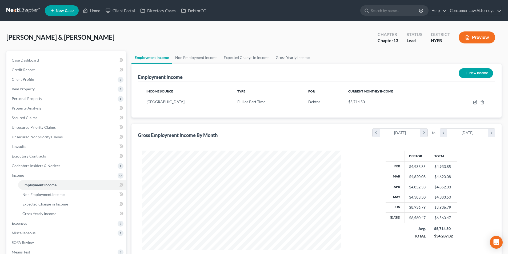
scroll to position [99, 210]
click at [302, 57] on link "Gross Yearly Income" at bounding box center [293, 57] width 40 height 13
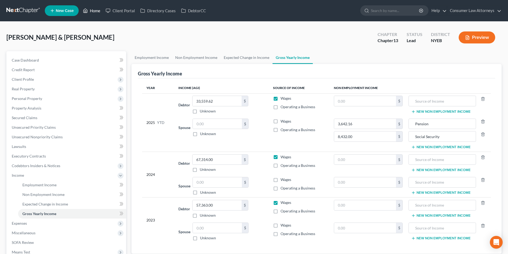
click at [98, 11] on link "Home" at bounding box center [91, 11] width 23 height 10
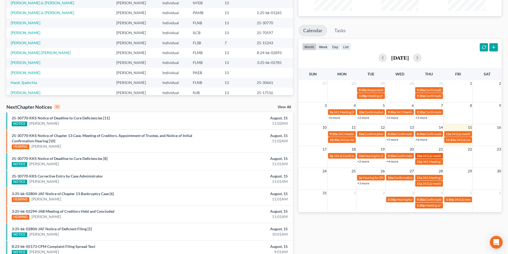
scroll to position [81, 0]
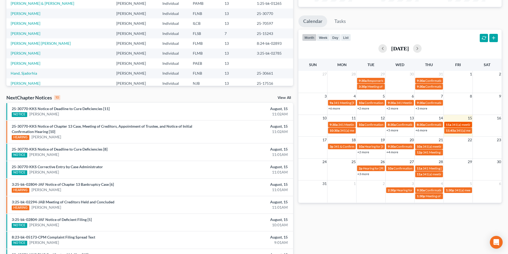
click at [456, 125] on span "341(a) meeting for Moshamba [PERSON_NAME]" at bounding box center [486, 125] width 68 height 4
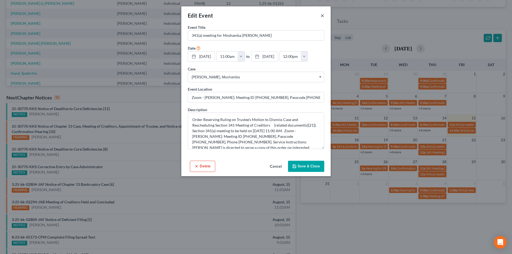
click at [322, 15] on button "×" at bounding box center [323, 15] width 4 height 6
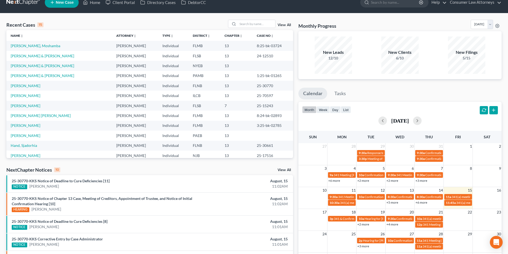
scroll to position [1, 0]
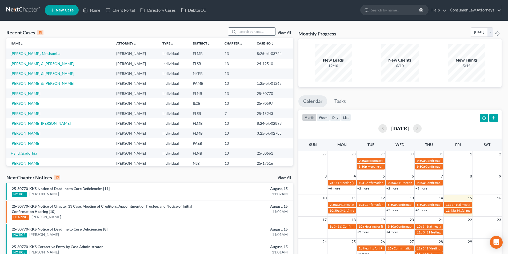
click at [252, 31] on input "search" at bounding box center [256, 32] width 37 height 8
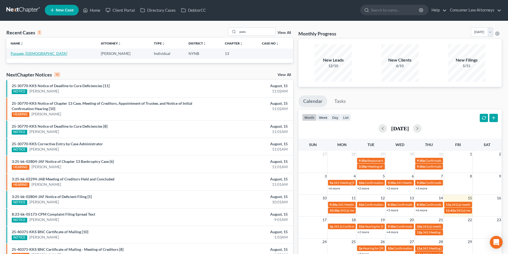
click at [28, 53] on link "Passage, [DEMOGRAPHIC_DATA]" at bounding box center [39, 53] width 57 height 5
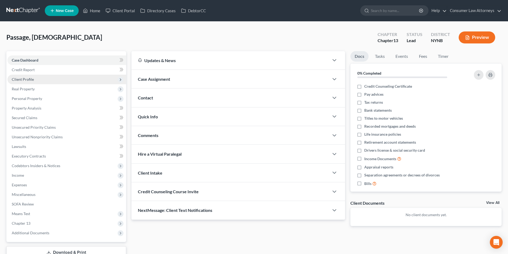
click at [32, 79] on span "Client Profile" at bounding box center [23, 79] width 22 height 5
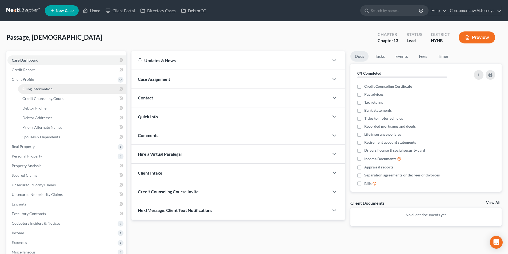
click at [52, 90] on link "Filing Information" at bounding box center [72, 89] width 108 height 10
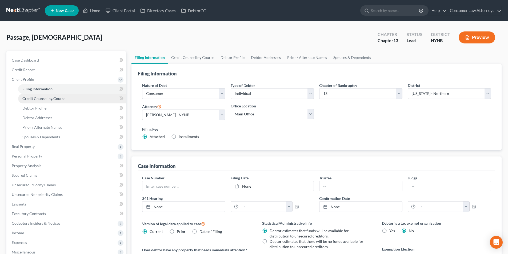
click at [61, 98] on span "Credit Counseling Course" at bounding box center [43, 98] width 43 height 5
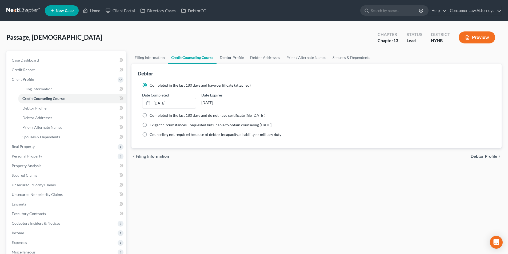
click at [234, 54] on link "Debtor Profile" at bounding box center [232, 57] width 30 height 13
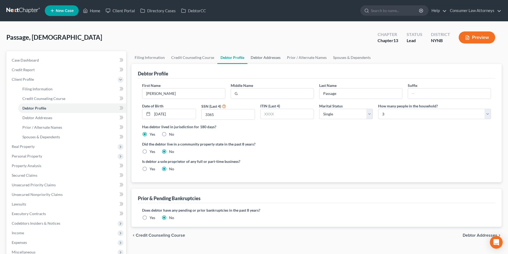
click at [266, 58] on link "Debtor Addresses" at bounding box center [265, 57] width 36 height 13
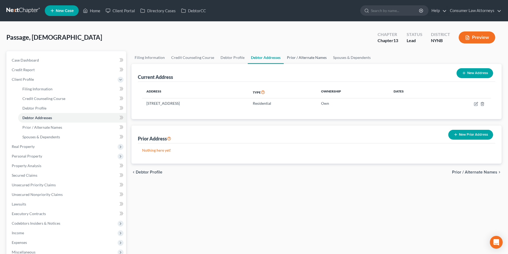
click at [301, 57] on link "Prior / Alternate Names" at bounding box center [307, 57] width 46 height 13
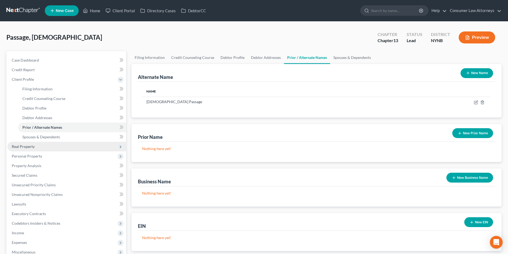
click at [30, 145] on span "Real Property" at bounding box center [23, 146] width 23 height 5
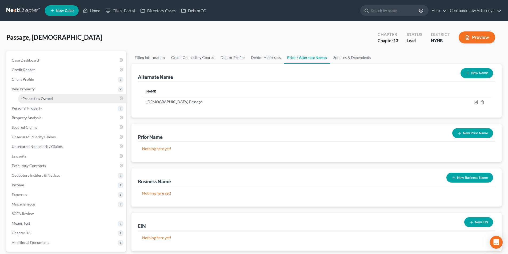
click at [45, 100] on span "Properties Owned" at bounding box center [37, 98] width 30 height 5
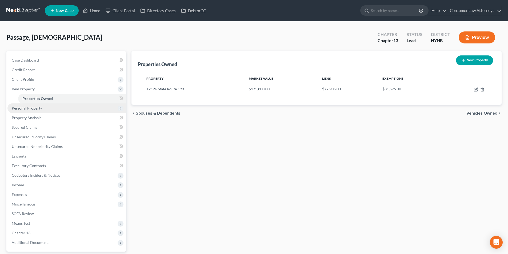
click at [38, 109] on span "Personal Property" at bounding box center [27, 108] width 30 height 5
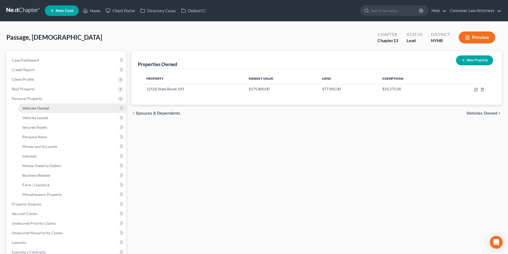
click at [40, 109] on span "Vehicles Owned" at bounding box center [35, 108] width 27 height 5
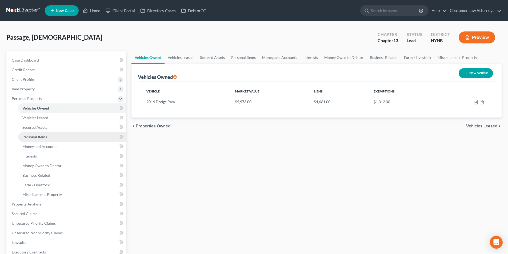
click at [38, 135] on span "Personal Items" at bounding box center [34, 137] width 25 height 5
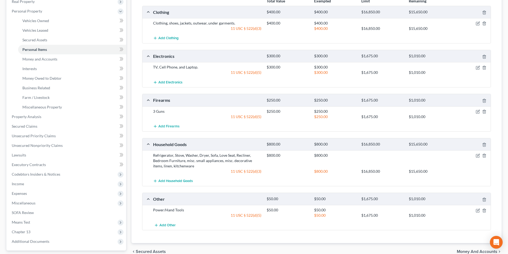
scroll to position [82, 0]
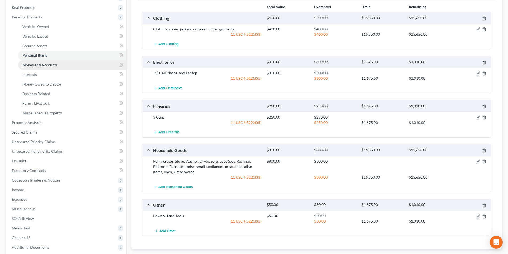
click at [50, 64] on span "Money and Accounts" at bounding box center [39, 65] width 35 height 5
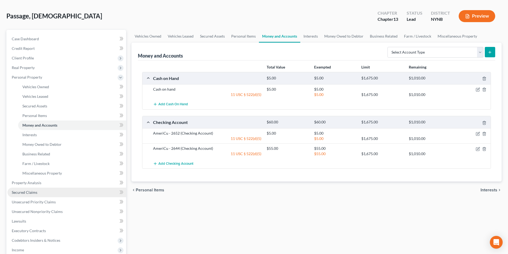
scroll to position [53, 0]
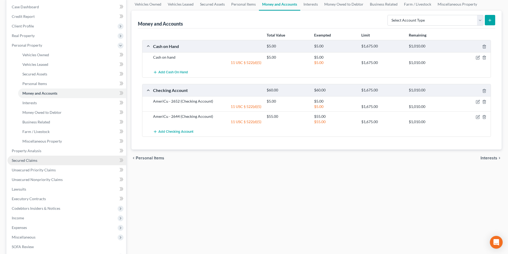
click at [38, 159] on link "Secured Claims" at bounding box center [66, 161] width 119 height 10
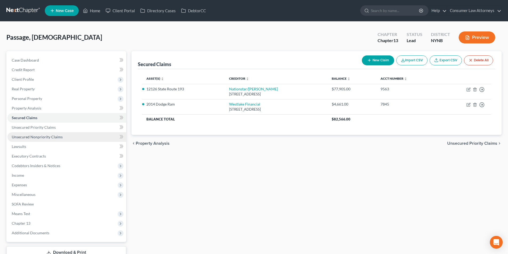
scroll to position [27, 0]
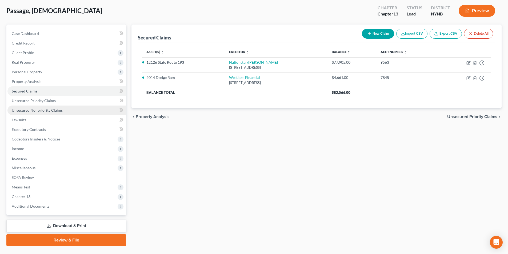
click at [54, 110] on span "Unsecured Nonpriority Claims" at bounding box center [37, 110] width 51 height 5
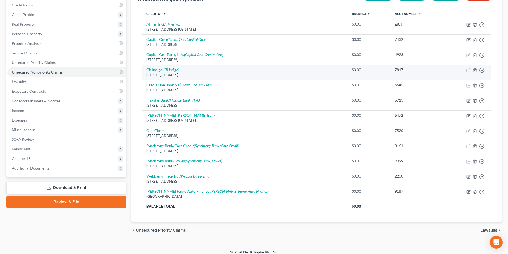
scroll to position [70, 0]
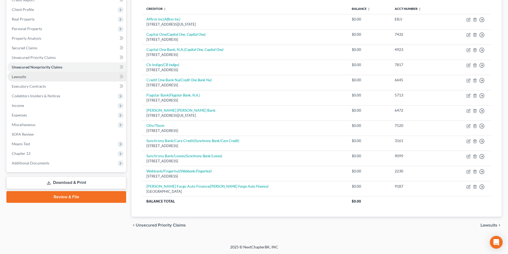
click at [28, 78] on link "Lawsuits" at bounding box center [66, 77] width 119 height 10
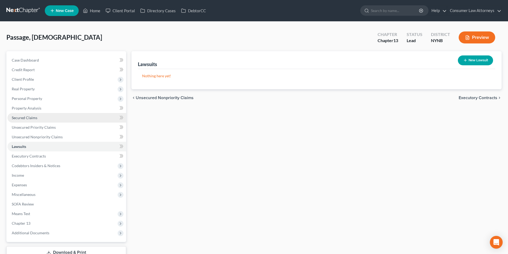
click at [33, 116] on span "Secured Claims" at bounding box center [25, 117] width 26 height 5
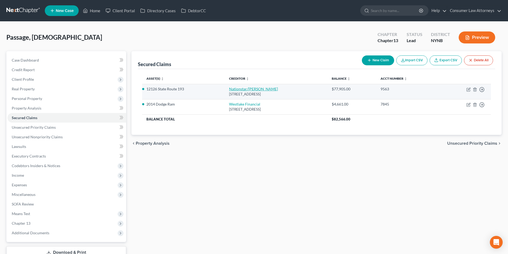
click at [248, 89] on link "Nationstar/[PERSON_NAME]" at bounding box center [253, 89] width 49 height 5
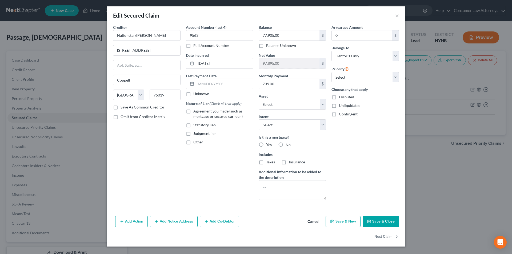
click at [138, 221] on button "Add Action" at bounding box center [131, 221] width 33 height 11
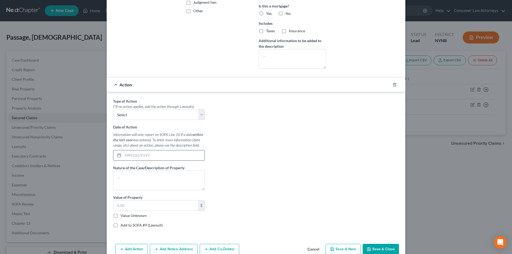
scroll to position [158, 0]
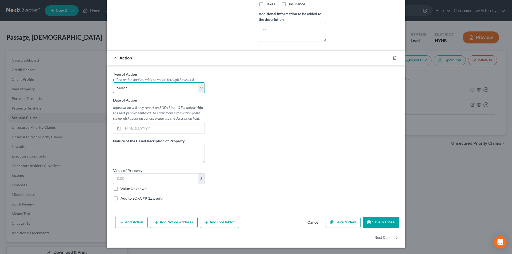
click at [139, 93] on select "Select Repossession Garnishment Foreclosure Personal Injury Attached, Seized, O…" at bounding box center [159, 87] width 92 height 11
click at [113, 82] on select "Select Repossession Garnishment Foreclosure Personal Injury Attached, Seized, O…" at bounding box center [159, 87] width 92 height 11
click at [146, 127] on input "text" at bounding box center [163, 128] width 81 height 10
click at [141, 152] on textarea at bounding box center [159, 154] width 92 height 20
click at [136, 178] on input "text" at bounding box center [155, 179] width 85 height 10
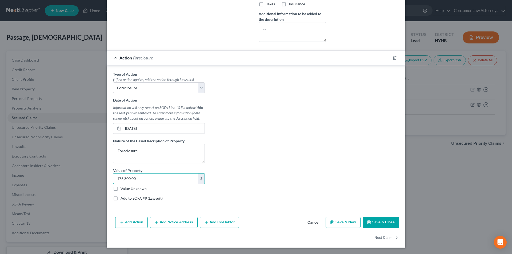
click at [121, 199] on label "Add to SOFA #9 (Lawsuit)" at bounding box center [142, 198] width 42 height 5
click at [123, 199] on input "Add to SOFA #9 (Lawsuit)" at bounding box center [124, 197] width 3 height 3
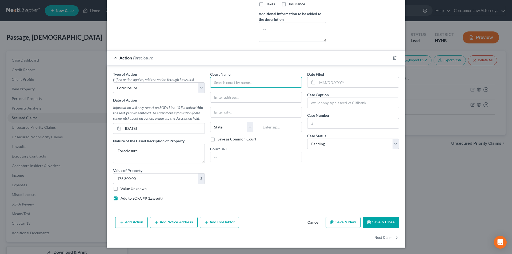
click at [241, 85] on input "text" at bounding box center [256, 82] width 92 height 11
drag, startPoint x: 296, startPoint y: 82, endPoint x: 224, endPoint y: 85, distance: 72.3
click at [185, 89] on div "Type of Action * (*If no action applies, add the action through Lawsuits) Selec…" at bounding box center [255, 138] width 291 height 134
drag, startPoint x: 228, startPoint y: 98, endPoint x: 293, endPoint y: 77, distance: 68.6
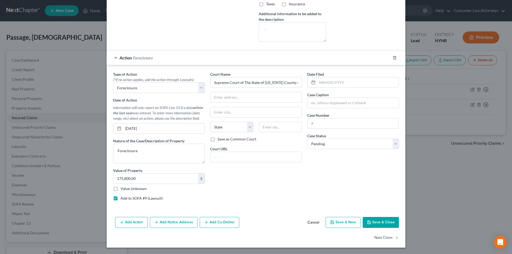
click at [229, 98] on input "text" at bounding box center [255, 97] width 91 height 10
paste input "[STREET_ADDRESS][US_STATE]"
click at [270, 129] on input "text" at bounding box center [280, 127] width 43 height 11
paste input "13601"
click at [267, 186] on div "Court Name * Supreme Court of The State of [US_STATE] County of Jefferson [STRE…" at bounding box center [255, 138] width 97 height 134
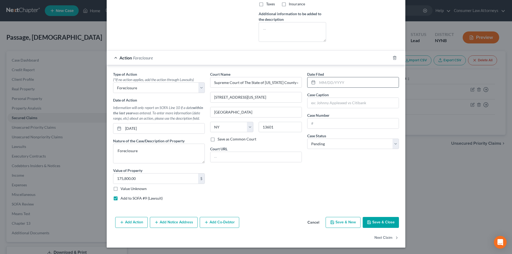
click at [336, 82] on input "text" at bounding box center [357, 82] width 81 height 10
click at [339, 103] on input "text" at bounding box center [352, 103] width 91 height 10
click at [338, 124] on input "text" at bounding box center [352, 123] width 91 height 10
click at [351, 123] on input "text" at bounding box center [352, 123] width 91 height 10
drag, startPoint x: 183, startPoint y: 225, endPoint x: 503, endPoint y: 163, distance: 325.1
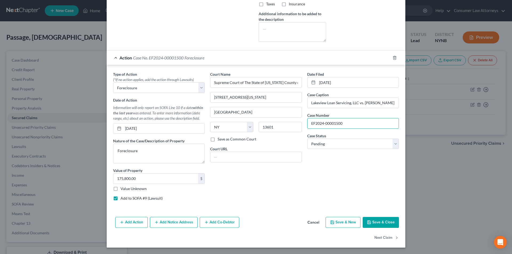
click at [184, 225] on button "Add Notice Address" at bounding box center [174, 222] width 48 height 11
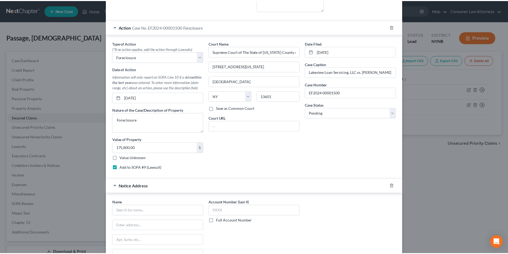
scroll to position [265, 0]
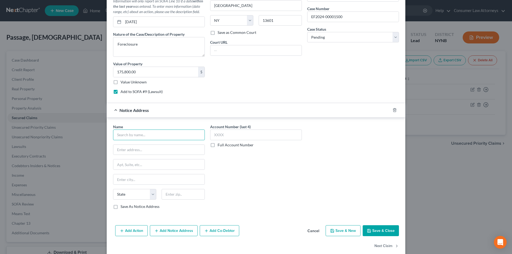
click at [164, 133] on input "text" at bounding box center [159, 135] width 92 height 11
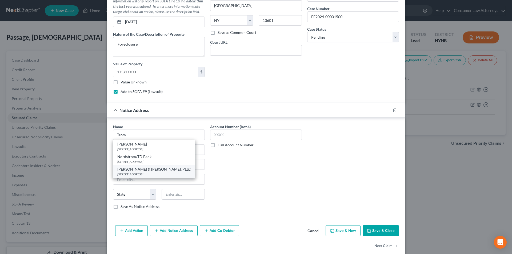
click at [160, 171] on div "[PERSON_NAME] & [PERSON_NAME], PLLC" at bounding box center [154, 169] width 74 height 5
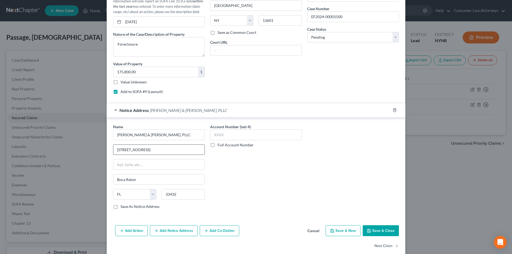
drag, startPoint x: 185, startPoint y: 150, endPoint x: 112, endPoint y: 148, distance: 72.6
click at [113, 148] on input "[STREET_ADDRESS]" at bounding box center [158, 150] width 91 height 10
drag, startPoint x: 141, startPoint y: 179, endPoint x: 103, endPoint y: 177, distance: 38.5
click at [103, 178] on div "Edit Secured Claim × Creditor * Nationstar/[PERSON_NAME] [STREET_ADDRESS][GEOGR…" at bounding box center [256, 127] width 512 height 254
click at [134, 196] on select "State [US_STATE] AK AR AZ CA CO CT DE DC [GEOGRAPHIC_DATA] [GEOGRAPHIC_DATA] GU…" at bounding box center [134, 194] width 43 height 11
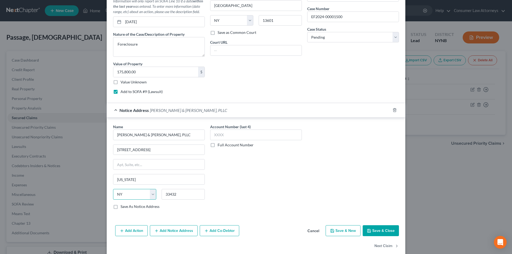
click at [113, 189] on select "State [US_STATE] AK AR AZ CA CO CT DE DC [GEOGRAPHIC_DATA] [GEOGRAPHIC_DATA] GU…" at bounding box center [134, 194] width 43 height 11
click at [178, 194] on input "33432" at bounding box center [183, 194] width 43 height 11
drag, startPoint x: 178, startPoint y: 194, endPoint x: 143, endPoint y: 192, distance: 35.0
click at [143, 192] on div "State [US_STATE] AK AR AZ CA CO CT DE DC [GEOGRAPHIC_DATA] [GEOGRAPHIC_DATA] GU…" at bounding box center [158, 196] width 97 height 15
click at [256, 194] on div "Account Number (last 4) Full Account Number" at bounding box center [255, 169] width 97 height 90
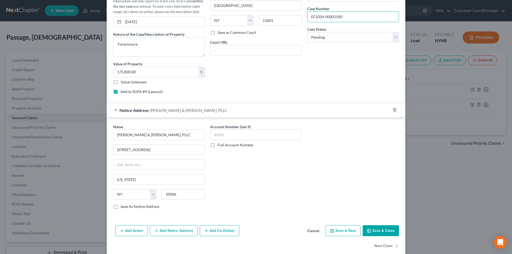
drag, startPoint x: 343, startPoint y: 17, endPoint x: 304, endPoint y: 16, distance: 39.2
click at [305, 16] on div "Date Filed [DATE] Case Caption Lakeview Loan Servicing, LLC vs. [PERSON_NAME] P…" at bounding box center [353, 32] width 97 height 134
click at [218, 146] on label "Full Account Number" at bounding box center [236, 144] width 36 height 5
click at [220, 146] on input "Full Account Number" at bounding box center [221, 143] width 3 height 3
click at [121, 205] on label "Save As Notice Address" at bounding box center [140, 206] width 39 height 5
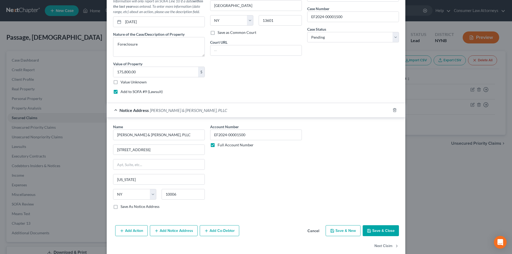
click at [123, 205] on input "Save As Notice Address" at bounding box center [124, 205] width 3 height 3
click at [378, 227] on button "Save & Close" at bounding box center [381, 230] width 36 height 11
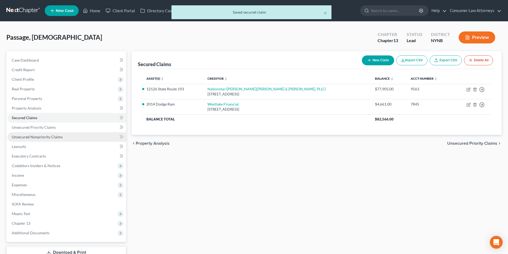
click at [46, 136] on span "Unsecured Nonpriority Claims" at bounding box center [37, 137] width 51 height 5
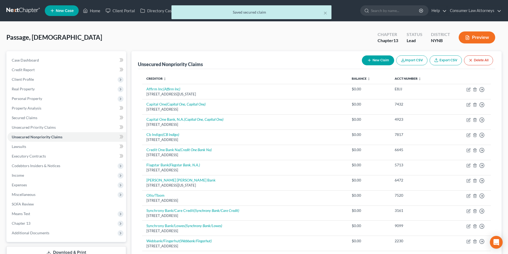
click at [376, 64] on button "New Claim" at bounding box center [378, 60] width 32 height 10
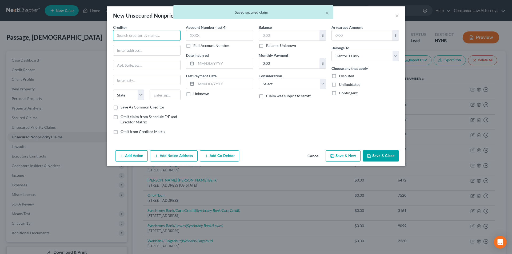
click at [154, 32] on input "text" at bounding box center [146, 35] width 67 height 11
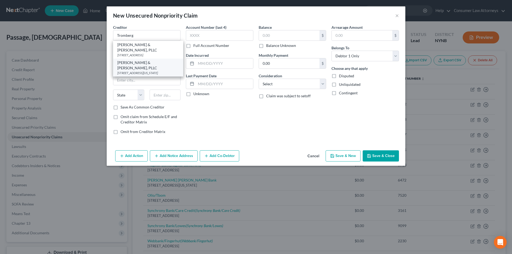
click at [148, 72] on div "[STREET_ADDRESS][US_STATE]" at bounding box center [148, 73] width 62 height 5
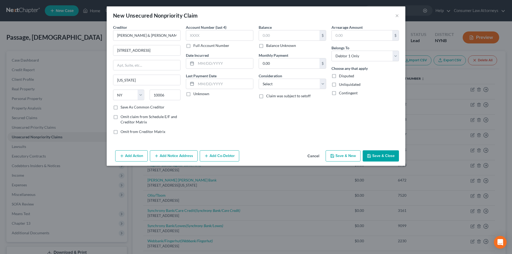
click at [193, 47] on label "Full Account Number" at bounding box center [211, 45] width 36 height 5
click at [195, 46] on input "Full Account Number" at bounding box center [196, 44] width 3 height 3
click at [205, 36] on input "text" at bounding box center [219, 35] width 67 height 11
paste input "EF2024-00001500"
click at [287, 36] on input "text" at bounding box center [289, 35] width 61 height 10
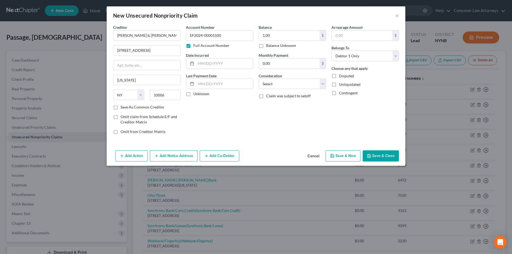
click at [385, 158] on button "Save & Close" at bounding box center [381, 155] width 36 height 11
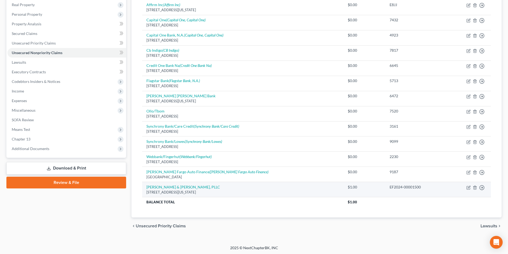
scroll to position [85, 0]
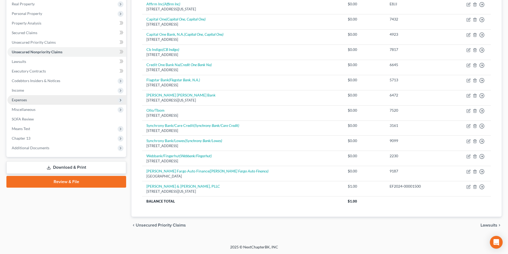
click at [29, 99] on span "Expenses" at bounding box center [66, 100] width 119 height 10
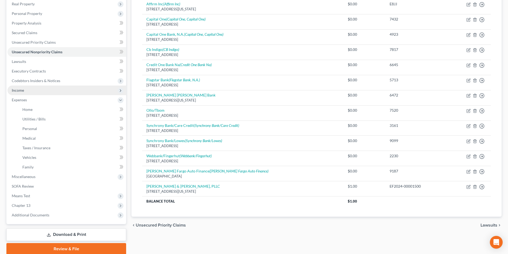
click at [25, 90] on span "Income" at bounding box center [66, 91] width 119 height 10
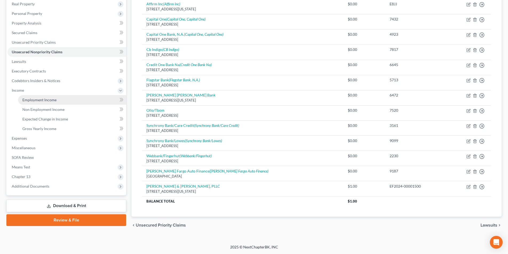
click at [38, 99] on span "Employment Income" at bounding box center [39, 100] width 34 height 5
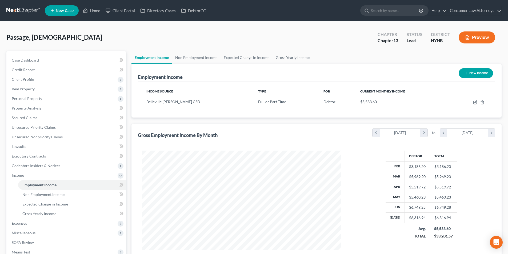
scroll to position [99, 210]
click at [291, 57] on link "Gross Yearly Income" at bounding box center [293, 57] width 40 height 13
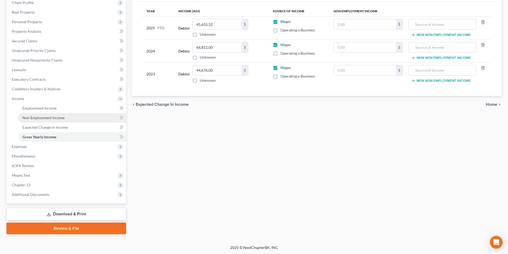
scroll to position [77, 0]
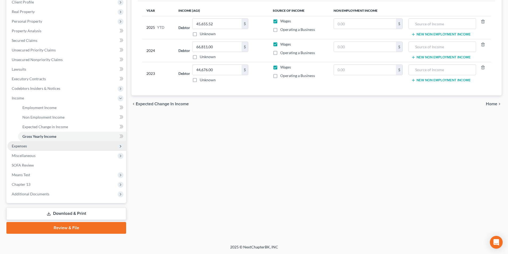
click at [26, 146] on span "Expenses" at bounding box center [19, 146] width 15 height 5
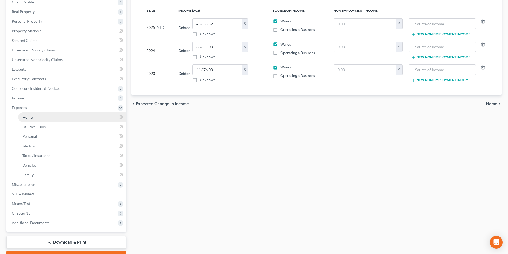
click at [32, 119] on span "Home" at bounding box center [27, 117] width 10 height 5
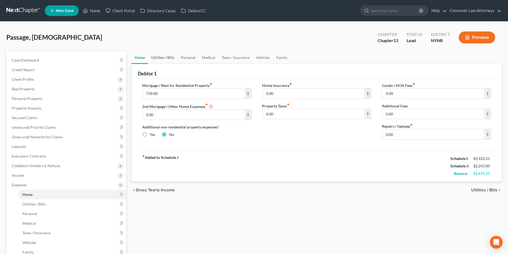
click at [172, 57] on link "Utilities / Bills" at bounding box center [163, 57] width 30 height 13
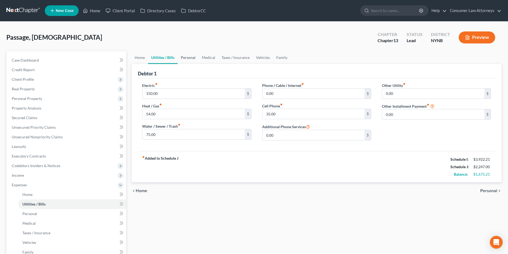
click at [189, 57] on link "Personal" at bounding box center [188, 57] width 21 height 13
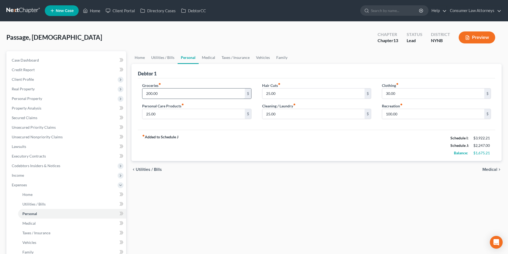
click at [170, 92] on input "200.00" at bounding box center [193, 94] width 102 height 10
click at [211, 59] on link "Medical" at bounding box center [209, 57] width 20 height 13
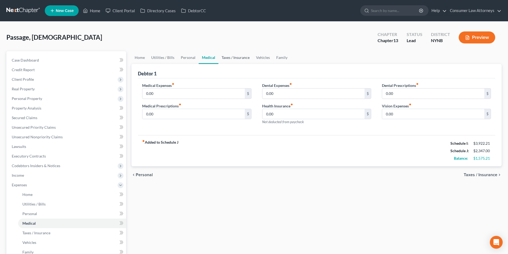
click at [237, 57] on link "Taxes / Insurance" at bounding box center [235, 57] width 34 height 13
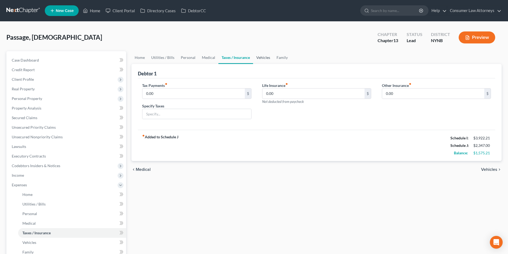
click at [262, 57] on link "Vehicles" at bounding box center [263, 57] width 20 height 13
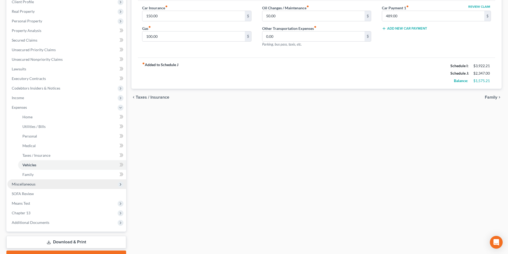
scroll to position [80, 0]
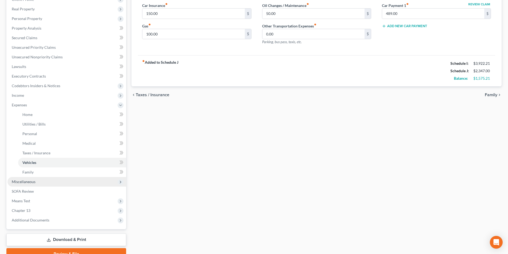
click at [31, 183] on span "Miscellaneous" at bounding box center [24, 181] width 24 height 5
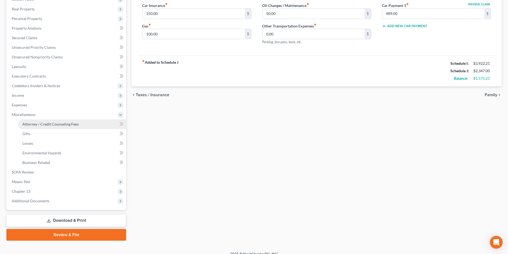
click at [49, 128] on link "Attorney / Credit Counseling Fees" at bounding box center [72, 124] width 108 height 10
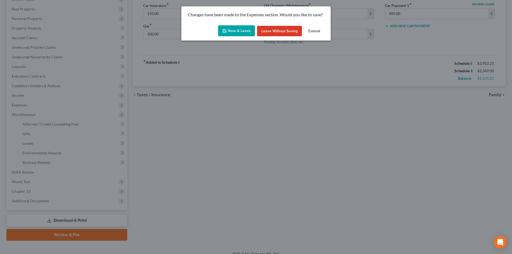
click at [238, 31] on button "Save & Leave" at bounding box center [236, 30] width 37 height 11
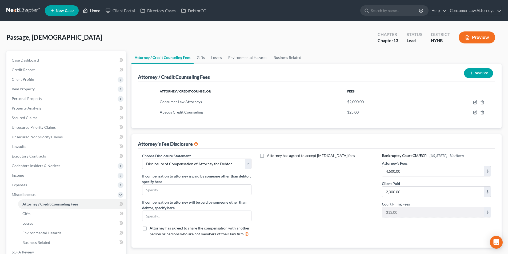
click at [100, 12] on link "Home" at bounding box center [91, 11] width 23 height 10
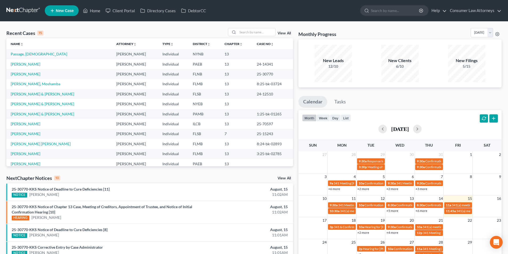
click at [77, 10] on link "New Case" at bounding box center [62, 10] width 34 height 11
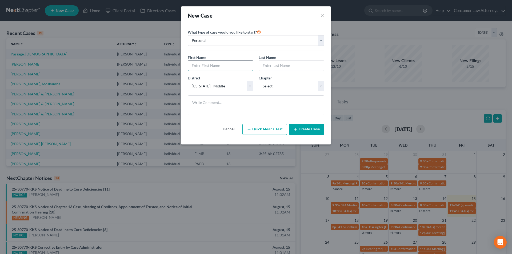
click at [234, 64] on input "text" at bounding box center [220, 66] width 65 height 10
click at [279, 87] on select "Select 7 11 12 13" at bounding box center [292, 86] width 66 height 11
click at [259, 81] on select "Select 7 11 12 13" at bounding box center [292, 86] width 66 height 11
click at [304, 128] on button "Create Case" at bounding box center [306, 129] width 35 height 11
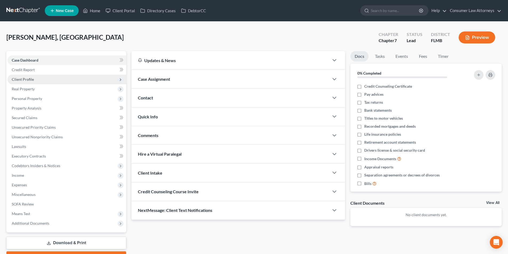
click at [27, 78] on span "Client Profile" at bounding box center [23, 79] width 22 height 5
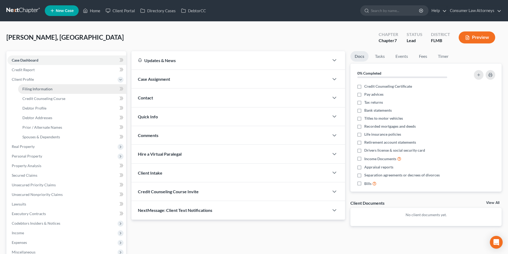
click at [47, 90] on span "Filing Information" at bounding box center [37, 89] width 30 height 5
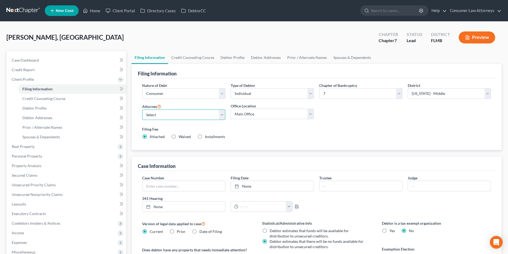
drag, startPoint x: 182, startPoint y: 116, endPoint x: 180, endPoint y: 119, distance: 3.7
click at [182, 116] on select "Select [PERSON_NAME] - FLMB [PERSON_NAME] [PERSON_NAME] [PERSON_NAME] - ILNB [P…" at bounding box center [183, 115] width 83 height 11
click at [142, 110] on select "Select [PERSON_NAME] - FLMB [PERSON_NAME] [PERSON_NAME] [PERSON_NAME] - ILNB [P…" at bounding box center [183, 115] width 83 height 11
click at [201, 59] on link "Credit Counseling Course" at bounding box center [192, 57] width 49 height 13
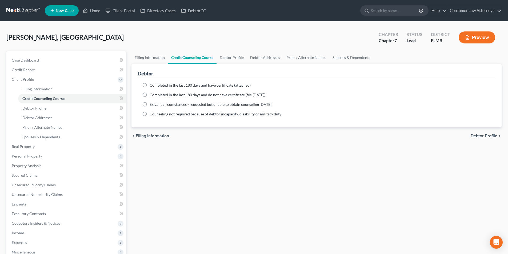
click at [150, 84] on label "Completed in the last 180 days and have certificate (attached)" at bounding box center [200, 85] width 101 height 5
click at [152, 84] on input "Completed in the last 180 days and have certificate (attached)" at bounding box center [153, 84] width 3 height 3
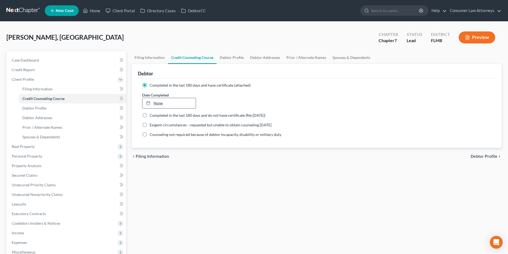
click at [171, 103] on link "None" at bounding box center [168, 103] width 53 height 10
click at [233, 59] on link "Debtor Profile" at bounding box center [232, 57] width 30 height 13
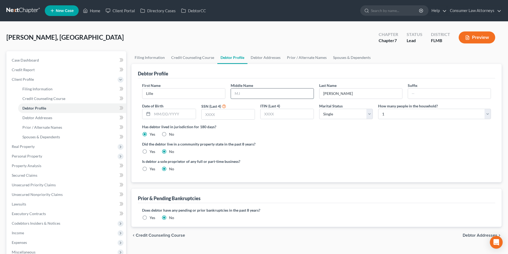
click at [280, 93] on input "text" at bounding box center [272, 94] width 83 height 10
click at [177, 114] on input "text" at bounding box center [173, 114] width 43 height 10
click at [210, 118] on input "text" at bounding box center [228, 114] width 53 height 10
click at [219, 117] on input "text" at bounding box center [228, 114] width 53 height 10
click at [266, 60] on link "Debtor Addresses" at bounding box center [265, 57] width 36 height 13
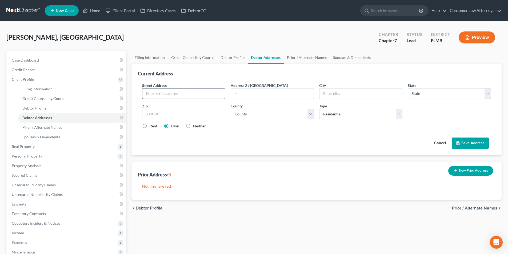
click at [165, 94] on input "text" at bounding box center [183, 94] width 83 height 10
click at [242, 111] on select "County [GEOGRAPHIC_DATA] [GEOGRAPHIC_DATA] [GEOGRAPHIC_DATA] [GEOGRAPHIC_DATA] …" at bounding box center [272, 114] width 83 height 11
click at [231, 109] on select "County [GEOGRAPHIC_DATA] [GEOGRAPHIC_DATA] [GEOGRAPHIC_DATA] [GEOGRAPHIC_DATA] …" at bounding box center [272, 114] width 83 height 11
click at [150, 126] on label "Rent" at bounding box center [154, 125] width 8 height 5
click at [152, 126] on input "Rent" at bounding box center [153, 124] width 3 height 3
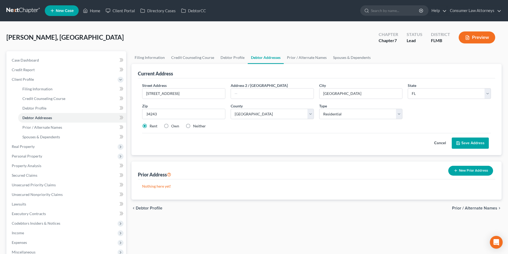
click at [471, 142] on button "Save Address" at bounding box center [470, 143] width 37 height 11
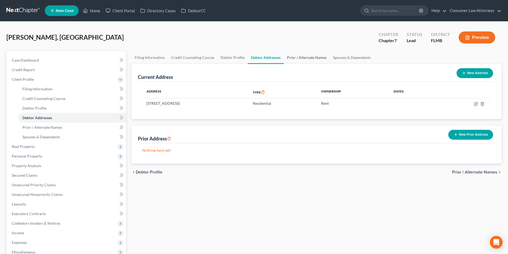
click at [300, 56] on link "Prior / Alternate Names" at bounding box center [307, 57] width 46 height 13
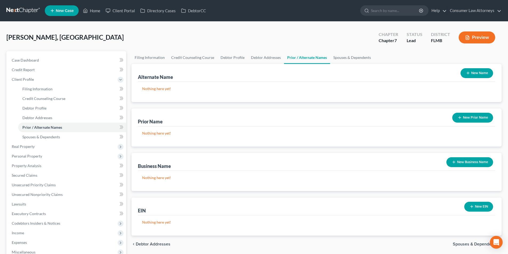
click at [472, 70] on button "New Name" at bounding box center [476, 73] width 33 height 10
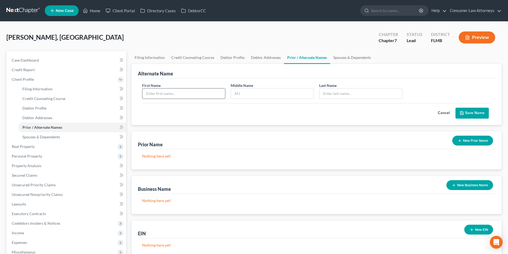
click at [193, 93] on input "text" at bounding box center [183, 94] width 83 height 10
click at [470, 115] on button "Save Name" at bounding box center [471, 113] width 33 height 11
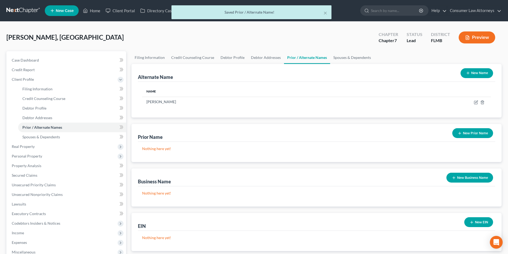
click at [471, 73] on button "New Name" at bounding box center [476, 73] width 33 height 10
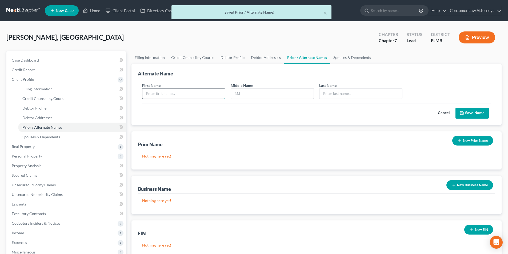
click at [204, 94] on input "text" at bounding box center [183, 94] width 83 height 10
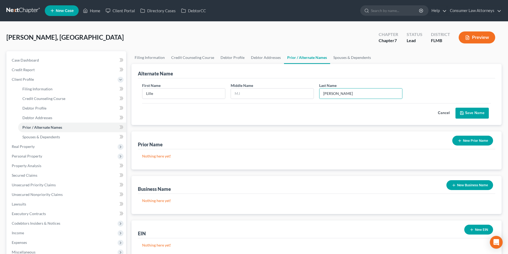
click at [467, 109] on button "Save Name" at bounding box center [471, 113] width 33 height 11
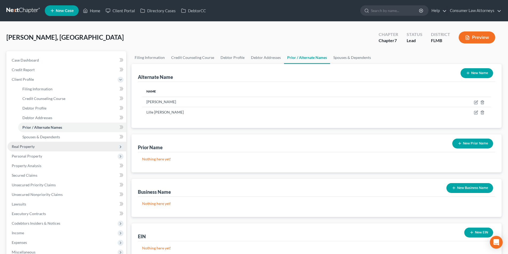
click at [31, 148] on span "Real Property" at bounding box center [23, 146] width 23 height 5
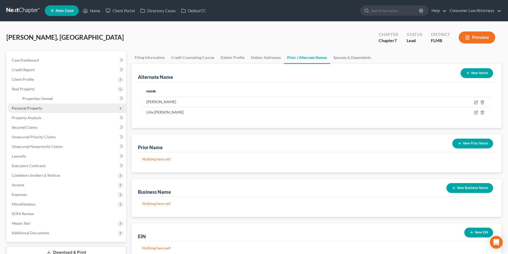
click at [36, 109] on span "Personal Property" at bounding box center [27, 108] width 30 height 5
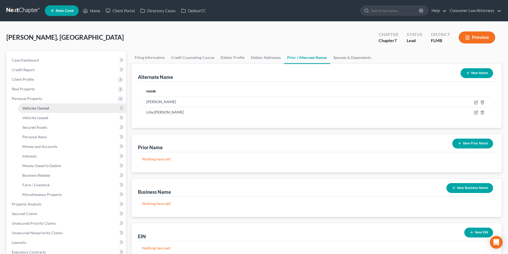
click at [41, 108] on span "Vehicles Owned" at bounding box center [35, 108] width 27 height 5
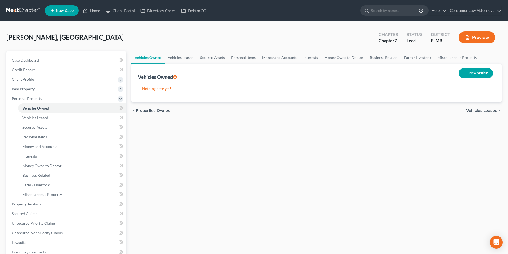
click at [463, 73] on button "New Vehicle" at bounding box center [476, 73] width 34 height 10
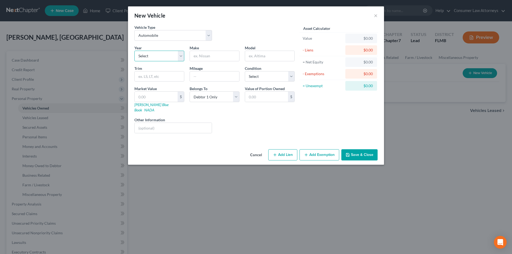
click at [162, 61] on select "Select 2026 2025 2024 2023 2022 2021 2020 2019 2018 2017 2016 2015 2014 2013 20…" at bounding box center [159, 56] width 50 height 11
click at [134, 51] on select "Select 2026 2025 2024 2023 2022 2021 2020 2019 2018 2017 2016 2015 2014 2013 20…" at bounding box center [159, 56] width 50 height 11
click at [214, 57] on input "text" at bounding box center [214, 56] width 49 height 10
click at [207, 77] on input "text" at bounding box center [214, 76] width 49 height 10
click at [256, 78] on select "Select Excellent Very Good Good Fair Poor" at bounding box center [270, 76] width 50 height 11
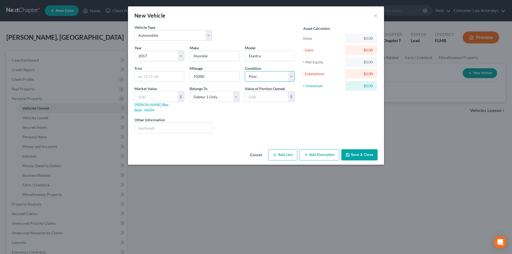
click at [245, 71] on select "Select Excellent Very Good Good Fair Poor" at bounding box center [270, 76] width 50 height 11
click at [147, 104] on link "[PERSON_NAME] Blue Book" at bounding box center [151, 107] width 34 height 10
click at [158, 77] on input "text" at bounding box center [159, 76] width 49 height 10
click at [145, 94] on input "text" at bounding box center [156, 97] width 43 height 10
click at [187, 124] on input "text" at bounding box center [173, 128] width 77 height 10
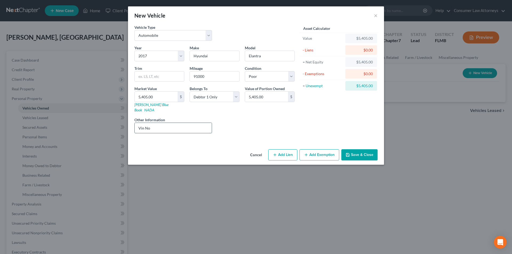
click at [185, 123] on input "Vin No" at bounding box center [173, 128] width 77 height 10
click at [190, 123] on input "Vin No." at bounding box center [173, 128] width 77 height 10
drag, startPoint x: 360, startPoint y: 151, endPoint x: 352, endPoint y: 145, distance: 10.1
click at [360, 151] on button "Save & Close" at bounding box center [359, 154] width 36 height 11
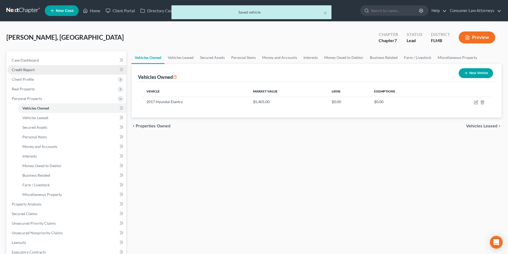
click at [31, 69] on span "Credit Report" at bounding box center [23, 69] width 23 height 5
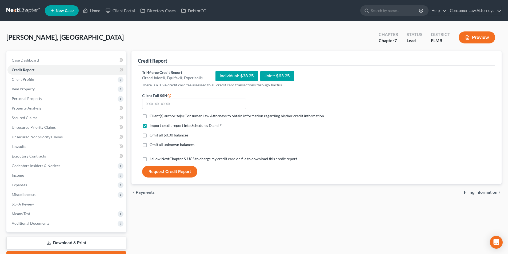
click at [150, 118] on label "Client(s) authorize(s) Consumer Law Attorneys to obtain information regarding h…" at bounding box center [237, 115] width 175 height 5
click at [152, 117] on input "Client(s) authorize(s) Consumer Law Attorneys to obtain information regarding h…" at bounding box center [153, 114] width 3 height 3
click at [150, 159] on label "I allow NextChapter & UCS to charge my credit card on file to download this cre…" at bounding box center [223, 158] width 147 height 5
click at [152, 159] on input "I allow NextChapter & UCS to charge my credit card on file to download this cre…" at bounding box center [153, 157] width 3 height 3
click at [174, 102] on input "text" at bounding box center [194, 104] width 104 height 11
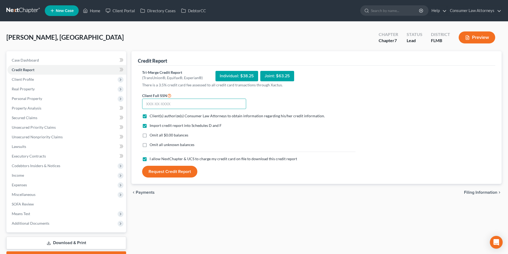
click at [203, 101] on input "text" at bounding box center [194, 104] width 104 height 11
click at [158, 171] on button "Request Credit Report" at bounding box center [169, 172] width 55 height 12
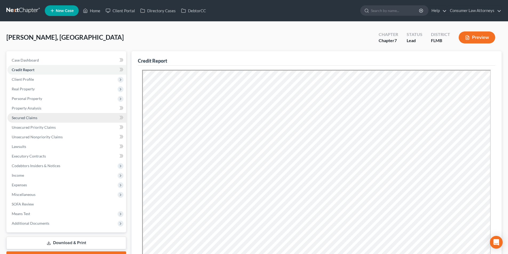
click at [30, 116] on span "Secured Claims" at bounding box center [25, 117] width 26 height 5
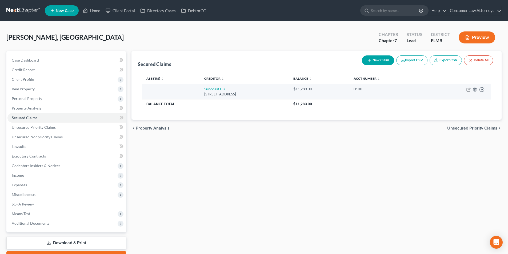
click at [469, 89] on icon "button" at bounding box center [469, 89] width 2 height 2
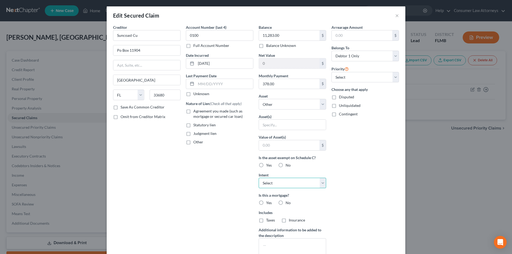
click at [272, 186] on select "Select Surrender Redeem Reaffirm Avoid Other" at bounding box center [292, 183] width 67 height 11
click at [259, 178] on select "Select Surrender Redeem Reaffirm Avoid Other" at bounding box center [292, 183] width 67 height 11
drag, startPoint x: 117, startPoint y: 51, endPoint x: 123, endPoint y: 73, distance: 22.8
click at [118, 51] on input "Po Box 11904" at bounding box center [146, 50] width 67 height 10
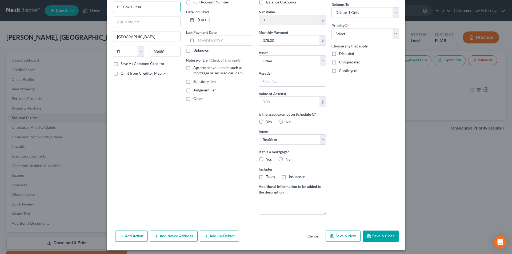
scroll to position [46, 0]
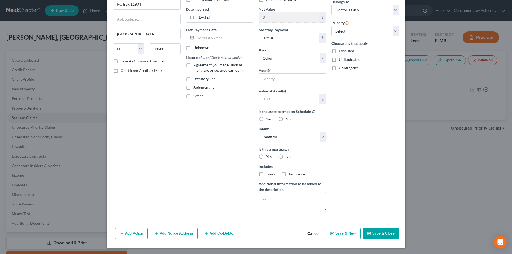
click at [286, 156] on label "No" at bounding box center [288, 156] width 5 height 5
click at [288, 156] on input "No" at bounding box center [289, 155] width 3 height 3
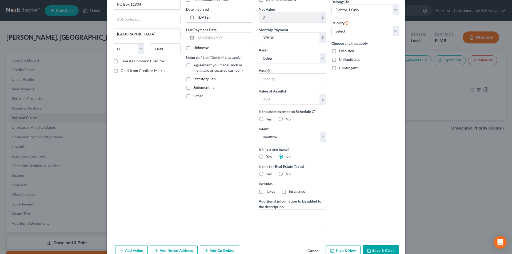
scroll to position [63, 0]
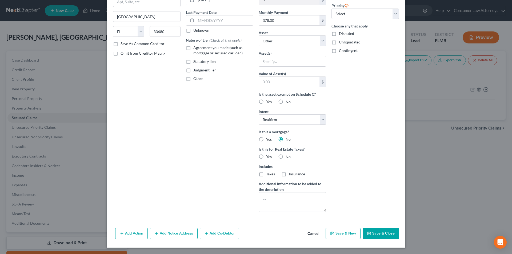
click at [286, 157] on label "No" at bounding box center [288, 156] width 5 height 5
click at [288, 157] on input "No" at bounding box center [289, 155] width 3 height 3
click at [376, 236] on button "Save & Close" at bounding box center [381, 233] width 36 height 11
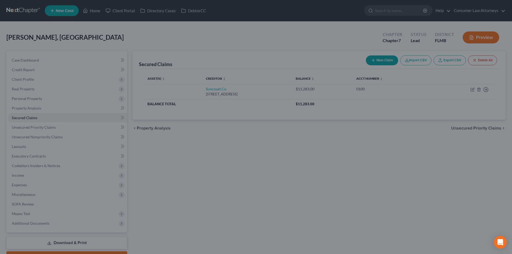
scroll to position [0, 0]
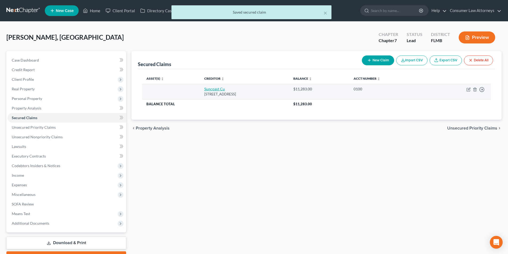
click at [213, 91] on link "Suncoast Cu" at bounding box center [214, 89] width 21 height 5
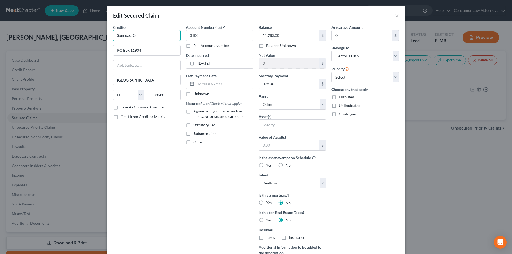
click at [158, 34] on input "Suncoast Cu" at bounding box center [146, 35] width 67 height 11
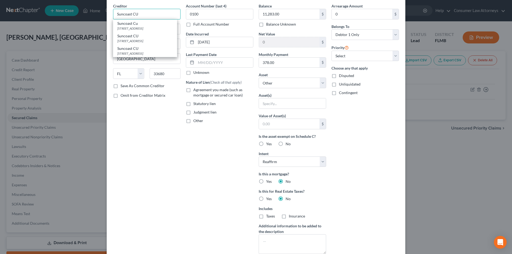
scroll to position [63, 0]
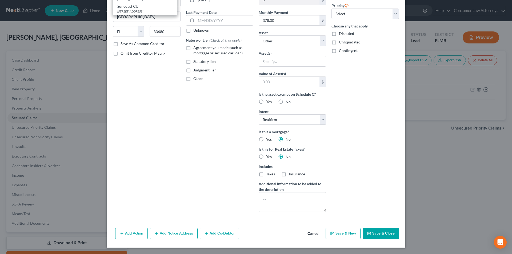
drag, startPoint x: 171, startPoint y: 235, endPoint x: 149, endPoint y: 136, distance: 101.5
click at [172, 235] on button "Add Notice Address" at bounding box center [174, 233] width 48 height 11
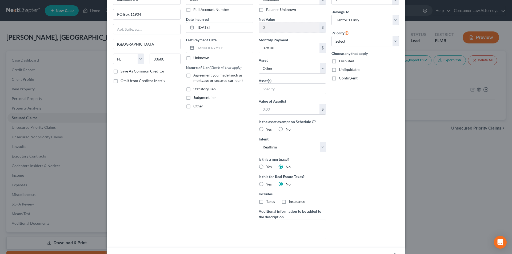
scroll to position [10, 0]
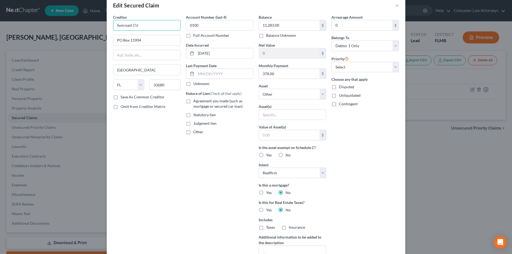
click at [101, 25] on div "Edit Secured Claim × Creditor * Suncoast CU [GEOGRAPHIC_DATA] [US_STATE] AK AR …" at bounding box center [256, 127] width 512 height 254
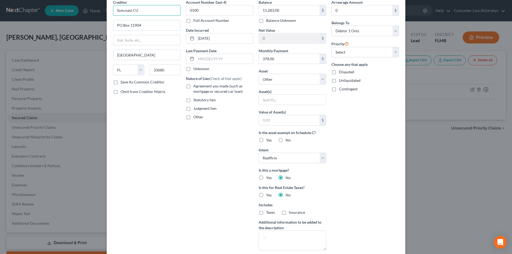
scroll to position [143, 0]
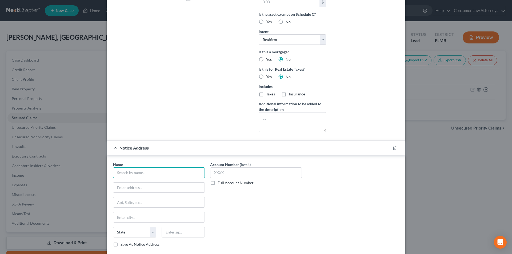
click at [143, 175] on input "text" at bounding box center [159, 172] width 92 height 11
paste input "Suncoast CU"
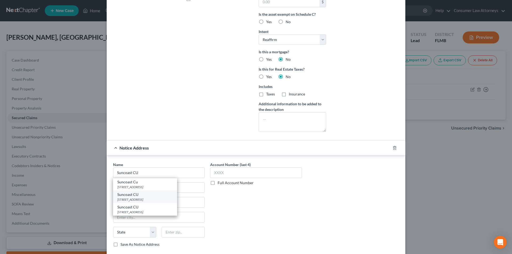
click at [136, 195] on div "Suncoast CU" at bounding box center [144, 194] width 55 height 5
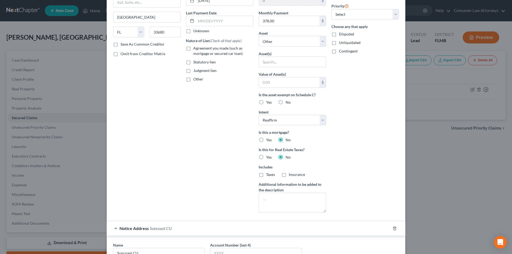
scroll to position [117, 0]
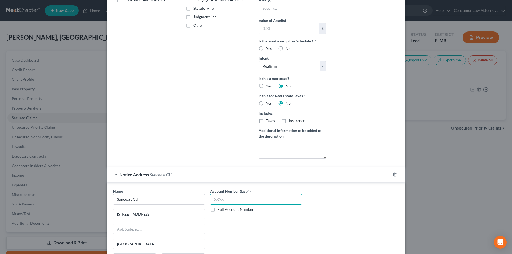
click at [231, 199] on input "text" at bounding box center [256, 199] width 92 height 11
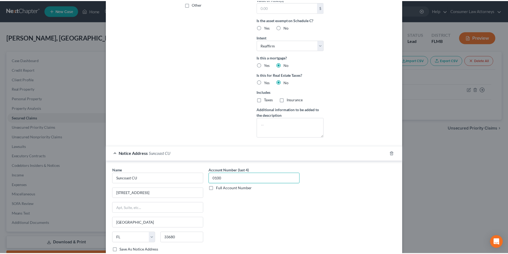
scroll to position [178, 0]
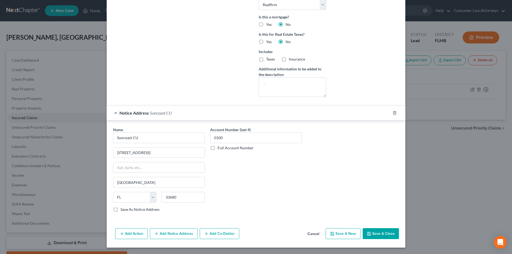
click at [383, 230] on button "Save & Close" at bounding box center [381, 233] width 36 height 11
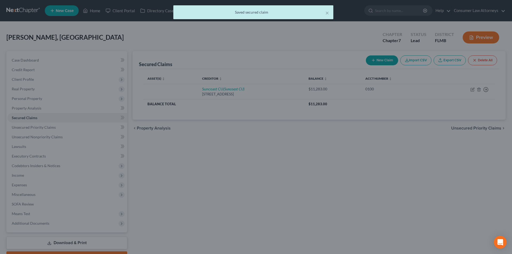
scroll to position [0, 0]
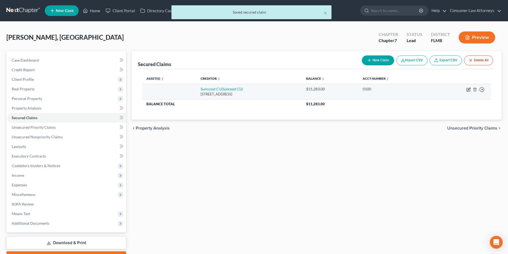
click at [469, 91] on icon "button" at bounding box center [468, 89] width 3 height 3
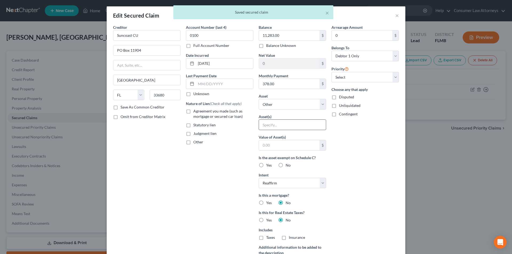
click at [296, 126] on input "text" at bounding box center [292, 125] width 67 height 10
click at [294, 110] on div "Balance 11,283.00 $ Balance Unknown Balance Undetermined 11,283.00 $ Balance Un…" at bounding box center [292, 152] width 73 height 255
drag, startPoint x: 293, startPoint y: 106, endPoint x: 290, endPoint y: 109, distance: 4.0
click at [293, 106] on select "Select Other Multiple Assets 2017 Hyundai Elantra - $5405.0" at bounding box center [292, 104] width 67 height 11
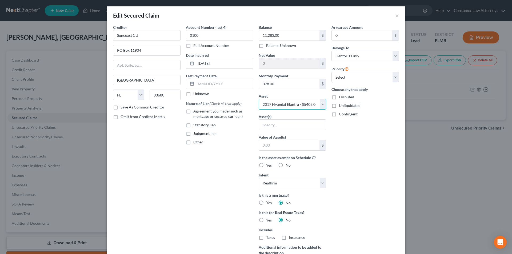
click at [259, 99] on select "Select Other Multiple Assets 2017 Hyundai Elantra - $5405.0" at bounding box center [292, 104] width 67 height 11
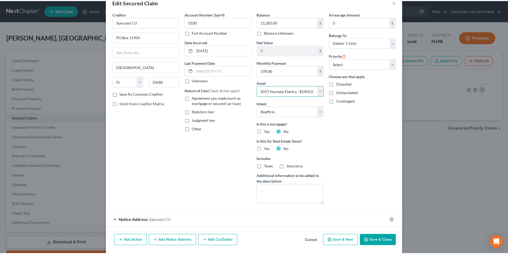
scroll to position [20, 0]
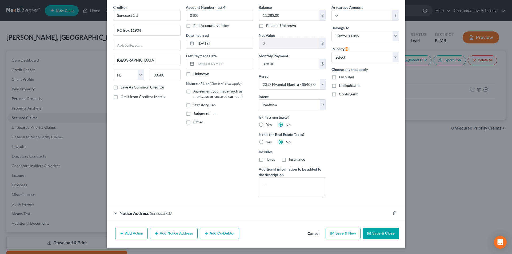
click at [381, 233] on button "Save & Close" at bounding box center [381, 233] width 36 height 11
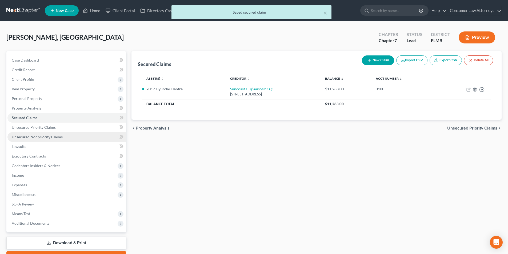
click at [40, 136] on span "Unsecured Nonpriority Claims" at bounding box center [37, 137] width 51 height 5
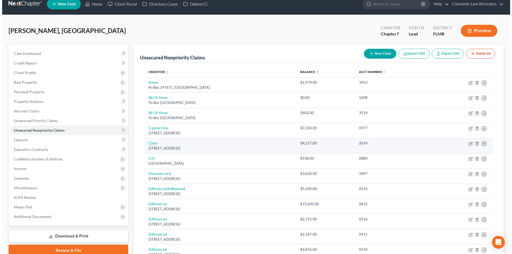
scroll to position [1, 0]
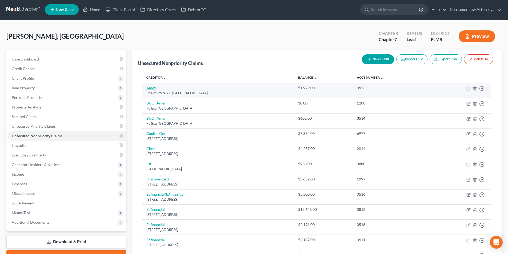
click at [151, 89] on link "Amex" at bounding box center [151, 88] width 10 height 5
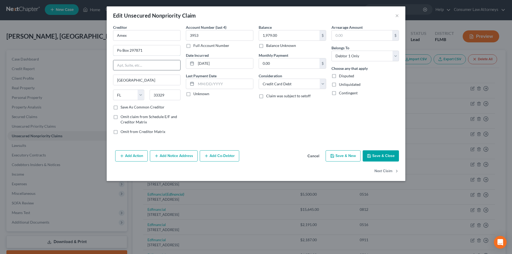
drag, startPoint x: 118, startPoint y: 50, endPoint x: 123, endPoint y: 63, distance: 14.0
click at [118, 50] on input "Po Box 297871" at bounding box center [146, 50] width 67 height 10
drag, startPoint x: 133, startPoint y: 36, endPoint x: 119, endPoint y: 34, distance: 14.1
click at [108, 36] on div "Creditor * Amex [GEOGRAPHIC_DATA] [GEOGRAPHIC_DATA] [US_STATE] AK AR AZ [GEOGRA…" at bounding box center [256, 87] width 299 height 124
click at [177, 158] on button "Add Notice Address" at bounding box center [174, 155] width 48 height 11
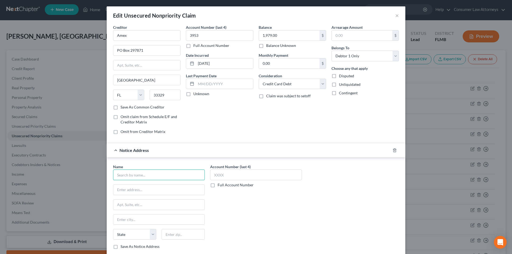
click at [152, 177] on input "text" at bounding box center [159, 175] width 92 height 11
paste input "Amex"
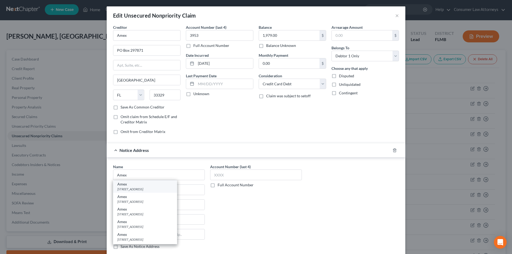
click at [148, 187] on div "[STREET_ADDRESS]" at bounding box center [144, 189] width 55 height 5
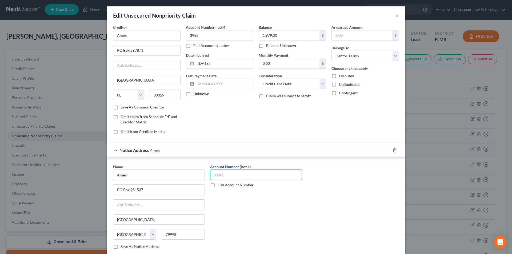
click at [227, 176] on input "text" at bounding box center [256, 175] width 92 height 11
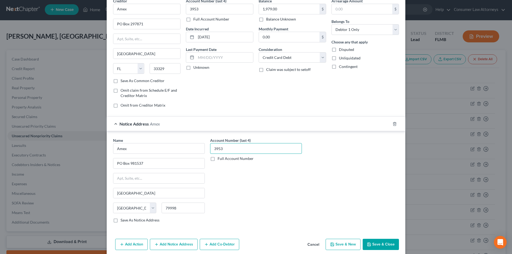
scroll to position [48, 0]
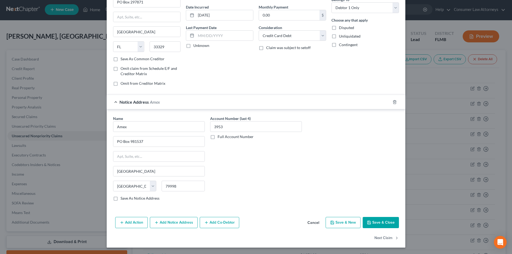
click at [168, 222] on button "Add Notice Address" at bounding box center [174, 222] width 48 height 11
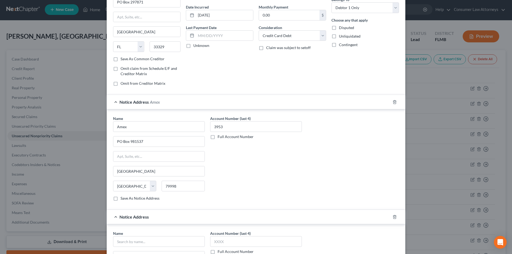
scroll to position [155, 0]
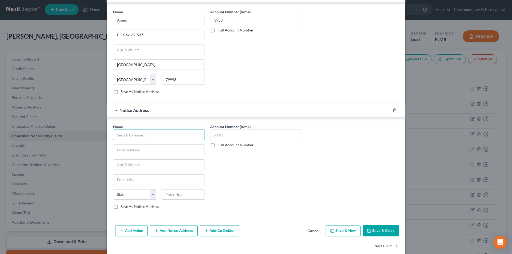
click at [143, 134] on input "text" at bounding box center [159, 135] width 92 height 11
paste input "Amex"
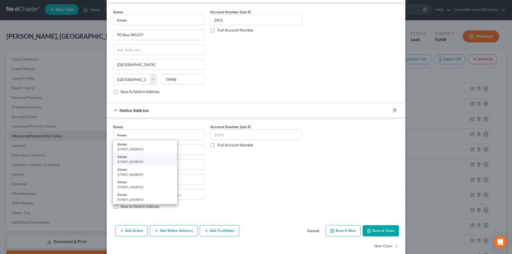
click at [133, 163] on div "[STREET_ADDRESS]" at bounding box center [144, 161] width 55 height 5
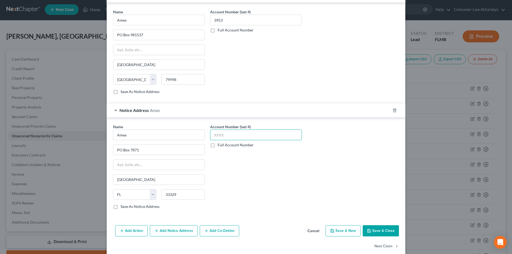
click at [222, 137] on input "text" at bounding box center [256, 135] width 92 height 11
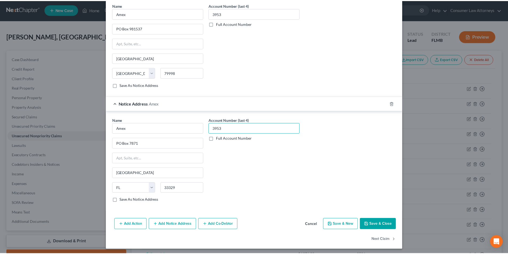
scroll to position [163, 0]
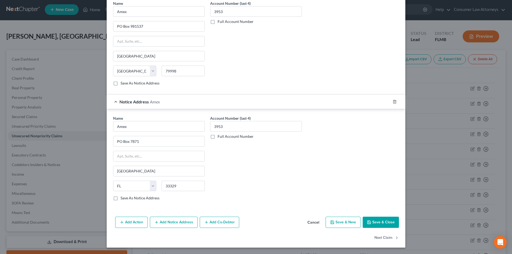
click at [384, 226] on button "Save & Close" at bounding box center [381, 222] width 36 height 11
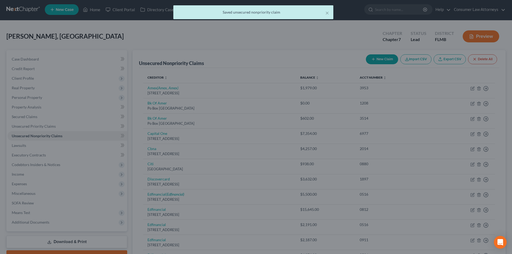
scroll to position [0, 0]
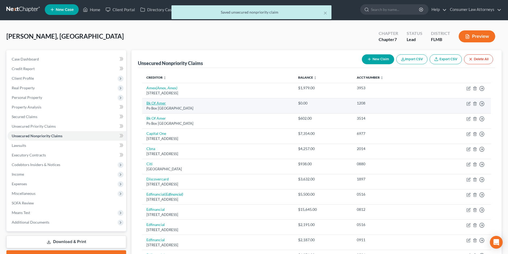
click at [160, 103] on link "Bk Of Amer" at bounding box center [155, 103] width 19 height 5
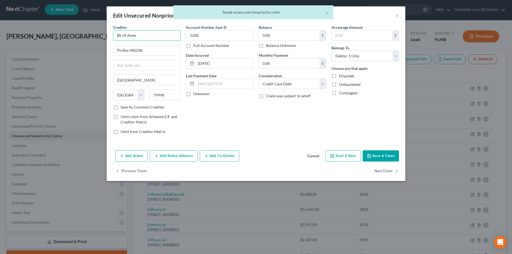
click at [119, 36] on input "Bk Of Amer" at bounding box center [146, 35] width 67 height 11
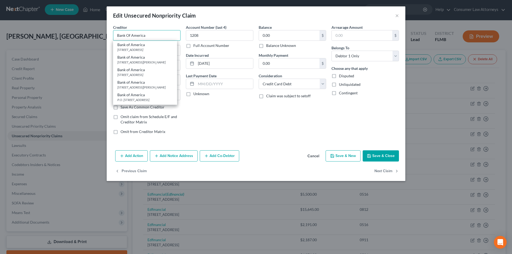
drag, startPoint x: 154, startPoint y: 37, endPoint x: 107, endPoint y: 36, distance: 47.7
click at [107, 36] on div "Creditor * Bank Of America Bank of America [GEOGRAPHIC_DATA] Bank of America [S…" at bounding box center [256, 87] width 299 height 124
click at [131, 50] on div "[STREET_ADDRESS]" at bounding box center [144, 49] width 55 height 5
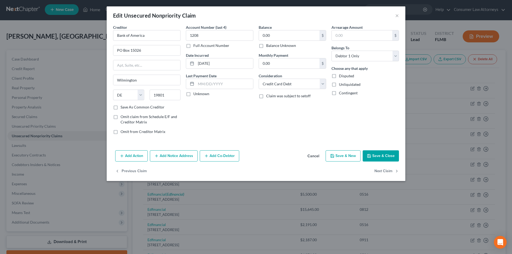
click at [166, 156] on button "Add Notice Address" at bounding box center [174, 155] width 48 height 11
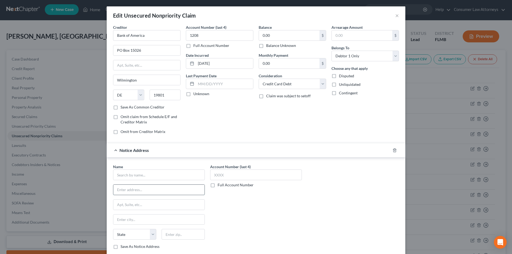
drag, startPoint x: 154, startPoint y: 190, endPoint x: 151, endPoint y: 185, distance: 6.3
click at [154, 190] on input "text" at bounding box center [158, 190] width 91 height 10
drag, startPoint x: 122, startPoint y: 177, endPoint x: 127, endPoint y: 177, distance: 4.8
click at [122, 177] on input "text" at bounding box center [159, 175] width 92 height 11
paste input "Bank Of America"
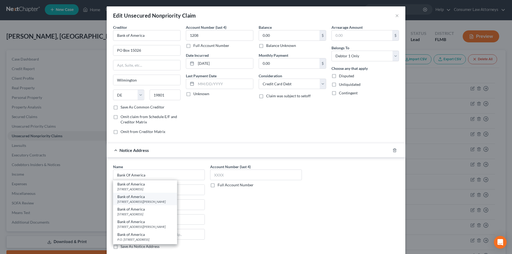
click at [130, 199] on div "Bank of America" at bounding box center [144, 196] width 55 height 5
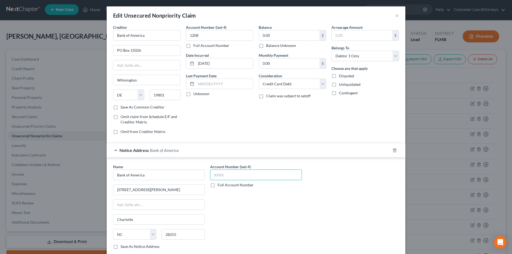
click at [217, 176] on input "text" at bounding box center [256, 175] width 92 height 11
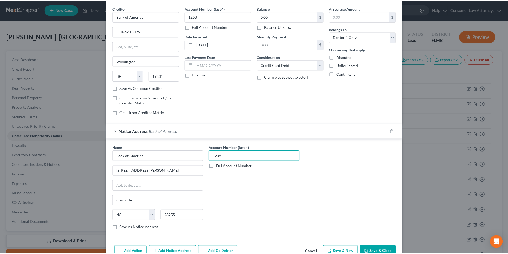
scroll to position [48, 0]
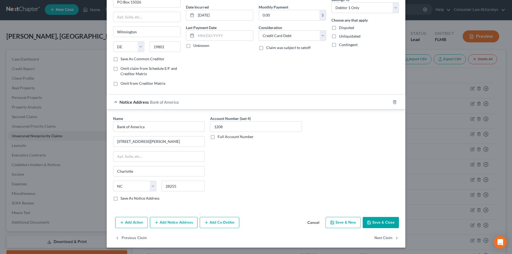
click at [378, 221] on button "Save & Close" at bounding box center [381, 222] width 36 height 11
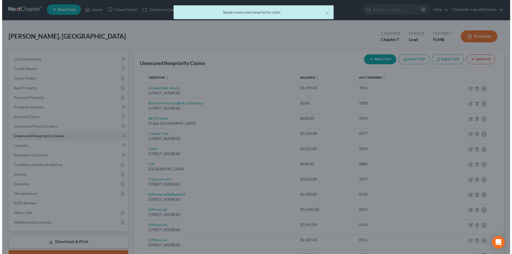
scroll to position [0, 0]
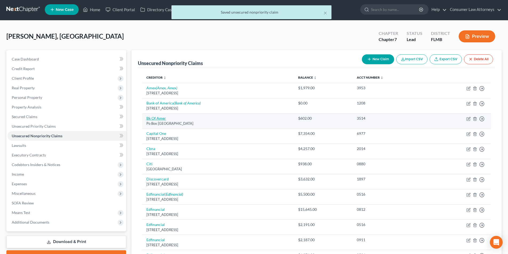
click at [158, 119] on link "Bk Of Amer" at bounding box center [155, 118] width 19 height 5
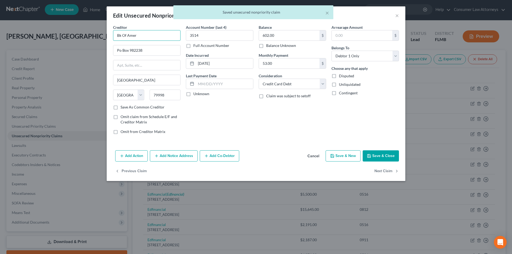
drag, startPoint x: 108, startPoint y: 34, endPoint x: 105, endPoint y: 37, distance: 3.8
click at [88, 35] on div "Edit Unsecured Nonpriority Claim × Creditor * Bk Of [GEOGRAPHIC_DATA] [GEOGRAPH…" at bounding box center [256, 127] width 512 height 254
paste input "ank Of America"
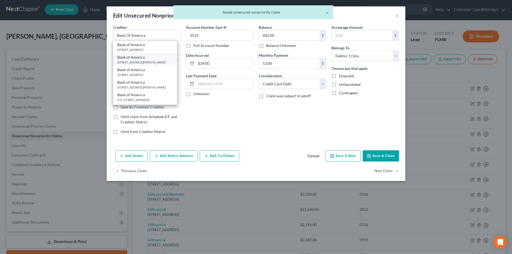
click at [130, 59] on div "Bank of America" at bounding box center [144, 57] width 55 height 5
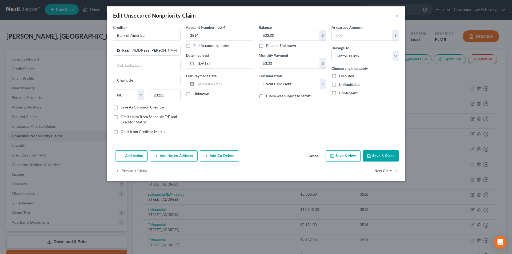
click at [174, 157] on button "Add Notice Address" at bounding box center [174, 155] width 48 height 11
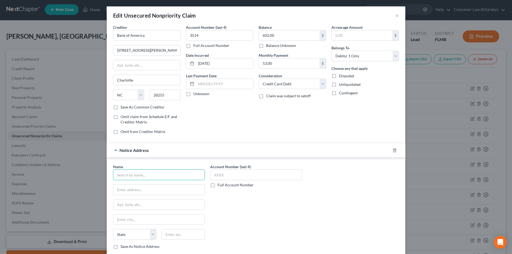
click at [150, 176] on input "text" at bounding box center [159, 175] width 92 height 11
paste input "Bank Of America"
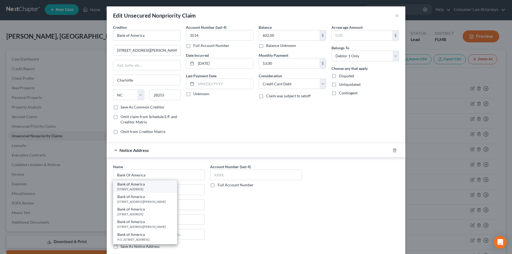
click at [144, 188] on div "[STREET_ADDRESS]" at bounding box center [144, 189] width 55 height 5
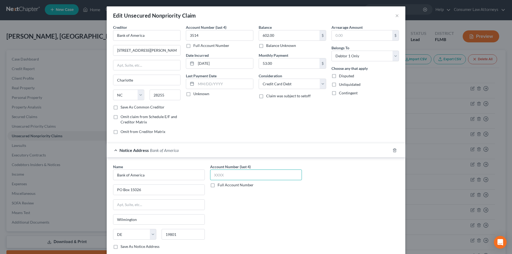
click at [226, 176] on input "text" at bounding box center [256, 175] width 92 height 11
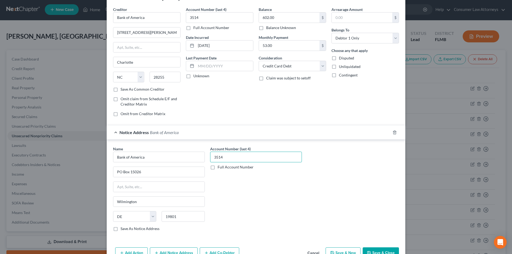
scroll to position [48, 0]
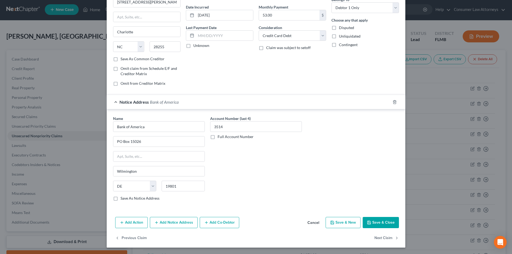
click at [183, 225] on button "Add Notice Address" at bounding box center [174, 222] width 48 height 11
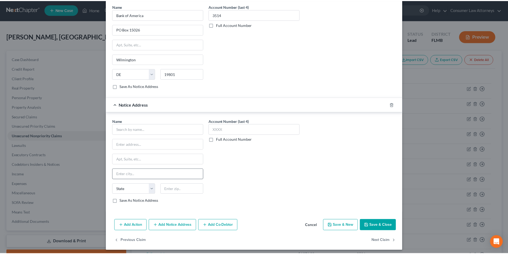
scroll to position [163, 0]
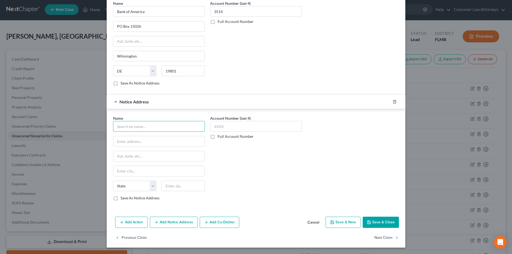
click at [160, 128] on input "text" at bounding box center [159, 126] width 92 height 11
paste input "Bank Of America"
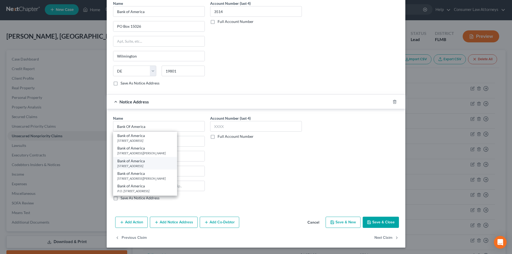
click at [139, 167] on div "[STREET_ADDRESS]" at bounding box center [144, 166] width 55 height 5
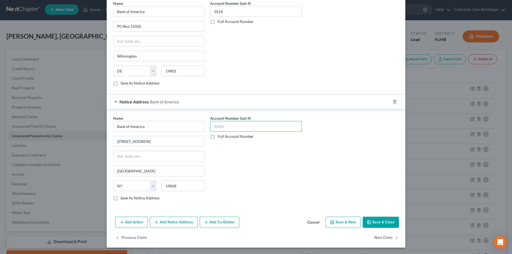
click at [227, 128] on input "text" at bounding box center [256, 126] width 92 height 11
click at [374, 225] on button "Save & Close" at bounding box center [381, 222] width 36 height 11
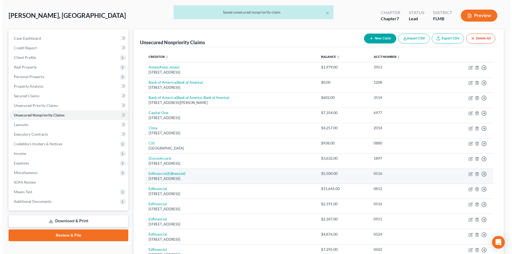
scroll to position [28, 0]
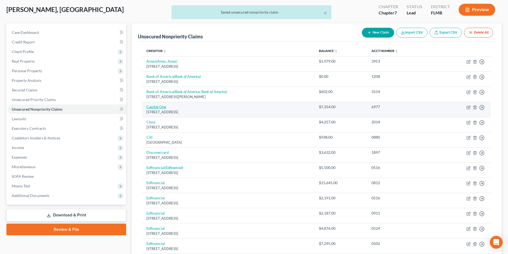
click at [159, 106] on link "Capital One" at bounding box center [156, 107] width 20 height 5
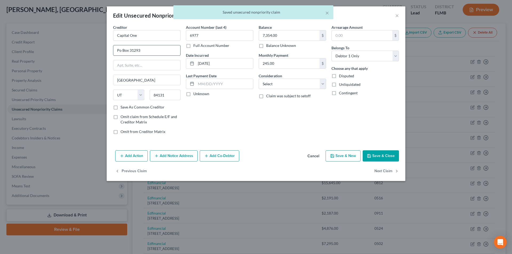
drag, startPoint x: 121, startPoint y: 49, endPoint x: 131, endPoint y: 54, distance: 11.2
click at [121, 49] on input "Po Box 31293" at bounding box center [146, 50] width 67 height 10
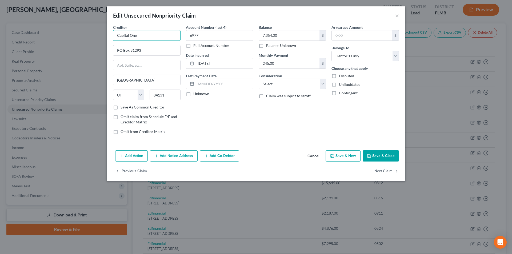
drag, startPoint x: 137, startPoint y: 35, endPoint x: 105, endPoint y: 37, distance: 32.1
click at [105, 37] on div "Edit Unsecured Nonpriority Claim × Creditor * Capital One PO Box 31293 [GEOGRAP…" at bounding box center [256, 127] width 512 height 254
click at [167, 154] on button "Add Notice Address" at bounding box center [174, 155] width 48 height 11
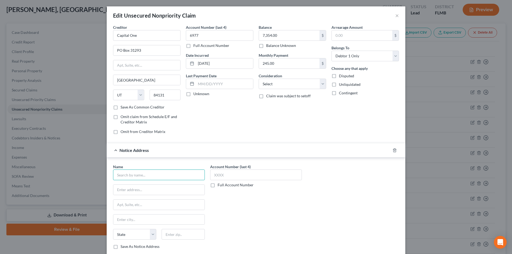
click at [154, 177] on input "text" at bounding box center [159, 175] width 92 height 11
paste input "Capital One"
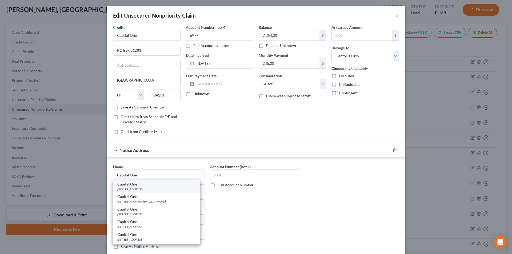
click at [149, 187] on div "[STREET_ADDRESS]" at bounding box center [156, 189] width 79 height 5
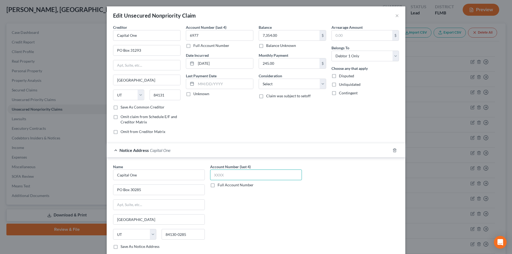
click at [224, 175] on input "text" at bounding box center [256, 175] width 92 height 11
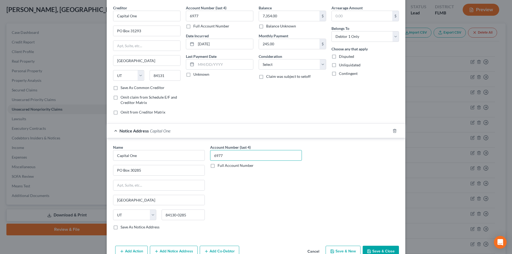
scroll to position [48, 0]
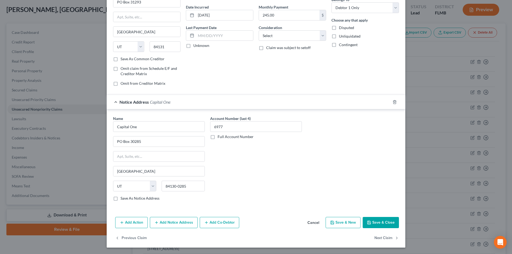
click at [179, 223] on button "Add Notice Address" at bounding box center [174, 222] width 48 height 11
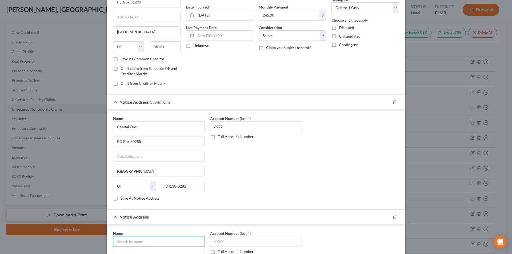
click at [150, 242] on input "text" at bounding box center [159, 241] width 92 height 11
paste input "Capital One"
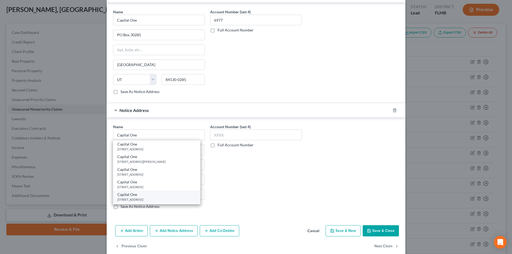
click at [146, 197] on div "[STREET_ADDRESS]" at bounding box center [156, 199] width 79 height 5
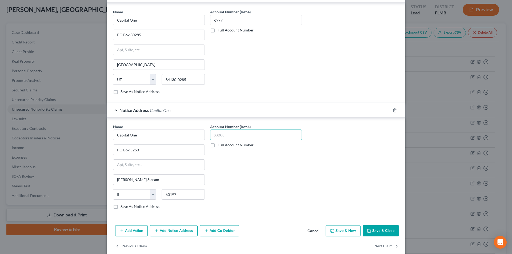
click at [218, 138] on input "text" at bounding box center [256, 135] width 92 height 11
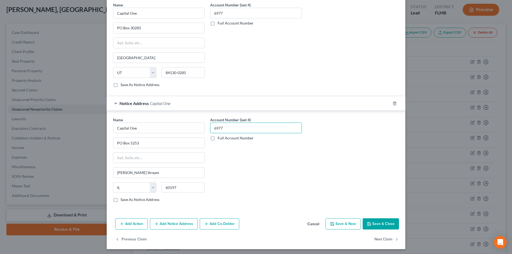
scroll to position [163, 0]
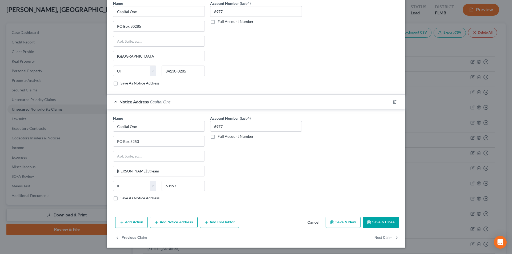
click at [379, 222] on button "Save & Close" at bounding box center [381, 222] width 36 height 11
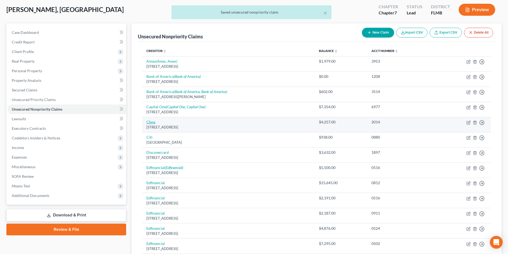
click at [151, 122] on link "Cbna" at bounding box center [150, 122] width 9 height 5
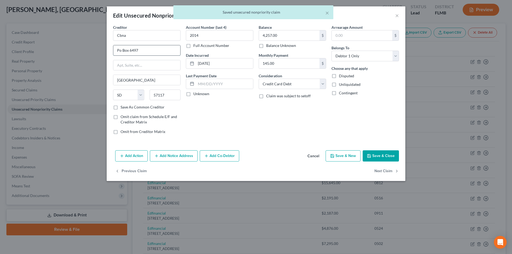
drag, startPoint x: 121, startPoint y: 48, endPoint x: 132, endPoint y: 51, distance: 11.5
click at [121, 49] on input "Po Box 6497" at bounding box center [146, 50] width 67 height 10
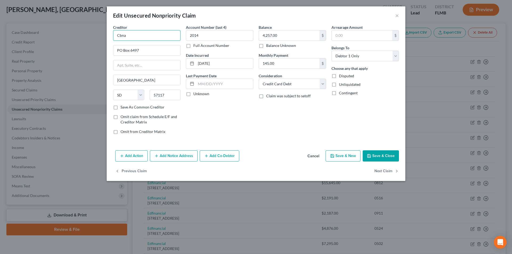
drag, startPoint x: 125, startPoint y: 38, endPoint x: 83, endPoint y: 34, distance: 42.3
click at [83, 34] on div "Edit Unsecured Nonpriority Claim × Creditor * Cbna PO Box 6497 [GEOGRAPHIC_DATA…" at bounding box center [256, 127] width 512 height 254
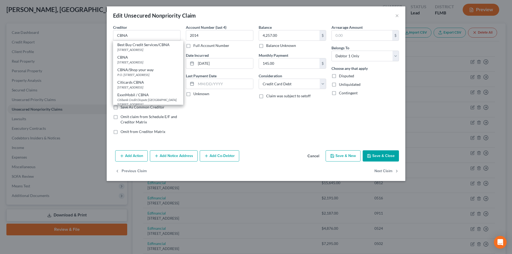
click at [377, 154] on button "Save & Close" at bounding box center [381, 155] width 36 height 11
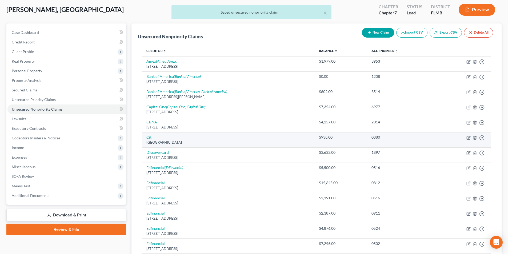
click at [150, 136] on link "Citi" at bounding box center [149, 137] width 6 height 5
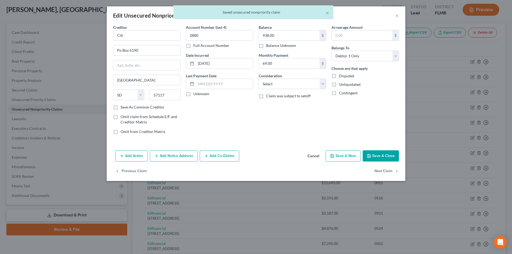
click at [120, 50] on input "Po Box 6190" at bounding box center [146, 50] width 67 height 10
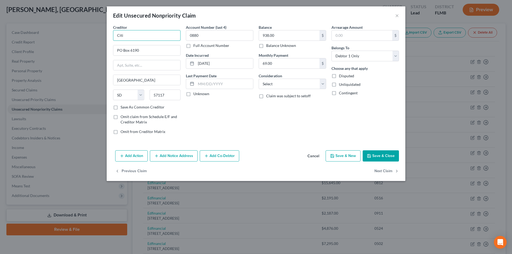
drag, startPoint x: 131, startPoint y: 36, endPoint x: 111, endPoint y: 36, distance: 20.0
click at [111, 36] on div "Creditor * Citi [GEOGRAPHIC_DATA] [US_STATE][GEOGRAPHIC_DATA] [GEOGRAPHIC_DATA]…" at bounding box center [146, 82] width 73 height 114
click at [176, 157] on button "Add Notice Address" at bounding box center [174, 155] width 48 height 11
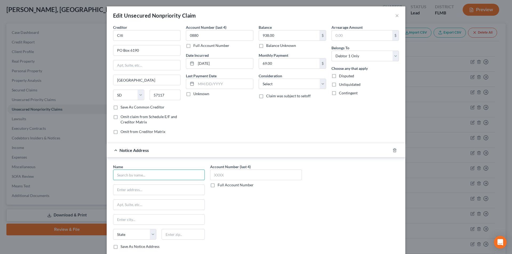
click at [155, 172] on input "text" at bounding box center [159, 175] width 92 height 11
paste input "Citi"
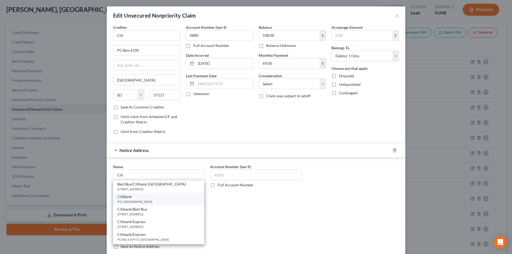
click at [142, 202] on div "P.O. [GEOGRAPHIC_DATA]" at bounding box center [158, 201] width 83 height 5
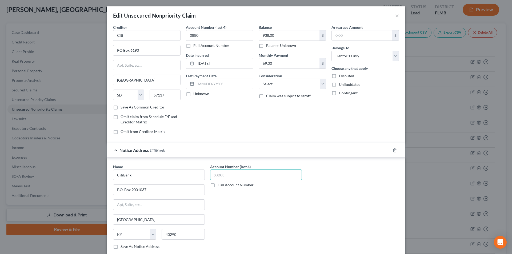
click at [222, 177] on input "text" at bounding box center [256, 175] width 92 height 11
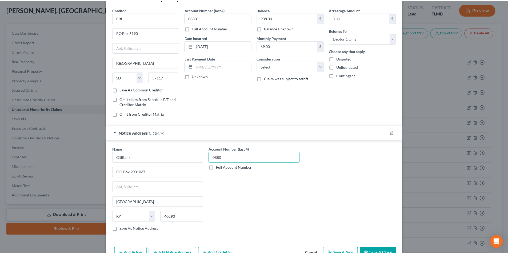
scroll to position [48, 0]
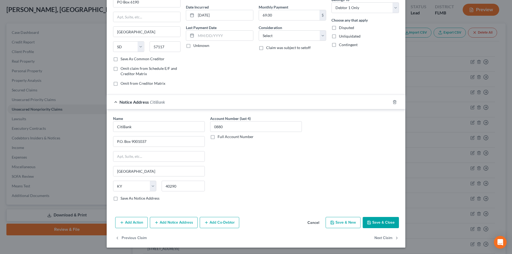
click at [384, 221] on button "Save & Close" at bounding box center [381, 222] width 36 height 11
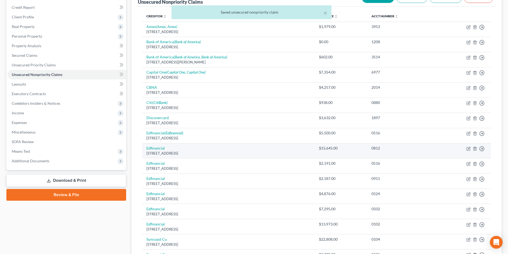
scroll to position [81, 0]
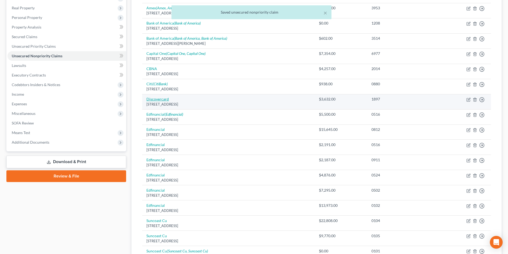
click at [159, 99] on link "Discovercard" at bounding box center [157, 99] width 22 height 5
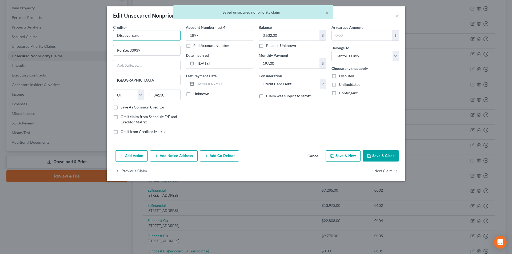
click at [131, 36] on input "Discovercard" at bounding box center [146, 35] width 67 height 11
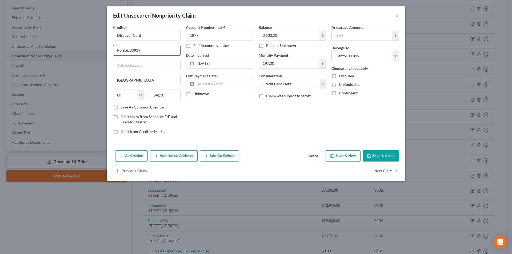
drag, startPoint x: 121, startPoint y: 50, endPoint x: 127, endPoint y: 55, distance: 7.9
click at [121, 50] on input "Po Box 30939" at bounding box center [146, 50] width 67 height 10
drag, startPoint x: 118, startPoint y: 38, endPoint x: 105, endPoint y: 38, distance: 12.8
click at [105, 38] on div "Edit Unsecured Nonpriority Claim × Creditor * Discover Card PO Box 30939 [GEOGR…" at bounding box center [256, 127] width 512 height 254
click at [176, 157] on button "Add Notice Address" at bounding box center [174, 155] width 48 height 11
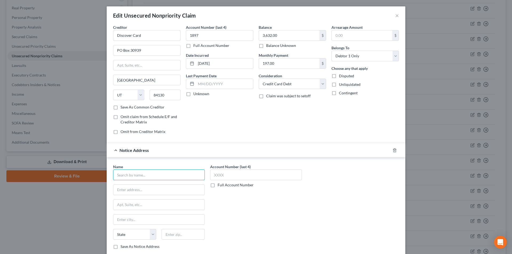
click at [162, 174] on input "text" at bounding box center [159, 175] width 92 height 11
paste input "Discover Card"
click at [323, 166] on div "Name * Discover Card Discover Card [GEOGRAPHIC_DATA], [GEOGRAPHIC_DATA][US_STAT…" at bounding box center [255, 209] width 291 height 90
click at [393, 151] on icon "button" at bounding box center [394, 150] width 4 height 4
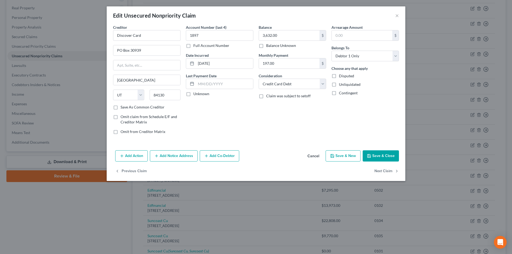
click at [384, 156] on button "Save & Close" at bounding box center [381, 155] width 36 height 11
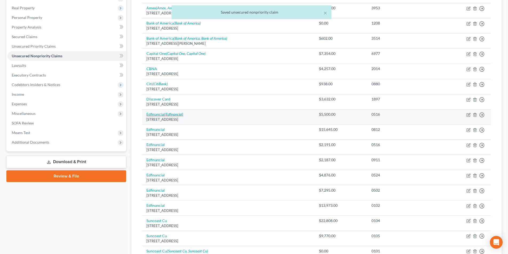
click at [161, 116] on link "Edfinancial (Edfinancial)" at bounding box center [164, 114] width 37 height 5
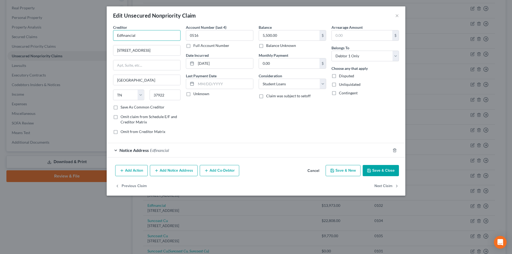
drag, startPoint x: 137, startPoint y: 37, endPoint x: 115, endPoint y: 34, distance: 22.3
click at [87, 37] on div "Edit Unsecured Nonpriority Claim × Creditor * Edfinancial [STREET_ADDRESS] [US_…" at bounding box center [256, 127] width 512 height 254
click at [135, 36] on input "Edfinancial" at bounding box center [146, 35] width 67 height 11
click at [147, 37] on input "Edfinancial" at bounding box center [146, 35] width 67 height 11
click at [137, 47] on div "Edfinancial" at bounding box center [144, 44] width 55 height 5
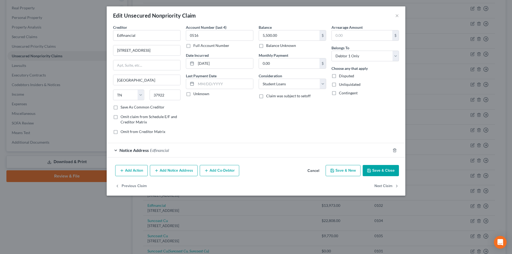
click at [372, 170] on button "Save & Close" at bounding box center [381, 170] width 36 height 11
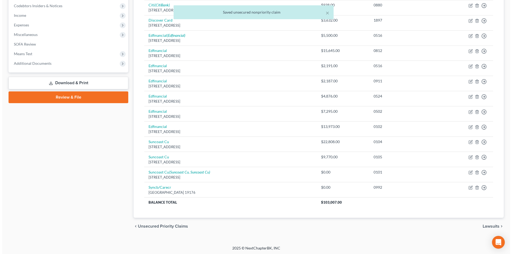
scroll to position [161, 0]
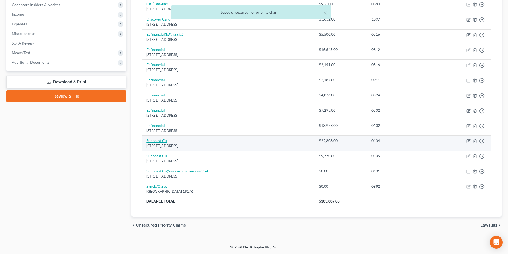
click at [159, 141] on link "Suncoast Cu" at bounding box center [156, 140] width 21 height 5
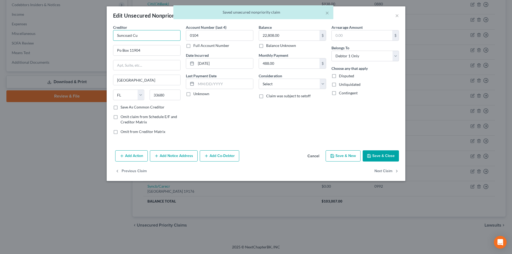
click at [163, 39] on input "Suncoast Cu" at bounding box center [146, 35] width 67 height 11
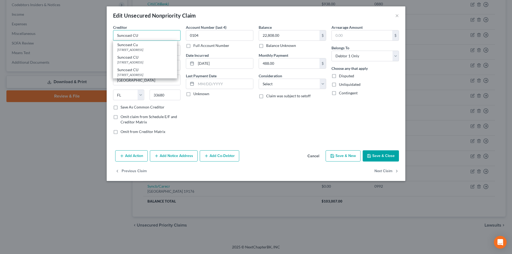
drag, startPoint x: 142, startPoint y: 35, endPoint x: 120, endPoint y: 36, distance: 22.7
click at [110, 37] on div "Creditor * Suncoast CU Suncoast [GEOGRAPHIC_DATA] Suncoast CU [STREET_ADDRESS] …" at bounding box center [256, 87] width 299 height 124
click at [176, 156] on button "Add Notice Address" at bounding box center [174, 155] width 48 height 11
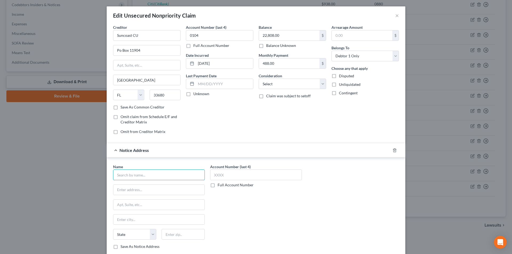
click at [149, 179] on input "text" at bounding box center [159, 175] width 92 height 11
paste input "Suncoast CU"
click at [143, 198] on div "Suncoast CU" at bounding box center [144, 196] width 55 height 5
drag, startPoint x: 118, startPoint y: 50, endPoint x: 126, endPoint y: 66, distance: 17.4
click at [118, 50] on input "Po Box 11904" at bounding box center [146, 50] width 67 height 10
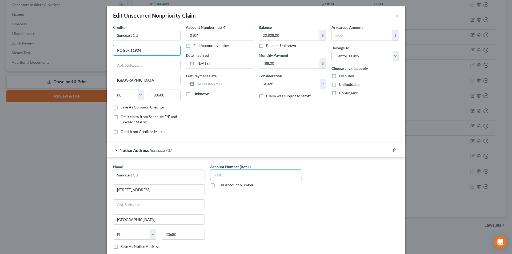
click at [225, 179] on input "text" at bounding box center [256, 175] width 92 height 11
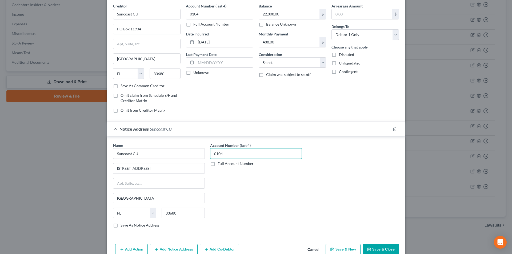
scroll to position [48, 0]
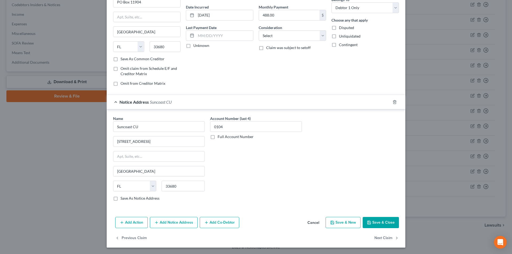
click at [372, 221] on button "Save & Close" at bounding box center [381, 222] width 36 height 11
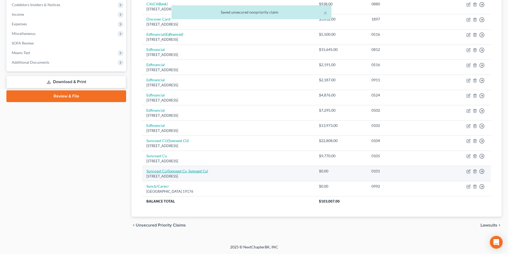
click at [171, 171] on icon "(Suncoast Cu, Suncoast Cu)" at bounding box center [187, 171] width 41 height 5
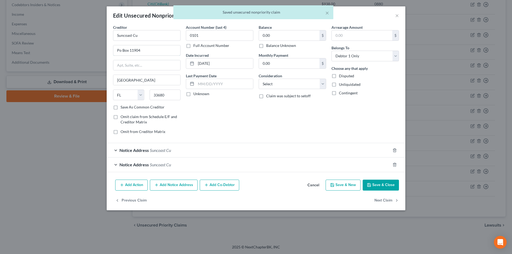
drag, startPoint x: 119, startPoint y: 52, endPoint x: 121, endPoint y: 57, distance: 5.2
click at [119, 52] on input "Po Box 11904" at bounding box center [146, 50] width 67 height 10
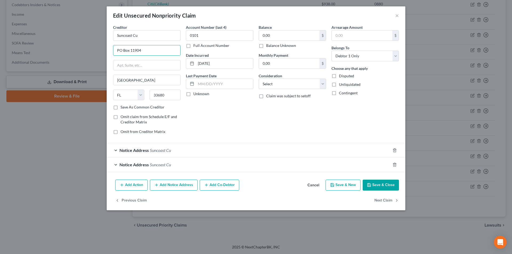
click at [165, 185] on button "Add Notice Address" at bounding box center [174, 185] width 48 height 11
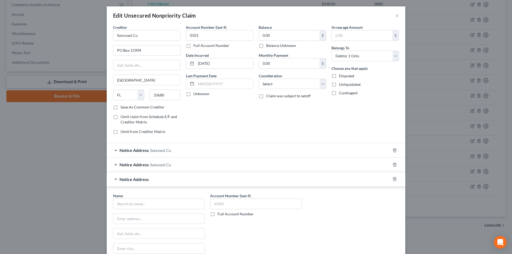
click at [143, 152] on span "Notice Address" at bounding box center [133, 150] width 29 height 5
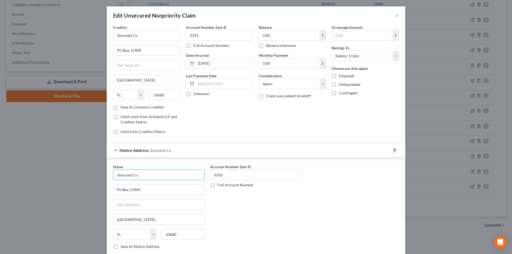
drag, startPoint x: 146, startPoint y: 175, endPoint x: 90, endPoint y: 175, distance: 56.3
click at [91, 175] on div "Edit Unsecured Nonpriority Claim × Creditor * Suncoast Cu PO Box [GEOGRAPHIC_DA…" at bounding box center [256, 127] width 512 height 254
paste input "U"
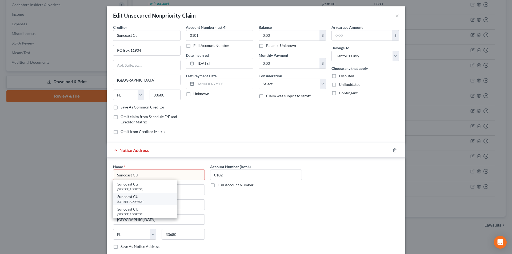
click at [134, 201] on div "[STREET_ADDRESS]" at bounding box center [144, 201] width 55 height 5
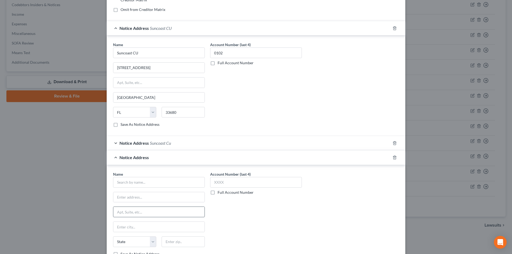
scroll to position [133, 0]
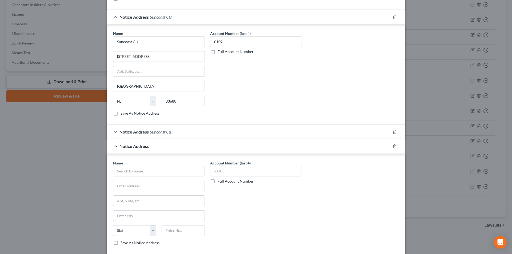
click at [114, 131] on div "Notice Address Suncoast Cu" at bounding box center [249, 132] width 284 height 14
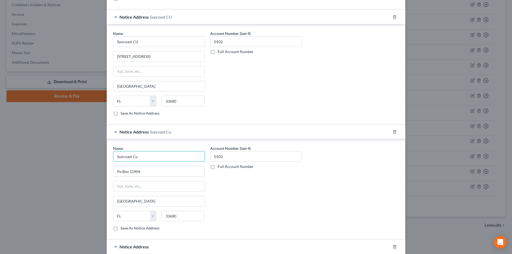
drag, startPoint x: 143, startPoint y: 159, endPoint x: 82, endPoint y: 162, distance: 60.8
click at [82, 162] on div "Edit Unsecured Nonpriority Claim × Creditor * Suncoast Cu PO Box [GEOGRAPHIC_DA…" at bounding box center [256, 127] width 512 height 254
paste input "U"
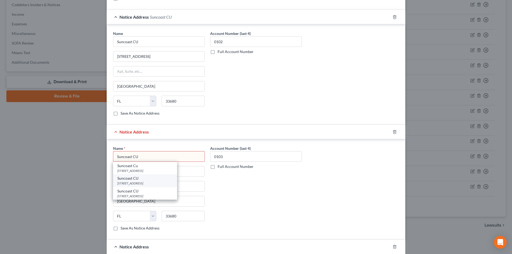
click at [135, 183] on div "[STREET_ADDRESS]" at bounding box center [144, 183] width 55 height 5
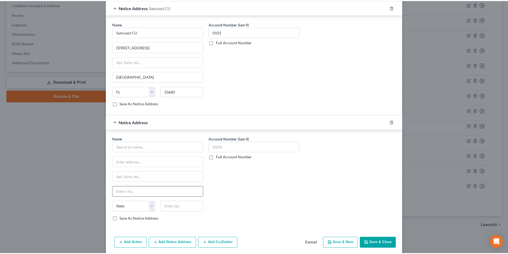
scroll to position [278, 0]
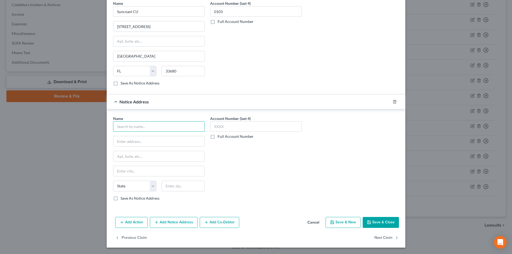
click at [139, 125] on input "text" at bounding box center [159, 126] width 92 height 11
paste input "Suncoast CU"
click at [139, 141] on div "[STREET_ADDRESS]" at bounding box center [144, 140] width 55 height 5
click at [221, 125] on input "text" at bounding box center [256, 126] width 92 height 11
click at [378, 226] on button "Save & Close" at bounding box center [381, 222] width 36 height 11
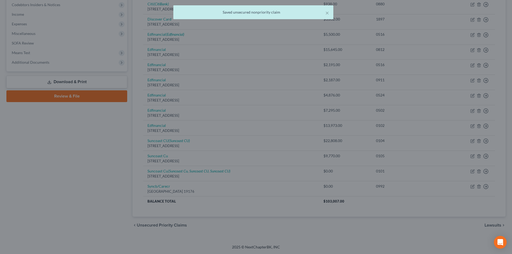
scroll to position [0, 0]
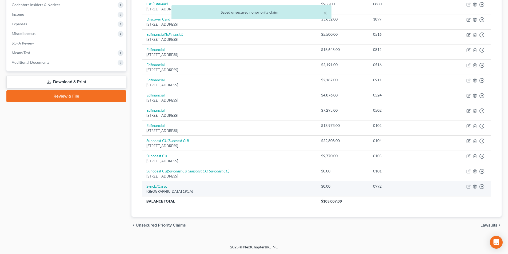
click at [164, 186] on link "Syncb/Carecr" at bounding box center [157, 186] width 23 height 5
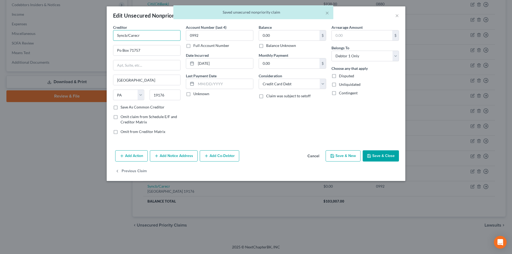
drag, startPoint x: 126, startPoint y: 35, endPoint x: 59, endPoint y: 36, distance: 66.9
click at [85, 35] on div "Edit Unsecured Nonpriority Claim × Creditor * Syncb/Carecr Po Box 71757 [GEOGRA…" at bounding box center [256, 127] width 512 height 254
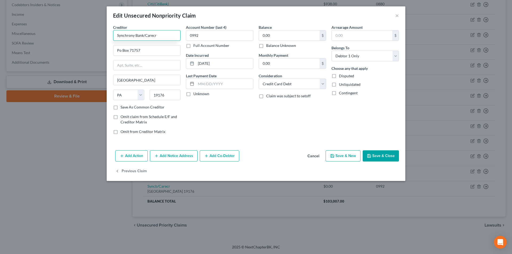
click at [160, 37] on input "Synchrony Bank/Carecr" at bounding box center [146, 35] width 67 height 11
drag, startPoint x: 119, startPoint y: 49, endPoint x: 124, endPoint y: 62, distance: 14.1
click at [119, 49] on input "Po Box 71757" at bounding box center [146, 50] width 67 height 10
click at [171, 38] on input "Synchrony Bank/Care Credut" at bounding box center [146, 35] width 67 height 11
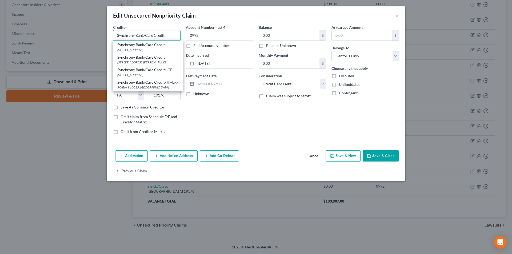
drag, startPoint x: 167, startPoint y: 34, endPoint x: 122, endPoint y: 36, distance: 45.6
click at [112, 34] on div "Creditor * Synchrony Bank/Care Credit Synchrony Bank/Care Credit [GEOGRAPHIC_DA…" at bounding box center [146, 82] width 73 height 114
click at [169, 155] on button "Add Notice Address" at bounding box center [174, 155] width 48 height 11
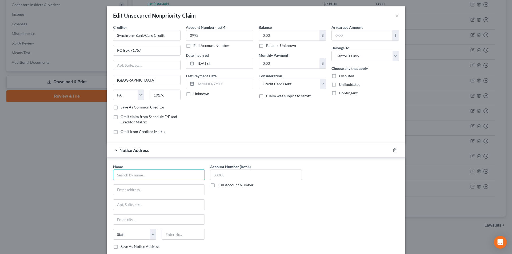
click at [157, 177] on input "text" at bounding box center [159, 175] width 92 height 11
paste input "Synchrony Bank/Care Credit"
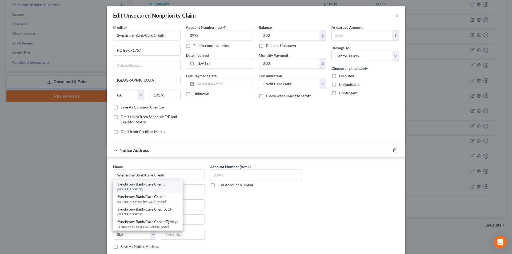
click at [153, 189] on div "[STREET_ADDRESS]" at bounding box center [147, 189] width 61 height 5
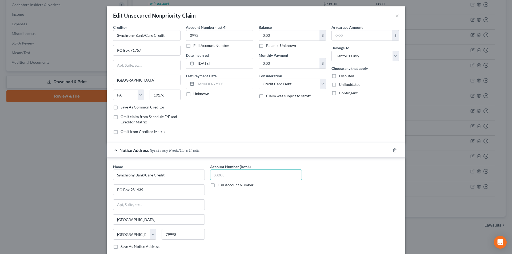
click at [220, 176] on input "text" at bounding box center [256, 175] width 92 height 11
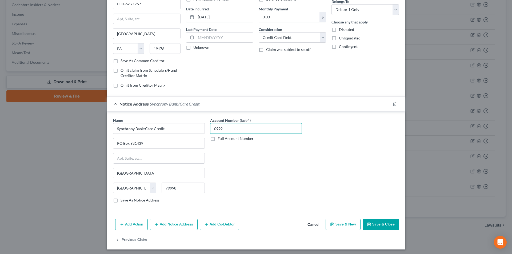
scroll to position [48, 0]
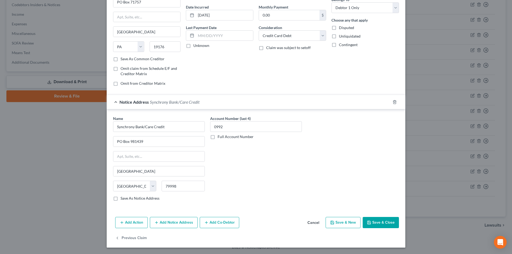
click at [176, 222] on button "Add Notice Address" at bounding box center [174, 222] width 48 height 11
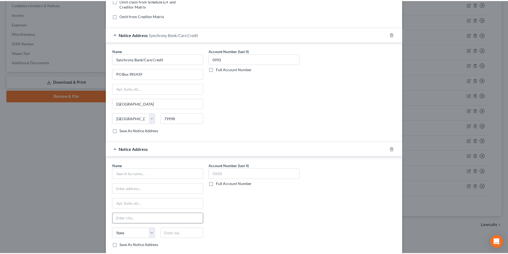
scroll to position [155, 0]
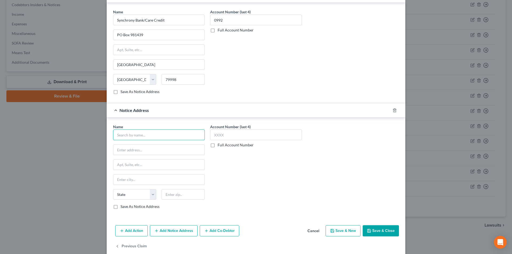
click at [146, 137] on input "text" at bounding box center [159, 135] width 92 height 11
paste input "Synchrony Bank/Care Credit"
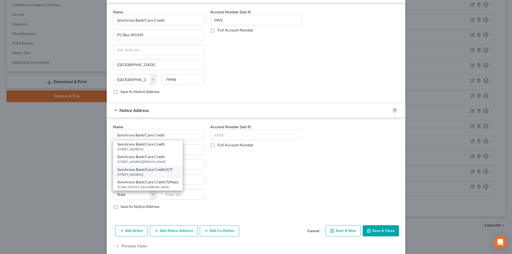
click at [141, 174] on div "[STREET_ADDRESS]" at bounding box center [147, 174] width 61 height 5
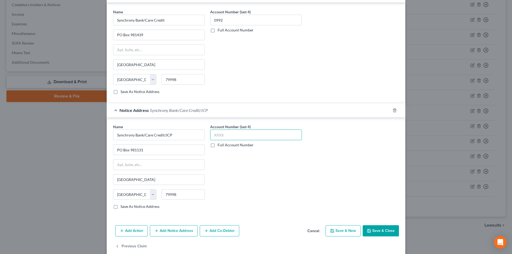
click at [223, 137] on input "text" at bounding box center [256, 135] width 92 height 11
click at [382, 228] on button "Save & Close" at bounding box center [381, 230] width 36 height 11
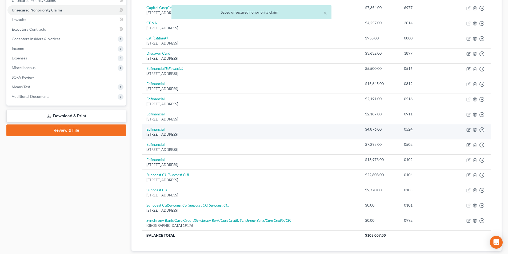
scroll to position [81, 0]
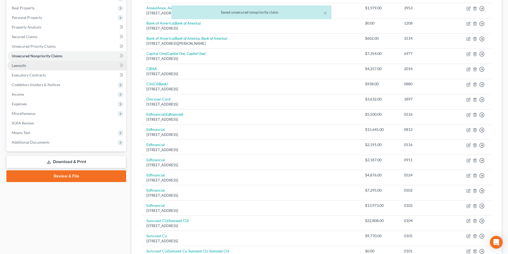
click at [26, 69] on link "Lawsuits" at bounding box center [66, 66] width 119 height 10
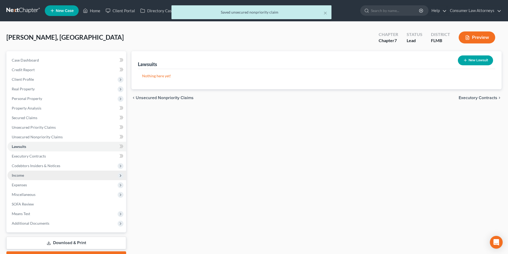
click at [24, 174] on span "Income" at bounding box center [66, 176] width 119 height 10
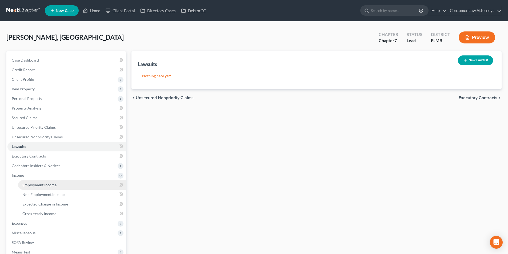
click at [55, 186] on span "Employment Income" at bounding box center [39, 185] width 34 height 5
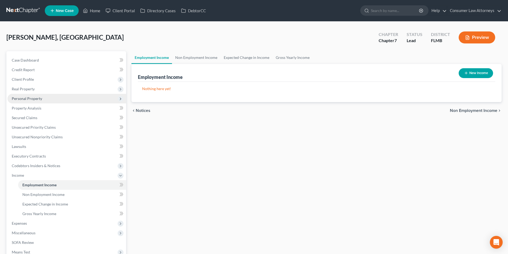
click at [33, 98] on span "Personal Property" at bounding box center [27, 98] width 30 height 5
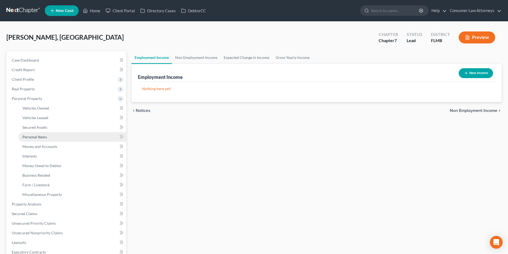
click at [40, 138] on span "Personal Items" at bounding box center [34, 137] width 25 height 5
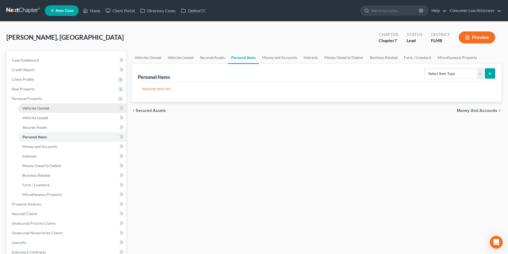
click at [51, 108] on link "Vehicles Owned" at bounding box center [72, 108] width 108 height 10
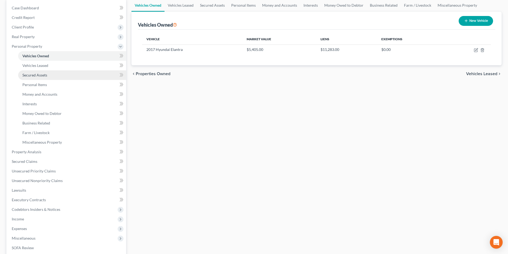
scroll to position [45, 0]
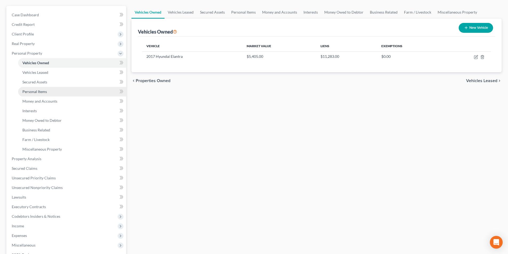
click at [42, 92] on span "Personal Items" at bounding box center [34, 91] width 25 height 5
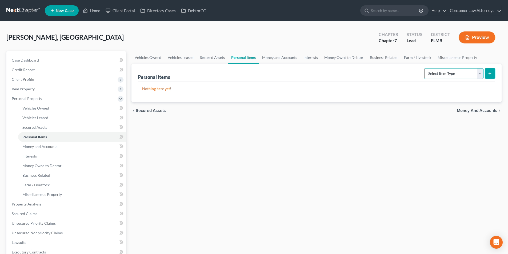
click at [469, 73] on select "Select Item Type Clothing Collectibles Of Value Electronics Firearms Household …" at bounding box center [453, 73] width 59 height 11
click at [425, 68] on select "Select Item Type Clothing Collectibles Of Value Electronics Firearms Household …" at bounding box center [453, 73] width 59 height 11
click at [493, 71] on button "submit" at bounding box center [490, 73] width 10 height 10
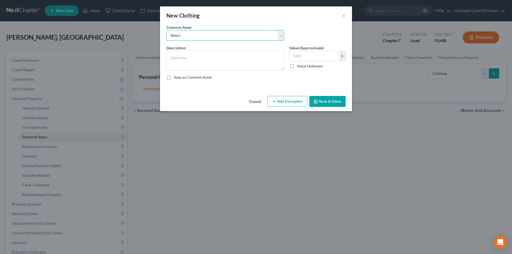
click at [202, 36] on select "Select Miscellaneous clothing and wearing apparel Clothing, shoes, jackets, out…" at bounding box center [225, 35] width 118 height 11
click at [166, 30] on select "Select Miscellaneous clothing and wearing apparel Clothing, shoes, jackets, out…" at bounding box center [225, 35] width 118 height 11
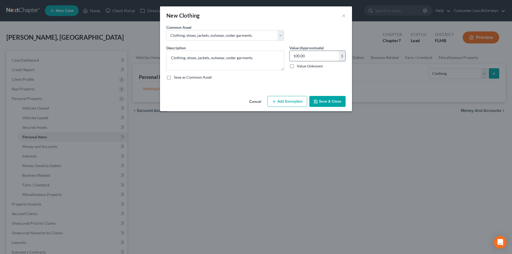
click at [309, 56] on input "100.00" at bounding box center [314, 56] width 49 height 10
click at [286, 101] on button "Add Exemption" at bounding box center [287, 101] width 40 height 11
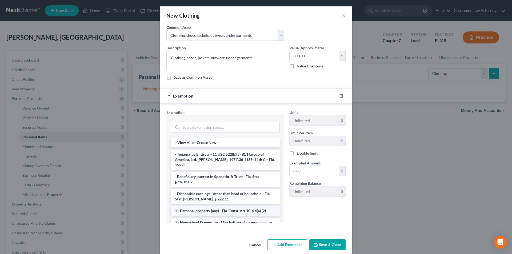
click at [223, 206] on li "1 - Personal property (any) - Fla. Const. Art.10, § 4(a) (2)" at bounding box center [225, 211] width 109 height 10
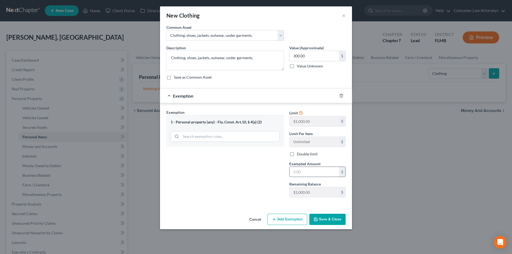
drag, startPoint x: 299, startPoint y: 173, endPoint x: 302, endPoint y: 171, distance: 3.4
click at [299, 173] on input "text" at bounding box center [314, 172] width 49 height 10
click at [336, 219] on button "Save & Close" at bounding box center [327, 219] width 36 height 11
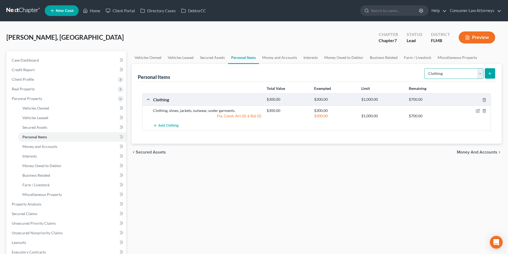
click at [443, 74] on select "Select Item Type Clothing Collectibles Of Value Electronics Firearms Household …" at bounding box center [453, 73] width 59 height 11
click at [425, 68] on select "Select Item Type Clothing Collectibles Of Value Electronics Firearms Household …" at bounding box center [453, 73] width 59 height 11
click at [491, 75] on icon "submit" at bounding box center [490, 73] width 4 height 4
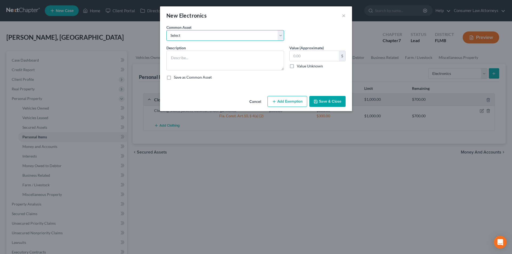
drag, startPoint x: 210, startPoint y: 35, endPoint x: 207, endPoint y: 40, distance: 6.4
click at [210, 35] on select "Select Miscellaneous electronics Xbox Laptop Refrigerator Computer TV Cellphone…" at bounding box center [225, 35] width 118 height 11
click at [166, 30] on select "Select Miscellaneous electronics Xbox Laptop Refrigerator Computer TV Cellphone…" at bounding box center [225, 35] width 118 height 11
click at [309, 57] on input "300.00" at bounding box center [314, 56] width 49 height 10
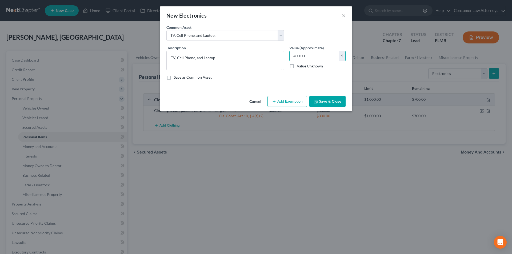
click at [288, 109] on div "Cancel Add Exemption Save & Close" at bounding box center [256, 103] width 192 height 18
click at [288, 106] on button "Add Exemption" at bounding box center [287, 101] width 40 height 11
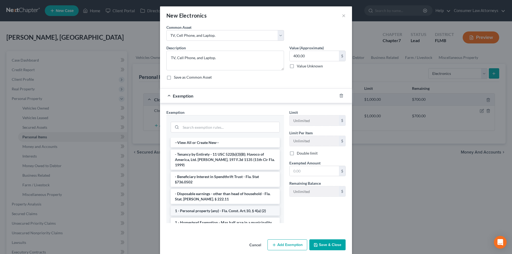
click at [212, 206] on li "1 - Personal property (any) - Fla. Const. Art.10, § 4(a) (2)" at bounding box center [225, 211] width 109 height 10
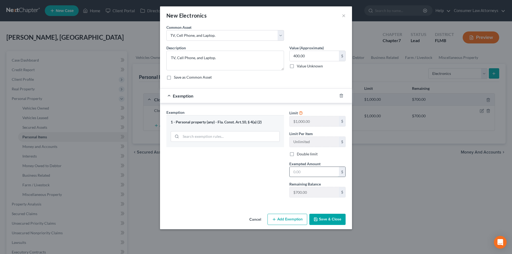
click at [301, 174] on input "text" at bounding box center [314, 172] width 49 height 10
click at [329, 223] on button "Save & Close" at bounding box center [327, 219] width 36 height 11
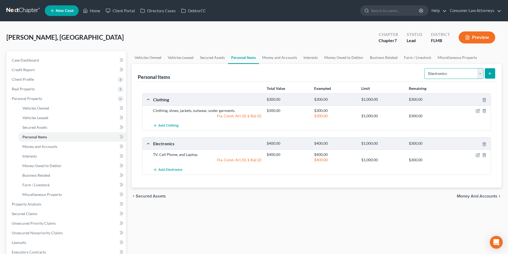
click at [438, 78] on select "Select Item Type Clothing Collectibles Of Value Electronics Firearms Household …" at bounding box center [453, 73] width 59 height 11
click at [425, 68] on select "Select Item Type Clothing Collectibles Of Value Electronics Firearms Household …" at bounding box center [453, 73] width 59 height 11
click at [492, 73] on icon "submit" at bounding box center [490, 73] width 4 height 4
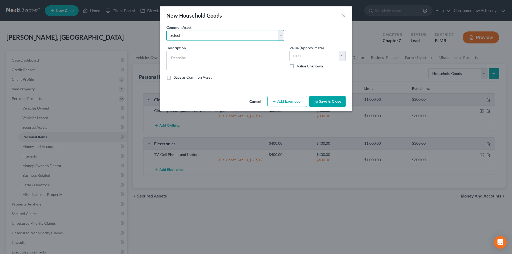
click at [198, 37] on select "Select Miscellaneous household goods, furniture and furnishings freezer Dryer c…" at bounding box center [225, 35] width 118 height 11
click at [166, 30] on select "Select Miscellaneous household goods, furniture and furnishings freezer Dryer c…" at bounding box center [225, 35] width 118 height 11
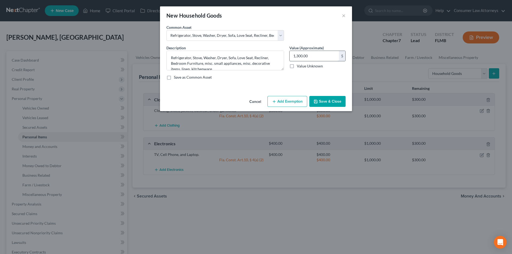
click at [319, 53] on input "1,300.00" at bounding box center [314, 56] width 49 height 10
click at [278, 103] on button "Add Exemption" at bounding box center [287, 101] width 40 height 11
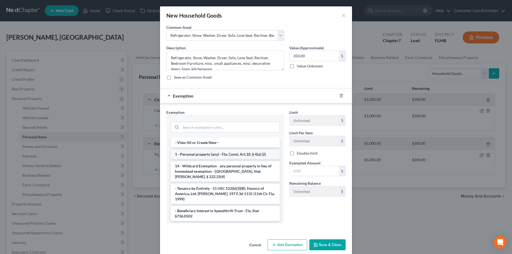
click at [199, 154] on li "1 - Personal property (any) - Fla. Const. Art.10, § 4(a) (2)" at bounding box center [225, 155] width 109 height 10
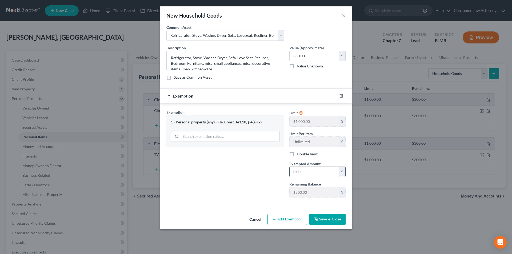
drag, startPoint x: 301, startPoint y: 170, endPoint x: 302, endPoint y: 167, distance: 3.5
click at [301, 170] on input "text" at bounding box center [314, 172] width 49 height 10
click at [341, 15] on div "New Household Goods ×" at bounding box center [256, 15] width 192 height 18
click at [346, 17] on div "New Household Goods ×" at bounding box center [256, 15] width 192 height 18
click at [343, 17] on button "×" at bounding box center [344, 15] width 4 height 6
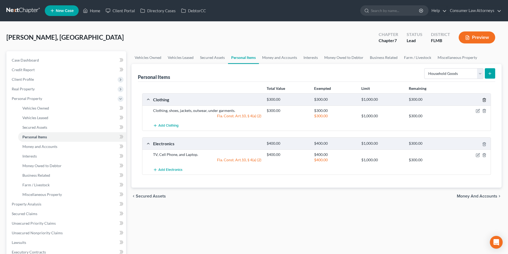
click at [485, 100] on icon "button" at bounding box center [484, 100] width 4 height 4
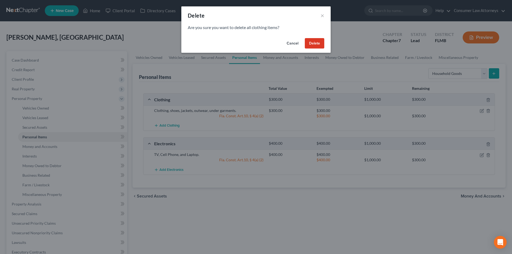
click at [312, 42] on button "Delete" at bounding box center [314, 43] width 19 height 11
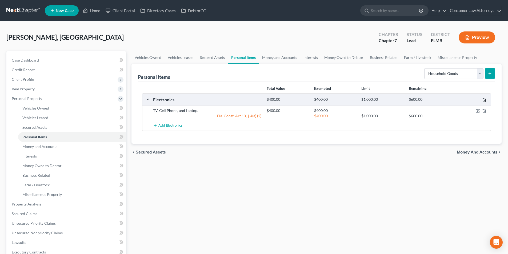
click at [483, 100] on icon "button" at bounding box center [484, 100] width 4 height 4
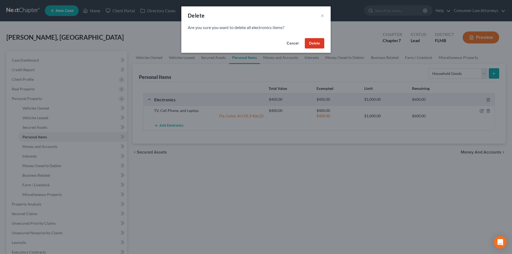
click at [313, 45] on button "Delete" at bounding box center [314, 43] width 19 height 11
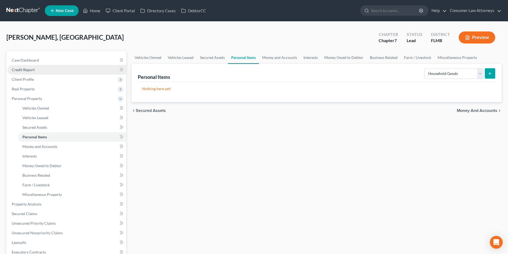
click at [25, 69] on span "Credit Report" at bounding box center [23, 69] width 23 height 5
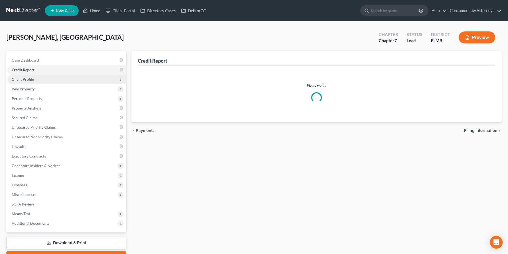
click at [26, 80] on span "Client Profile" at bounding box center [23, 79] width 22 height 5
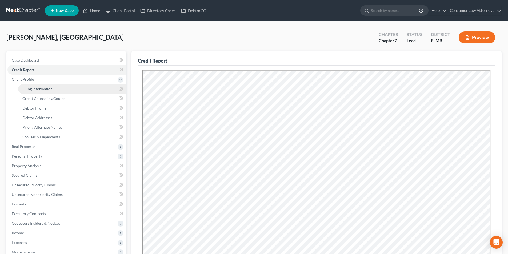
click at [41, 90] on span "Filing Information" at bounding box center [37, 89] width 30 height 5
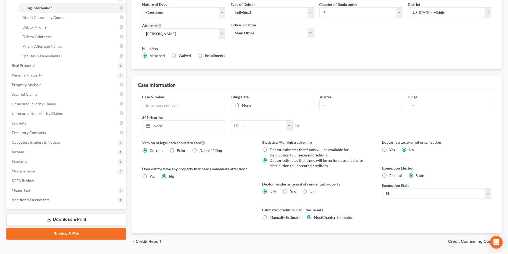
scroll to position [97, 0]
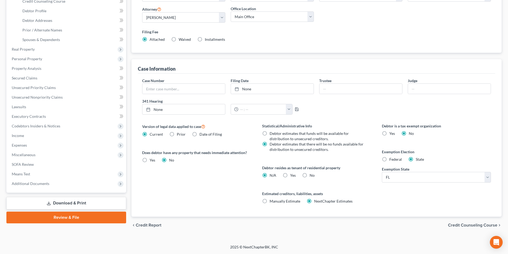
click at [389, 161] on label "Federal" at bounding box center [395, 159] width 13 height 5
click at [391, 160] on input "Federal" at bounding box center [392, 158] width 3 height 3
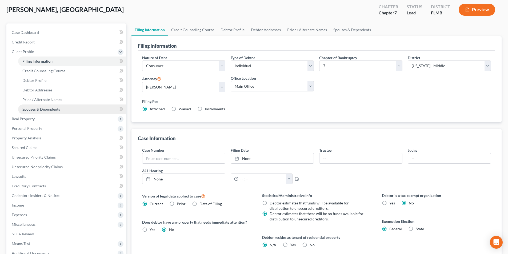
scroll to position [53, 0]
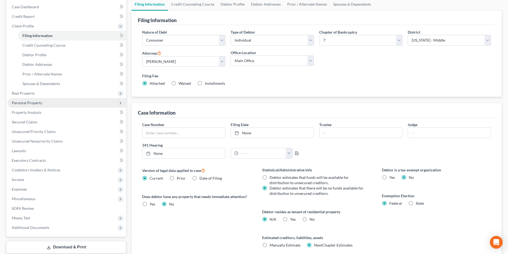
click at [28, 103] on span "Personal Property" at bounding box center [27, 103] width 30 height 5
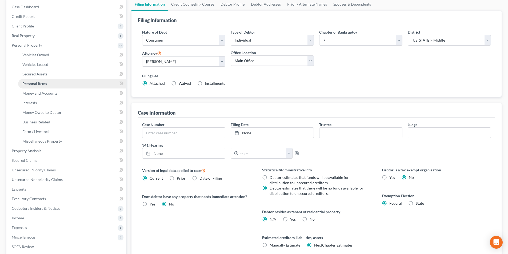
click at [41, 82] on span "Personal Items" at bounding box center [34, 83] width 25 height 5
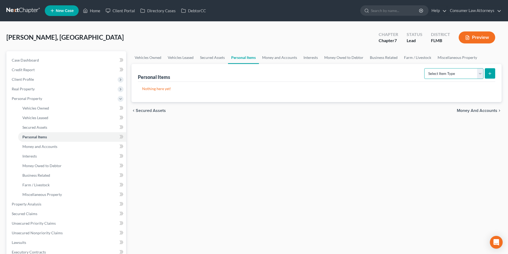
click at [446, 77] on select "Select Item Type Clothing Collectibles Of Value Electronics Firearms Household …" at bounding box center [453, 73] width 59 height 11
click at [425, 68] on select "Select Item Type Clothing Collectibles Of Value Electronics Firearms Household …" at bounding box center [453, 73] width 59 height 11
click at [492, 73] on icon "submit" at bounding box center [490, 73] width 4 height 4
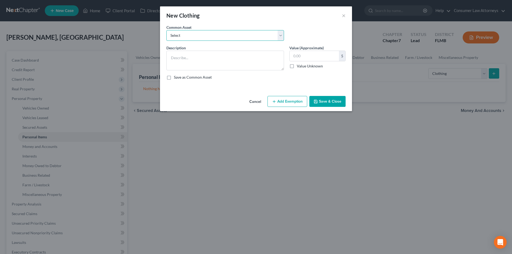
click at [188, 38] on select "Select Miscellaneous clothing and wearing apparel Clothing, shoes, jackets, out…" at bounding box center [225, 35] width 118 height 11
click at [166, 30] on select "Select Miscellaneous clothing and wearing apparel Clothing, shoes, jackets, out…" at bounding box center [225, 35] width 118 height 11
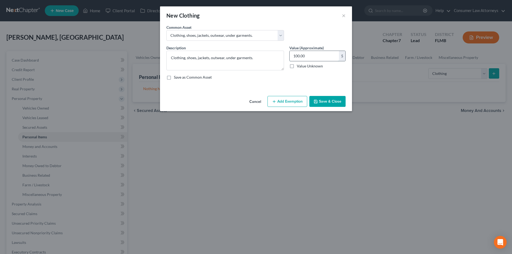
click at [312, 57] on input "100.00" at bounding box center [314, 56] width 49 height 10
click at [295, 102] on button "Add Exemption" at bounding box center [287, 101] width 40 height 11
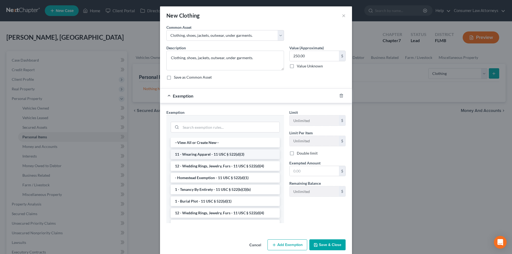
click at [216, 156] on li "11 - Wearing Apparel - 11 USC § 522(d)(3)" at bounding box center [225, 155] width 109 height 10
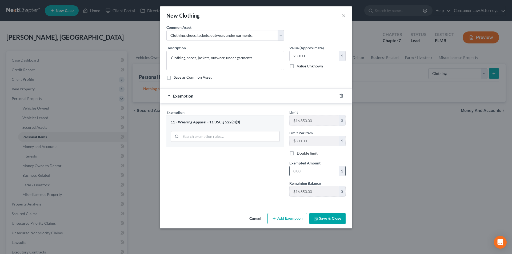
click at [307, 170] on input "text" at bounding box center [314, 171] width 49 height 10
click at [329, 215] on button "Save & Close" at bounding box center [327, 218] width 36 height 11
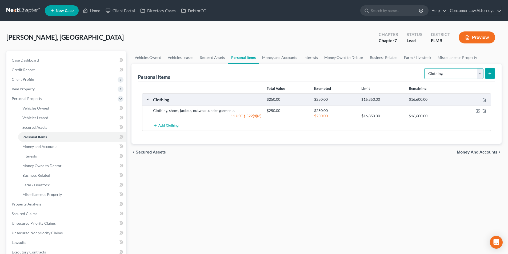
click at [444, 77] on select "Select Item Type Clothing Collectibles Of Value Electronics Firearms Household …" at bounding box center [453, 73] width 59 height 11
click at [425, 68] on select "Select Item Type Clothing Collectibles Of Value Electronics Firearms Household …" at bounding box center [453, 73] width 59 height 11
click at [488, 74] on icon "submit" at bounding box center [490, 73] width 4 height 4
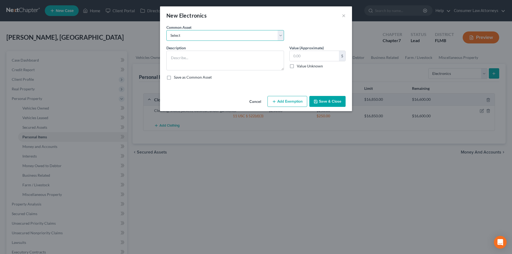
click at [201, 36] on select "Select Miscellaneous electronics Xbox Laptop Refrigerator Computer TV Cellphone…" at bounding box center [225, 35] width 118 height 11
click at [166, 30] on select "Select Miscellaneous electronics Xbox Laptop Refrigerator Computer TV Cellphone…" at bounding box center [225, 35] width 118 height 11
click at [306, 57] on input "300.00" at bounding box center [314, 56] width 49 height 10
click at [293, 107] on div "Cancel Add Exemption Save & Close" at bounding box center [256, 103] width 192 height 18
click at [291, 103] on button "Add Exemption" at bounding box center [287, 101] width 40 height 11
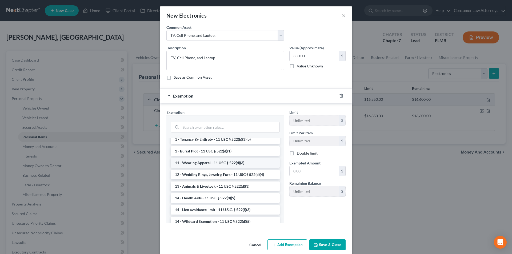
scroll to position [53, 0]
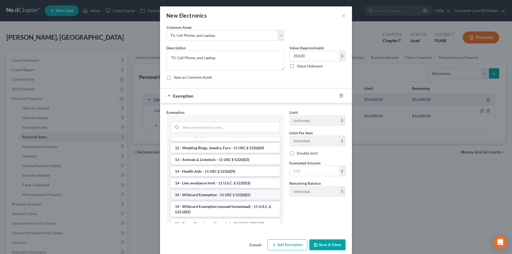
click at [206, 195] on li "14 - Wildcard Exemption - 11 USC § 522(d)(5)" at bounding box center [225, 195] width 109 height 10
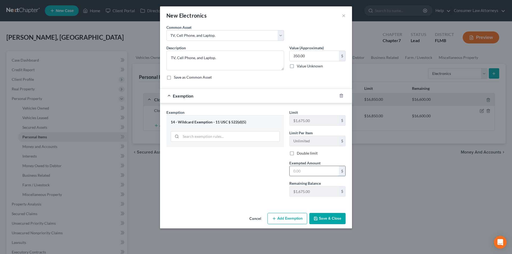
click at [309, 170] on input "text" at bounding box center [314, 171] width 49 height 10
click at [333, 218] on button "Save & Close" at bounding box center [327, 218] width 36 height 11
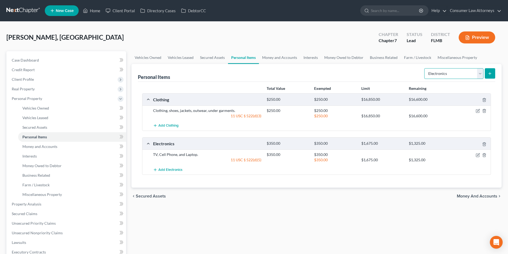
click at [479, 75] on select "Select Item Type Clothing Collectibles Of Value Electronics Firearms Household …" at bounding box center [453, 73] width 59 height 11
click at [425, 68] on select "Select Item Type Clothing Collectibles Of Value Electronics Firearms Household …" at bounding box center [453, 73] width 59 height 11
click at [493, 75] on button "submit" at bounding box center [490, 73] width 10 height 10
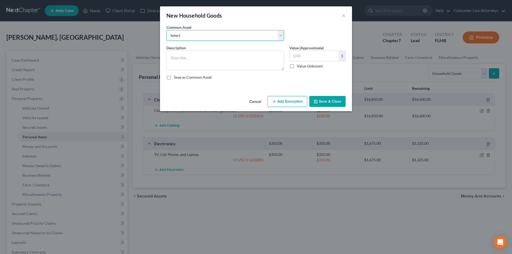
click at [195, 35] on select "Select Miscellaneous household goods, furniture and furnishings freezer Dryer c…" at bounding box center [225, 35] width 118 height 11
click at [166, 30] on select "Select Miscellaneous household goods, furniture and furnishings freezer Dryer c…" at bounding box center [225, 35] width 118 height 11
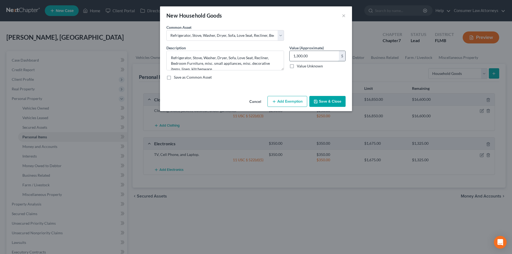
click at [313, 55] on input "1,300.00" at bounding box center [314, 56] width 49 height 10
click at [290, 99] on button "Add Exemption" at bounding box center [287, 101] width 40 height 11
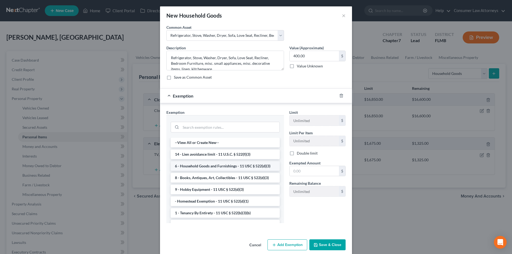
click at [226, 167] on li "6 - Household Goods and Furnishings - 11 USC § 522(d)(3)" at bounding box center [225, 166] width 109 height 10
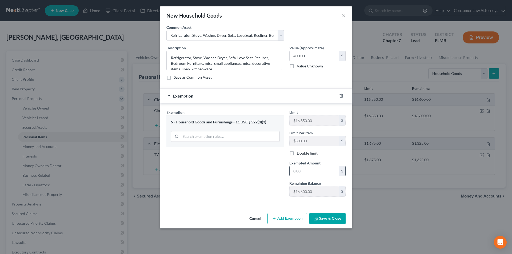
click at [304, 171] on input "text" at bounding box center [314, 171] width 49 height 10
click at [325, 222] on button "Save & Close" at bounding box center [327, 218] width 36 height 11
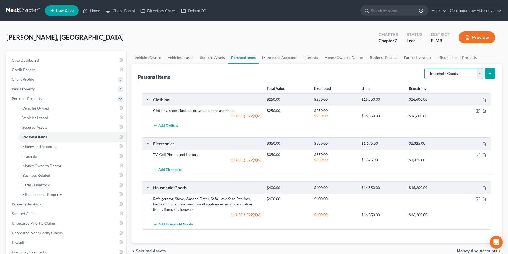
click at [449, 74] on select "Select Item Type Clothing Collectibles Of Value Electronics Firearms Household …" at bounding box center [453, 73] width 59 height 11
click at [425, 68] on select "Select Item Type Clothing Collectibles Of Value Electronics Firearms Household …" at bounding box center [453, 73] width 59 height 11
click at [491, 72] on icon "submit" at bounding box center [490, 73] width 4 height 4
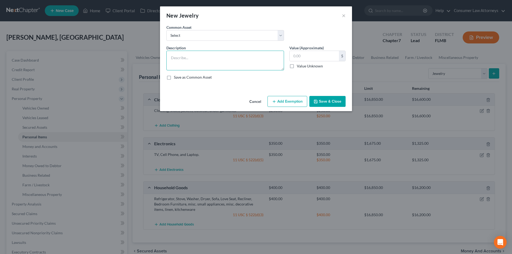
click at [219, 55] on textarea at bounding box center [225, 61] width 118 height 20
click at [305, 57] on input "text" at bounding box center [314, 56] width 49 height 10
click at [285, 102] on button "Add Exemption" at bounding box center [287, 101] width 40 height 11
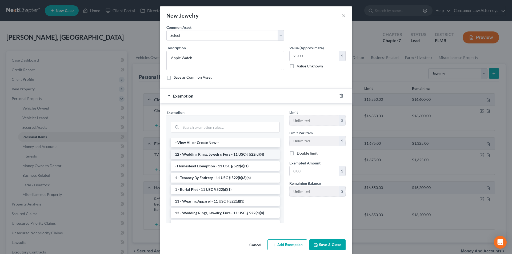
click at [219, 156] on li "12 - Wedding Rings, Jewelry, Furs - 11 USC § 522(d)(4)" at bounding box center [225, 155] width 109 height 10
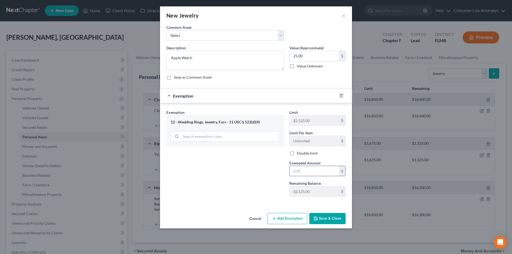
click at [308, 171] on input "text" at bounding box center [314, 171] width 49 height 10
click at [333, 220] on button "Save & Close" at bounding box center [327, 218] width 36 height 11
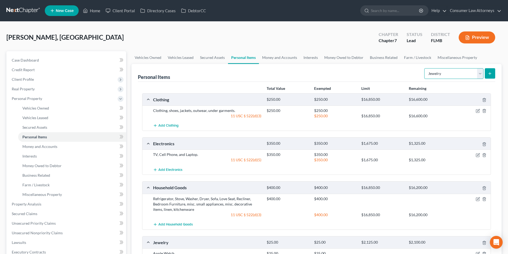
click at [442, 77] on select "Select Item Type Clothing Collectibles Of Value Electronics Firearms Household …" at bounding box center [453, 73] width 59 height 11
click at [425, 68] on select "Select Item Type Clothing Collectibles Of Value Electronics Firearms Household …" at bounding box center [453, 73] width 59 height 11
click at [491, 74] on icon "submit" at bounding box center [490, 73] width 4 height 4
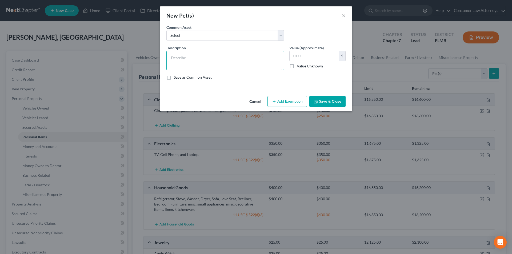
click at [203, 57] on textarea at bounding box center [225, 61] width 118 height 20
click at [318, 58] on input "text" at bounding box center [314, 56] width 49 height 10
click at [290, 99] on button "Add Exemption" at bounding box center [287, 101] width 40 height 11
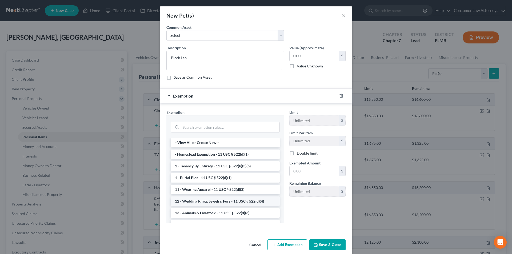
scroll to position [27, 0]
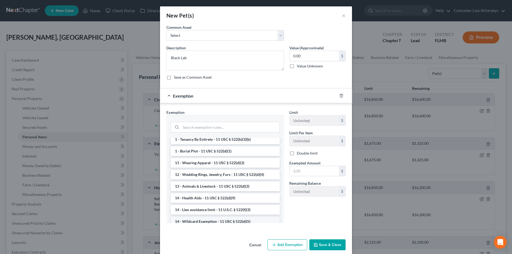
click at [215, 221] on li "14 - Wildcard Exemption - 11 USC § 522(d)(5)" at bounding box center [225, 222] width 109 height 10
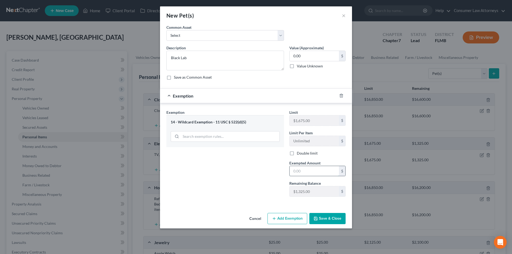
click at [303, 175] on input "text" at bounding box center [314, 171] width 49 height 10
click at [330, 218] on button "Save & Close" at bounding box center [327, 218] width 36 height 11
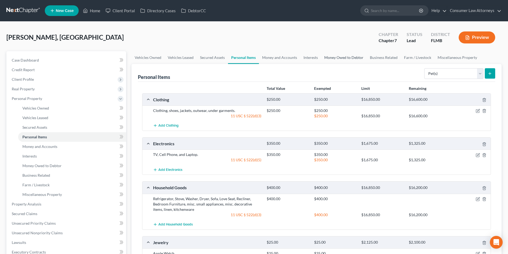
click at [347, 55] on link "Money Owed to Debtor" at bounding box center [344, 57] width 46 height 13
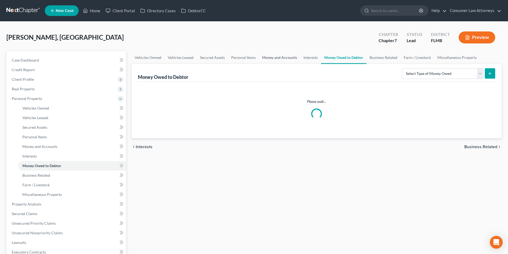
click at [280, 58] on link "Money and Accounts" at bounding box center [279, 57] width 41 height 13
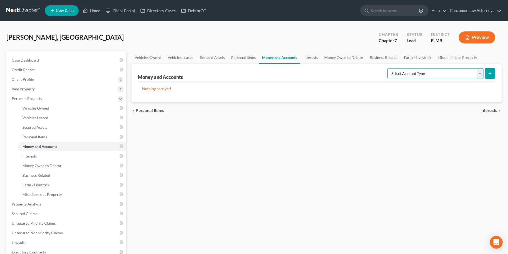
drag, startPoint x: 416, startPoint y: 74, endPoint x: 414, endPoint y: 79, distance: 4.9
click at [416, 74] on select "Select Account Type Brokerage Cash on Hand Certificates of Deposit Checking Acc…" at bounding box center [435, 73] width 96 height 11
click at [388, 68] on select "Select Account Type Brokerage Cash on Hand Certificates of Deposit Checking Acc…" at bounding box center [435, 73] width 96 height 11
click at [486, 74] on button "submit" at bounding box center [490, 73] width 10 height 10
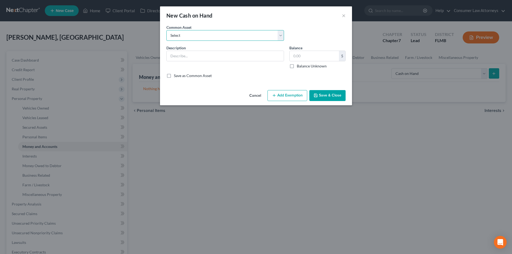
click at [227, 39] on select "Select Cash on hand" at bounding box center [225, 35] width 118 height 11
click at [166, 30] on select "Select Cash on hand" at bounding box center [225, 35] width 118 height 11
click at [318, 56] on input "4,000.00" at bounding box center [314, 56] width 49 height 10
click at [287, 92] on button "Add Exemption" at bounding box center [287, 95] width 40 height 11
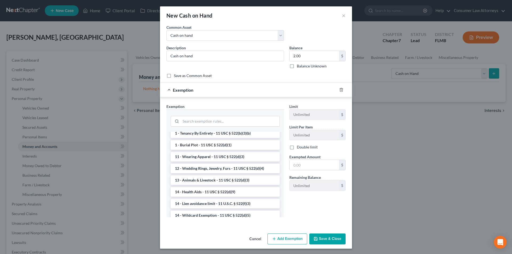
scroll to position [53, 0]
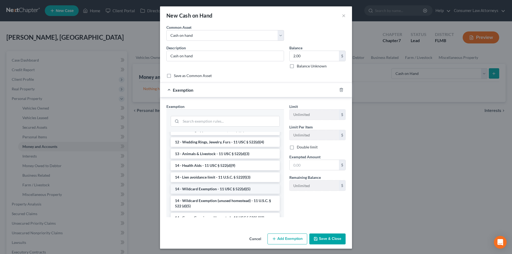
click at [207, 191] on li "14 - Wildcard Exemption - 11 USC § 522(d)(5)" at bounding box center [225, 189] width 109 height 10
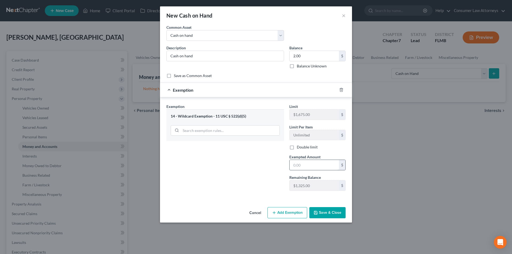
click at [296, 168] on input "text" at bounding box center [314, 165] width 49 height 10
click at [322, 212] on button "Save & Close" at bounding box center [327, 212] width 36 height 11
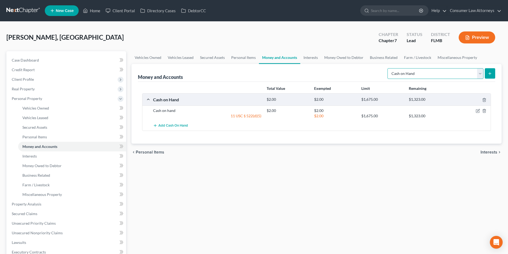
click at [423, 77] on select "Select Account Type Brokerage Cash on Hand Certificates of Deposit Checking Acc…" at bounding box center [435, 73] width 96 height 11
drag, startPoint x: 435, startPoint y: 71, endPoint x: 431, endPoint y: 71, distance: 3.2
click at [435, 71] on select "Select Account Type Brokerage Cash on Hand Certificates of Deposit Checking Acc…" at bounding box center [435, 73] width 96 height 11
drag, startPoint x: 420, startPoint y: 74, endPoint x: 415, endPoint y: 79, distance: 7.0
click at [420, 74] on select "Select Account Type Brokerage Cash on Hand Certificates of Deposit Checking Acc…" at bounding box center [435, 73] width 96 height 11
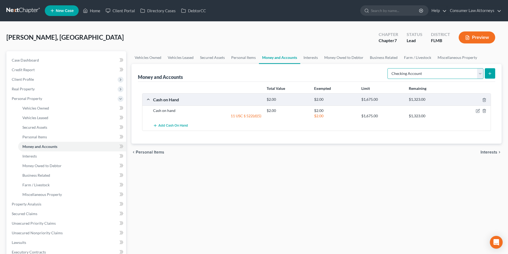
click at [388, 68] on select "Select Account Type Brokerage Cash on Hand Certificates of Deposit Checking Acc…" at bounding box center [435, 73] width 96 height 11
click at [492, 74] on icon "submit" at bounding box center [490, 73] width 4 height 4
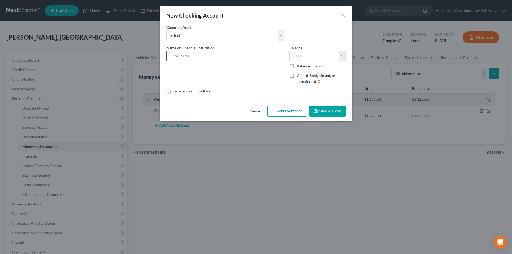
click at [193, 55] on input "text" at bounding box center [225, 56] width 117 height 10
click at [303, 58] on input "text" at bounding box center [314, 56] width 49 height 10
click at [287, 113] on button "Add Exemption" at bounding box center [287, 111] width 40 height 11
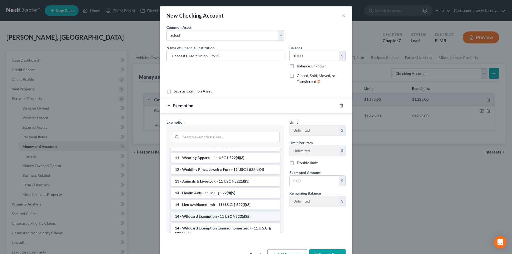
click at [217, 216] on li "14 - Wildcard Exemption - 11 USC § 522(d)(5)" at bounding box center [225, 217] width 109 height 10
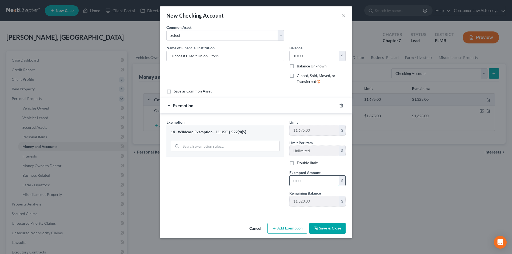
click at [297, 182] on input "text" at bounding box center [314, 181] width 49 height 10
click at [331, 229] on button "Save & Close" at bounding box center [327, 228] width 36 height 11
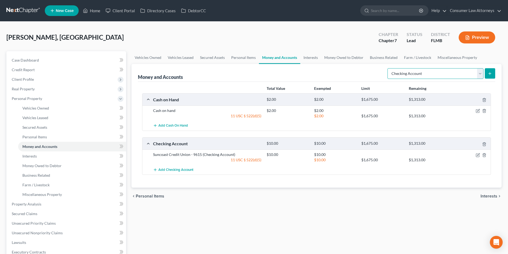
drag, startPoint x: 428, startPoint y: 74, endPoint x: 423, endPoint y: 79, distance: 7.0
click at [428, 74] on select "Select Account Type Brokerage Cash on Hand Certificates of Deposit Checking Acc…" at bounding box center [435, 73] width 96 height 11
click at [388, 68] on select "Select Account Type Brokerage Cash on Hand Certificates of Deposit Checking Acc…" at bounding box center [435, 73] width 96 height 11
click at [490, 74] on line "submit" at bounding box center [490, 73] width 0 height 2
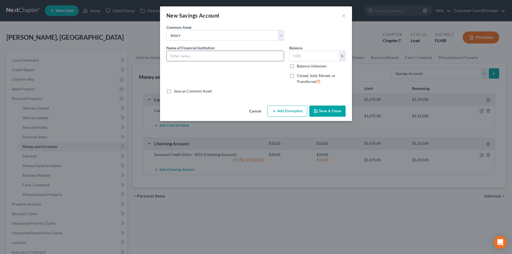
click at [192, 56] on input "text" at bounding box center [225, 56] width 117 height 10
click at [205, 56] on input "[PERSON_NAME] Fargo" at bounding box center [225, 56] width 117 height 10
click at [235, 56] on input "[PERSON_NAME] Fargo -" at bounding box center [225, 56] width 117 height 10
click at [309, 58] on input "text" at bounding box center [314, 56] width 49 height 10
click at [283, 113] on button "Add Exemption" at bounding box center [287, 111] width 40 height 11
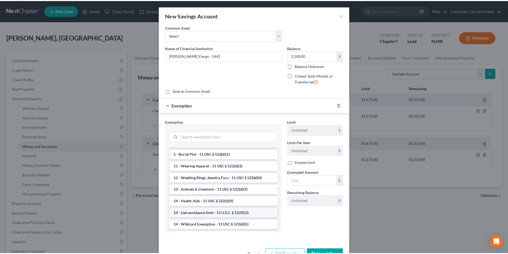
scroll to position [80, 0]
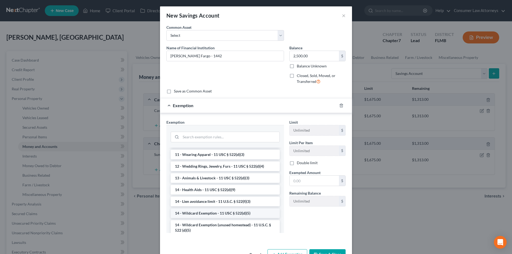
click at [211, 218] on li "14 - Wildcard Exemption - 11 USC § 522(d)(5)" at bounding box center [225, 214] width 109 height 10
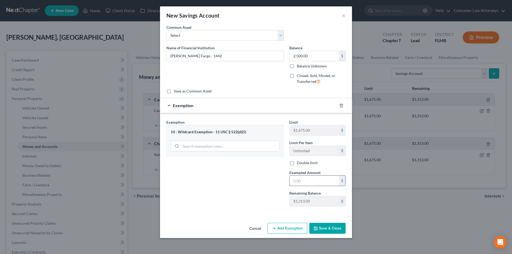
click at [297, 181] on input "text" at bounding box center [314, 181] width 49 height 10
click at [333, 228] on button "Save & Close" at bounding box center [327, 228] width 36 height 11
